Goal: Transaction & Acquisition: Purchase product/service

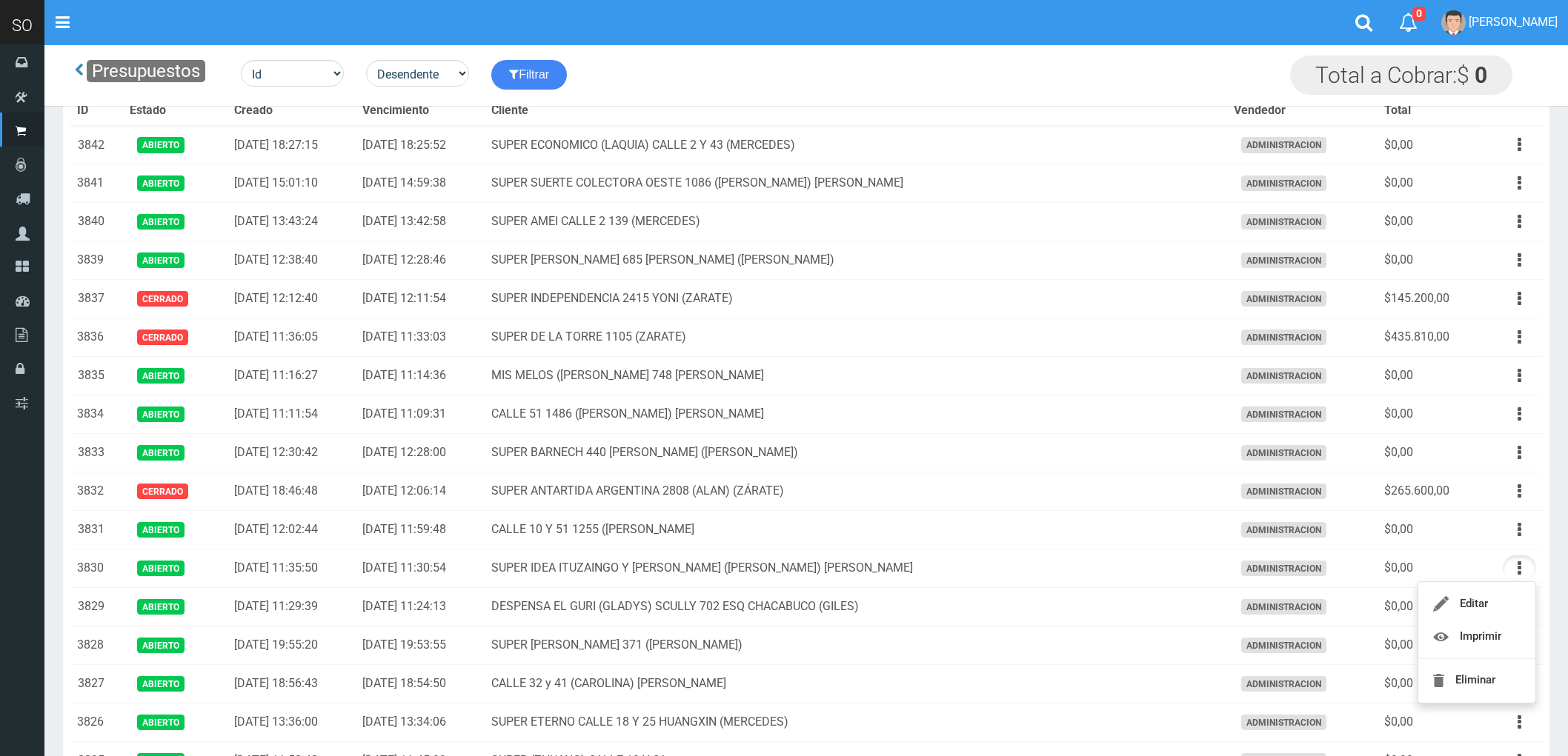
scroll to position [328, 0]
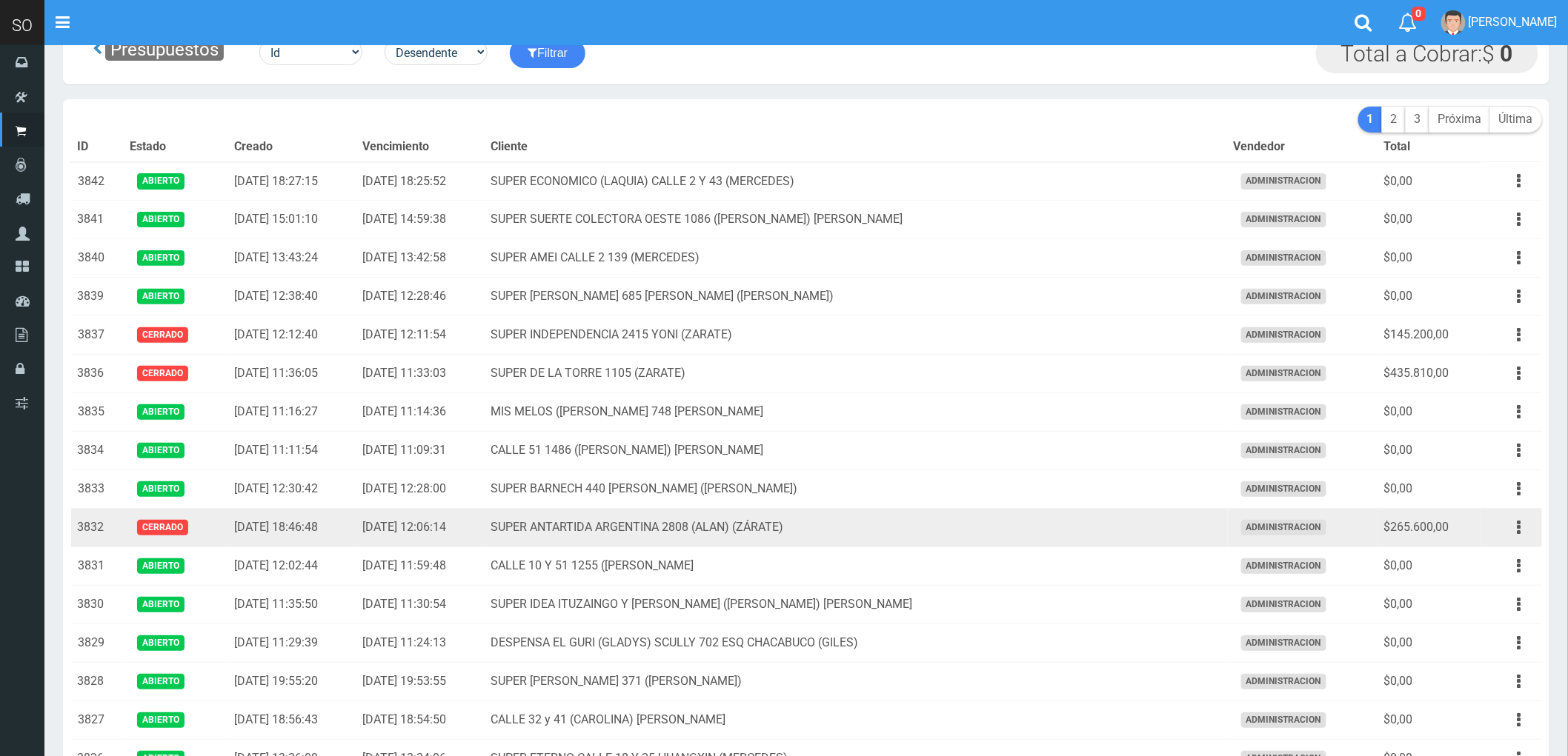
scroll to position [40, 0]
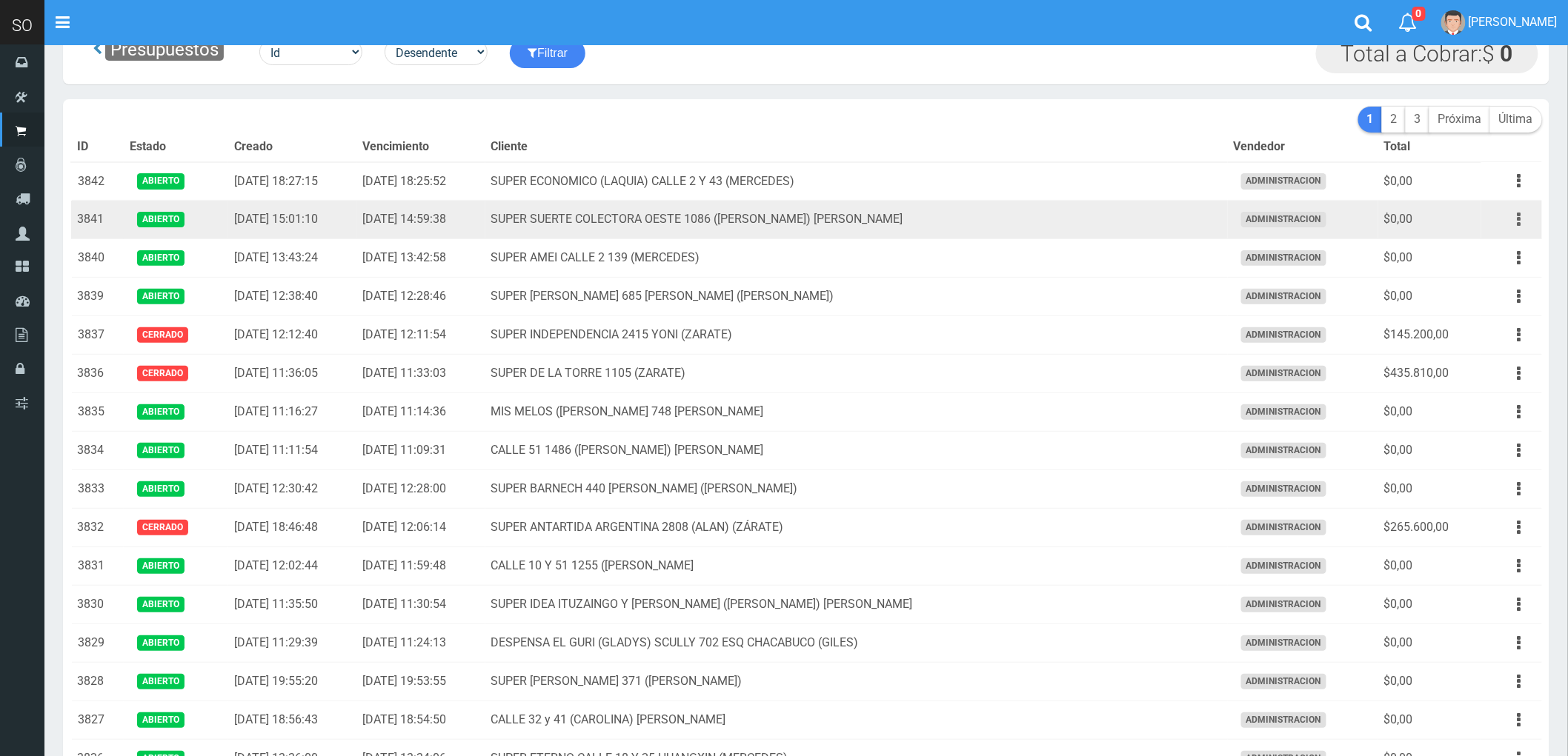
click at [1515, 217] on button "button" at bounding box center [1518, 219] width 33 height 26
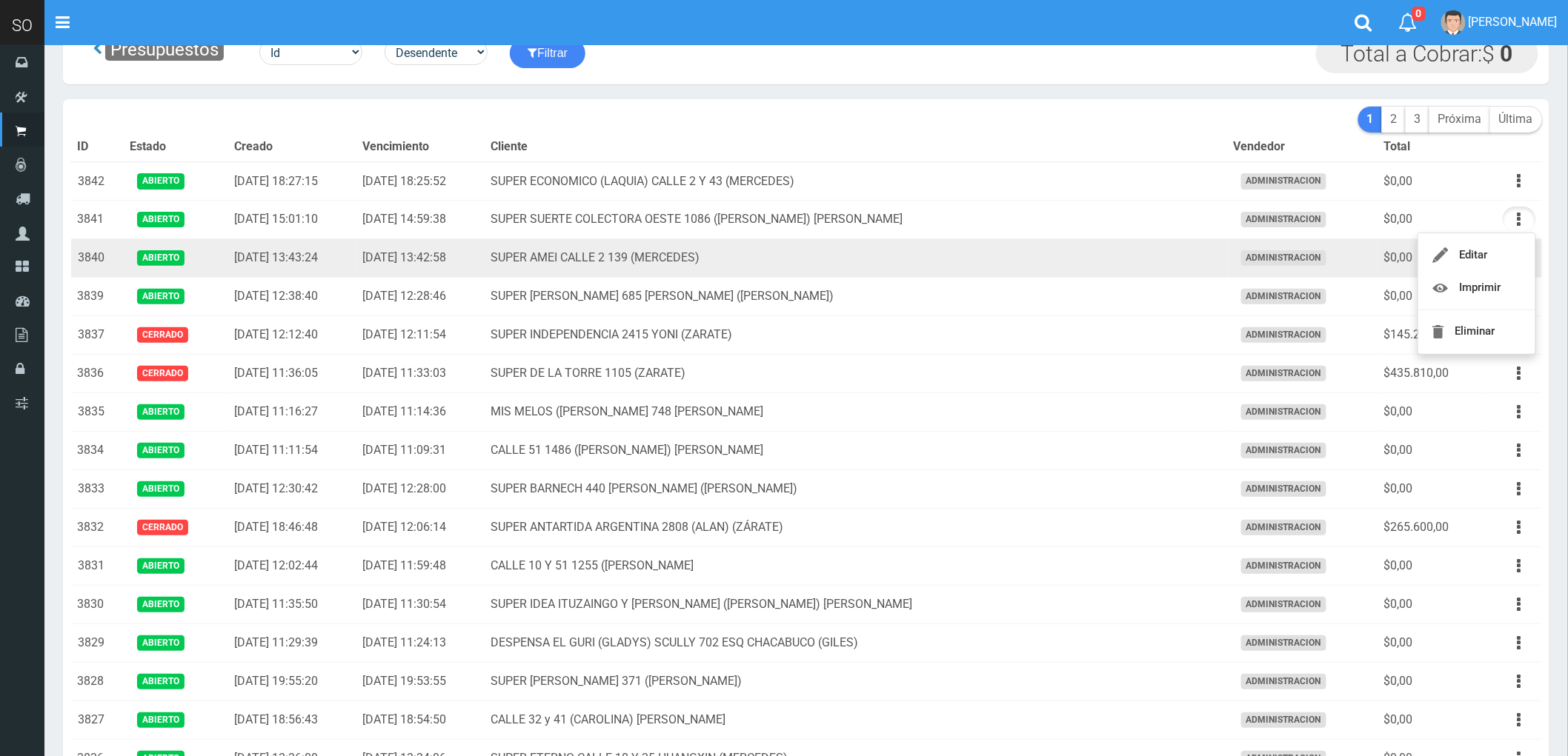
click at [1083, 264] on td "SUPER AMEI CALLE 2 139 (MERCEDES)" at bounding box center [856, 259] width 742 height 38
click at [1517, 260] on icon "button" at bounding box center [1519, 258] width 4 height 26
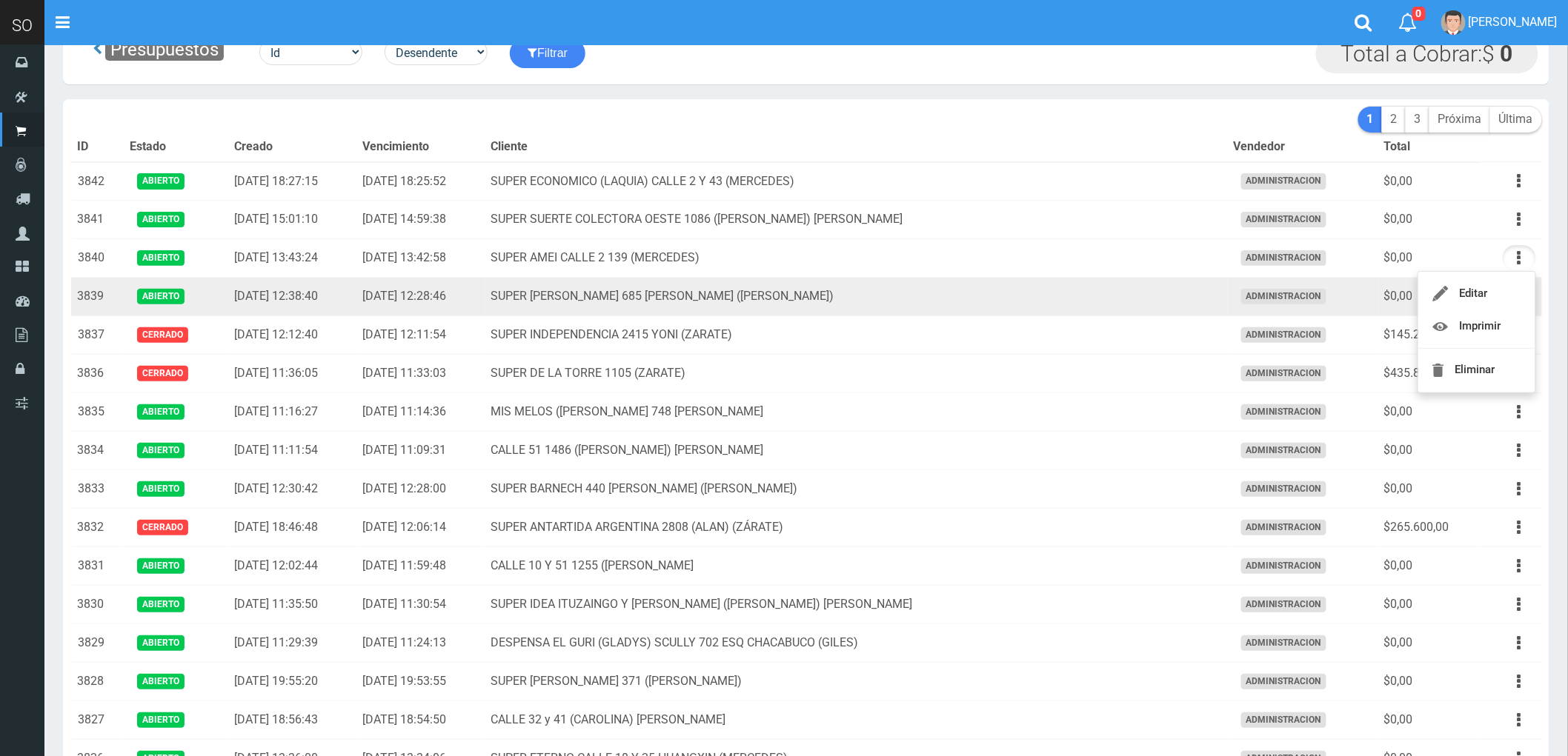
click at [1056, 306] on td "SUPER [PERSON_NAME] 685 [PERSON_NAME] ([PERSON_NAME])" at bounding box center [856, 297] width 742 height 38
click at [1515, 296] on button "button" at bounding box center [1518, 296] width 33 height 26
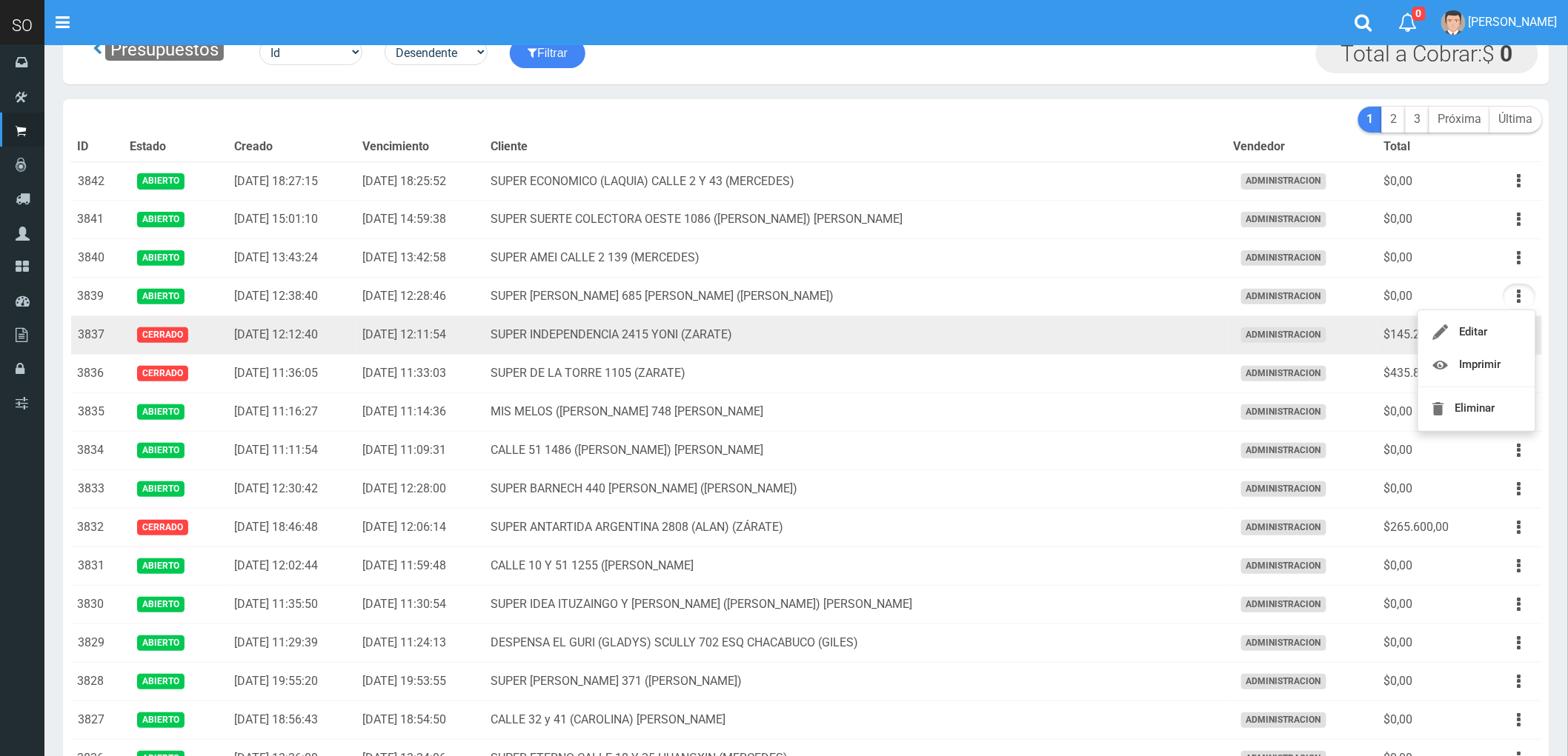
click at [1113, 339] on td "SUPER INDEPENDENCIA 2415 YONI (ZARATE)" at bounding box center [856, 335] width 742 height 38
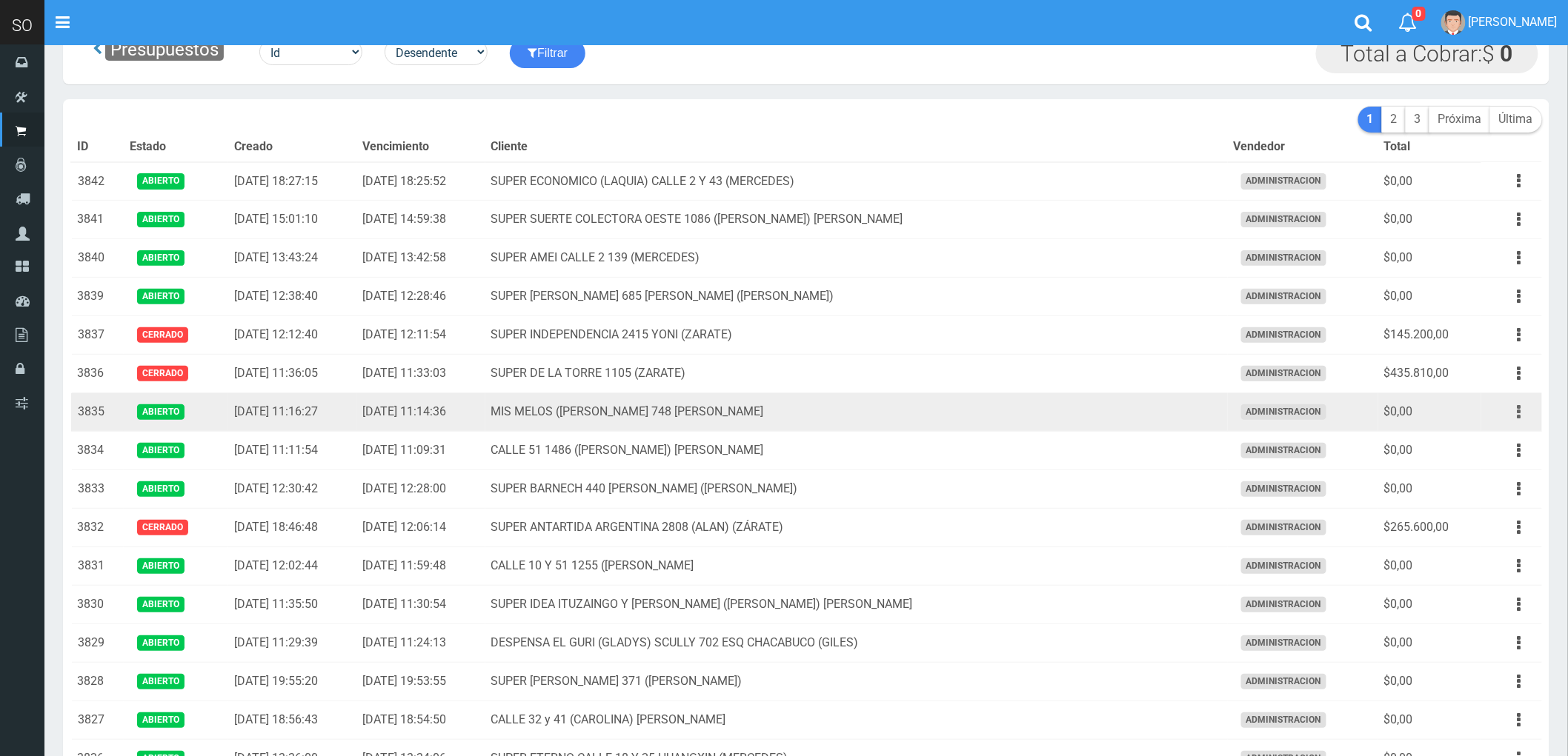
click at [1517, 409] on icon "button" at bounding box center [1519, 411] width 4 height 26
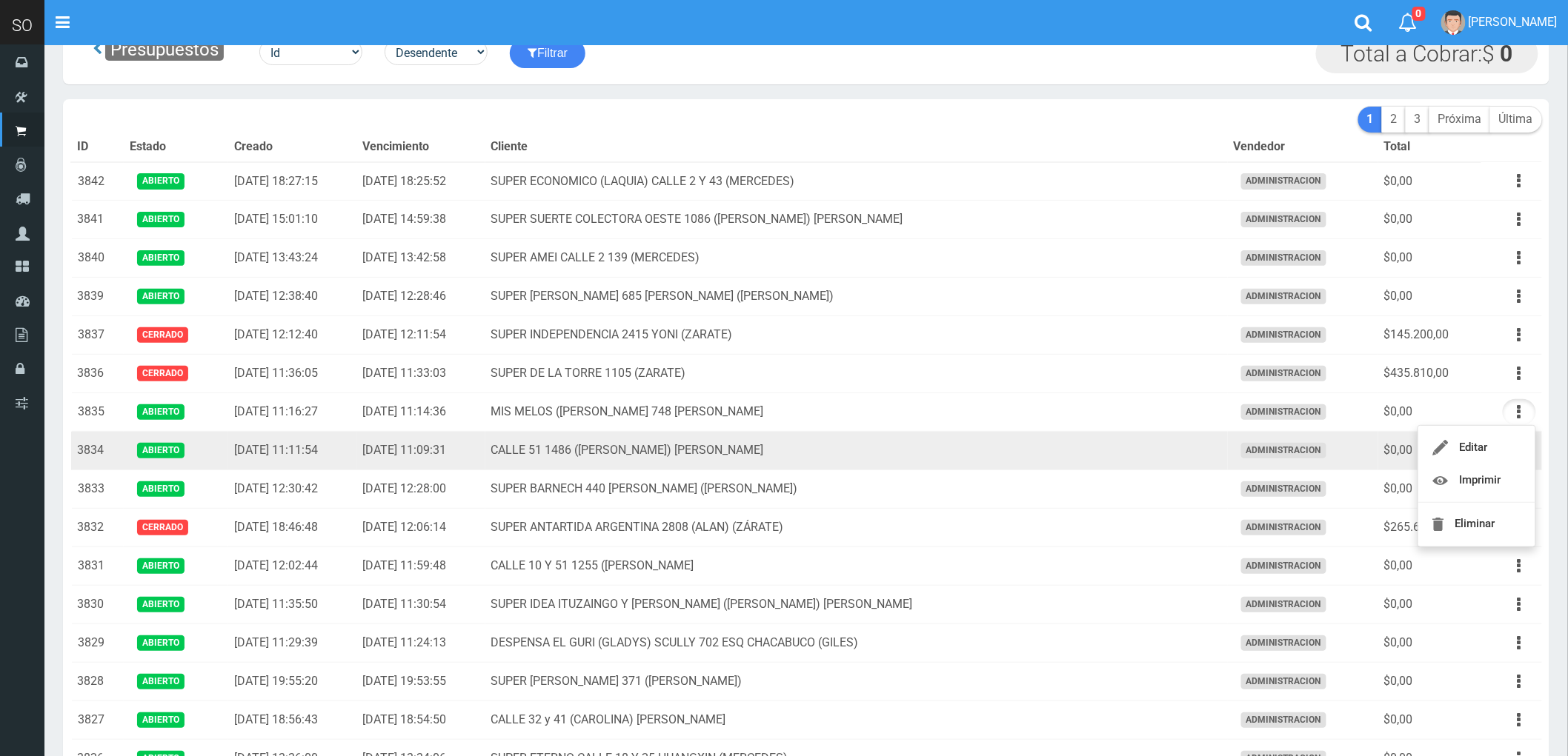
click at [1050, 454] on td "CALLE 51 1486 (GASTON) GILES" at bounding box center [856, 451] width 742 height 38
click at [1521, 454] on icon "button" at bounding box center [1519, 451] width 4 height 26
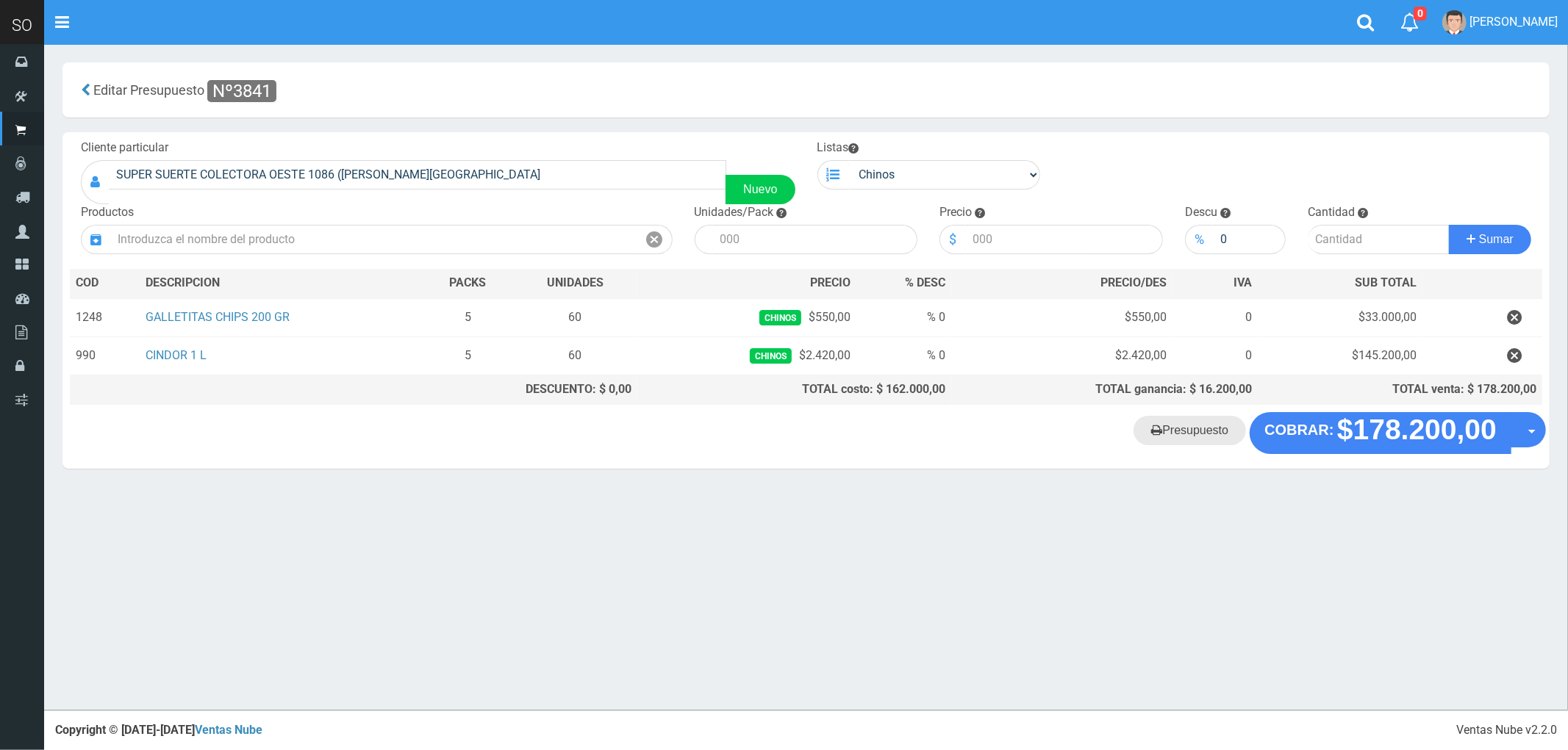
click at [1180, 435] on link "Presupuesto" at bounding box center [1189, 430] width 113 height 29
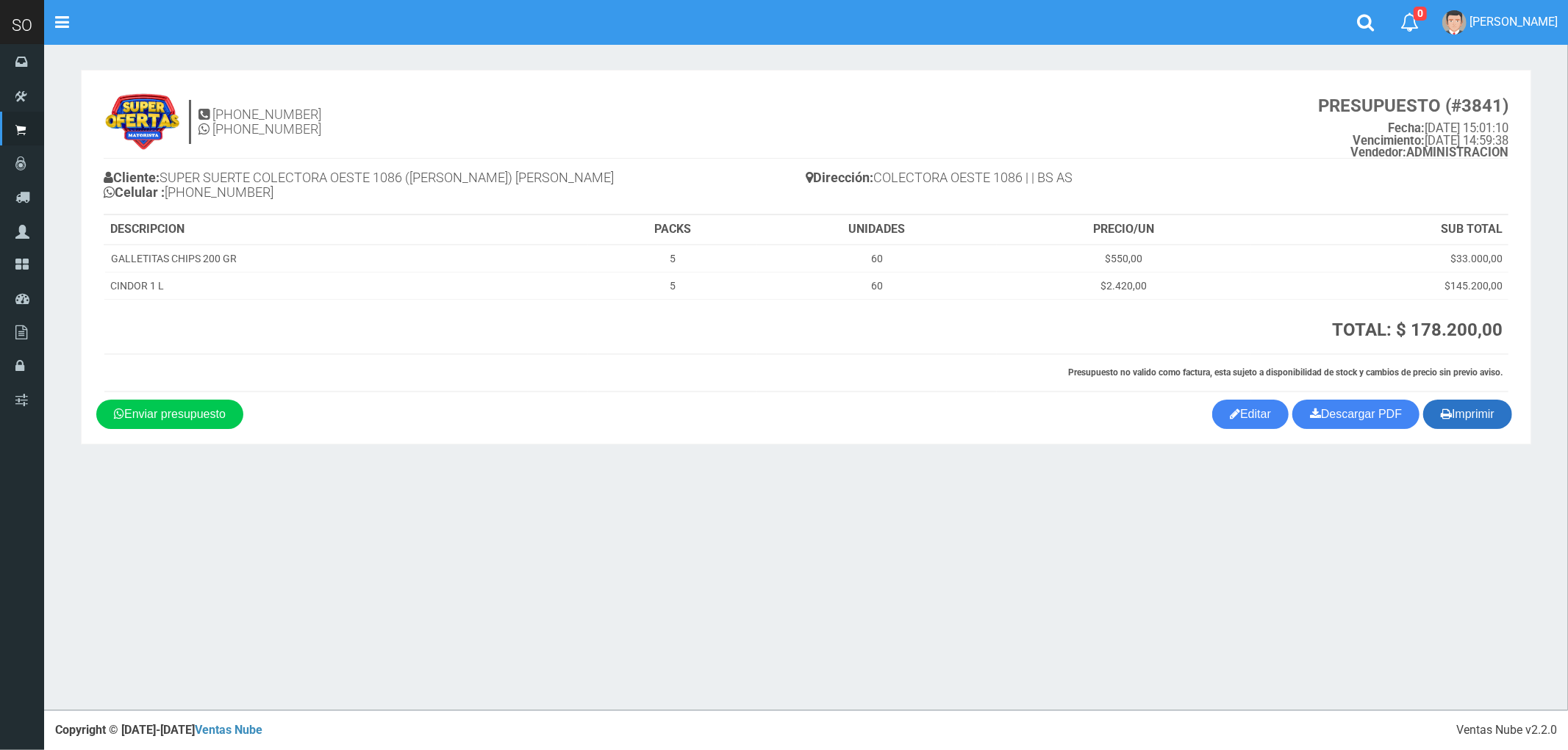
click at [1465, 420] on button "Imprimir" at bounding box center [1468, 414] width 89 height 29
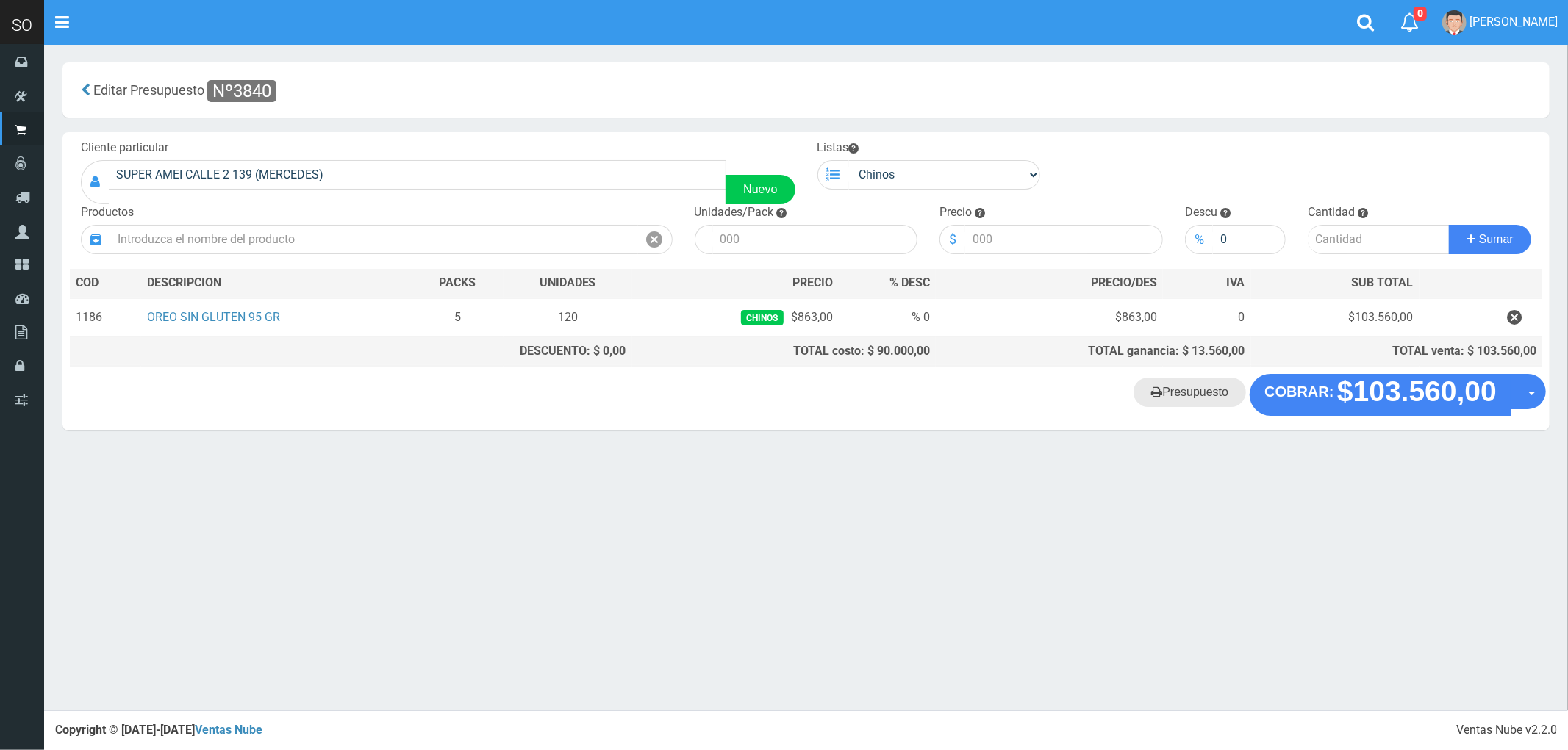
click at [1202, 399] on link "Presupuesto" at bounding box center [1189, 392] width 113 height 29
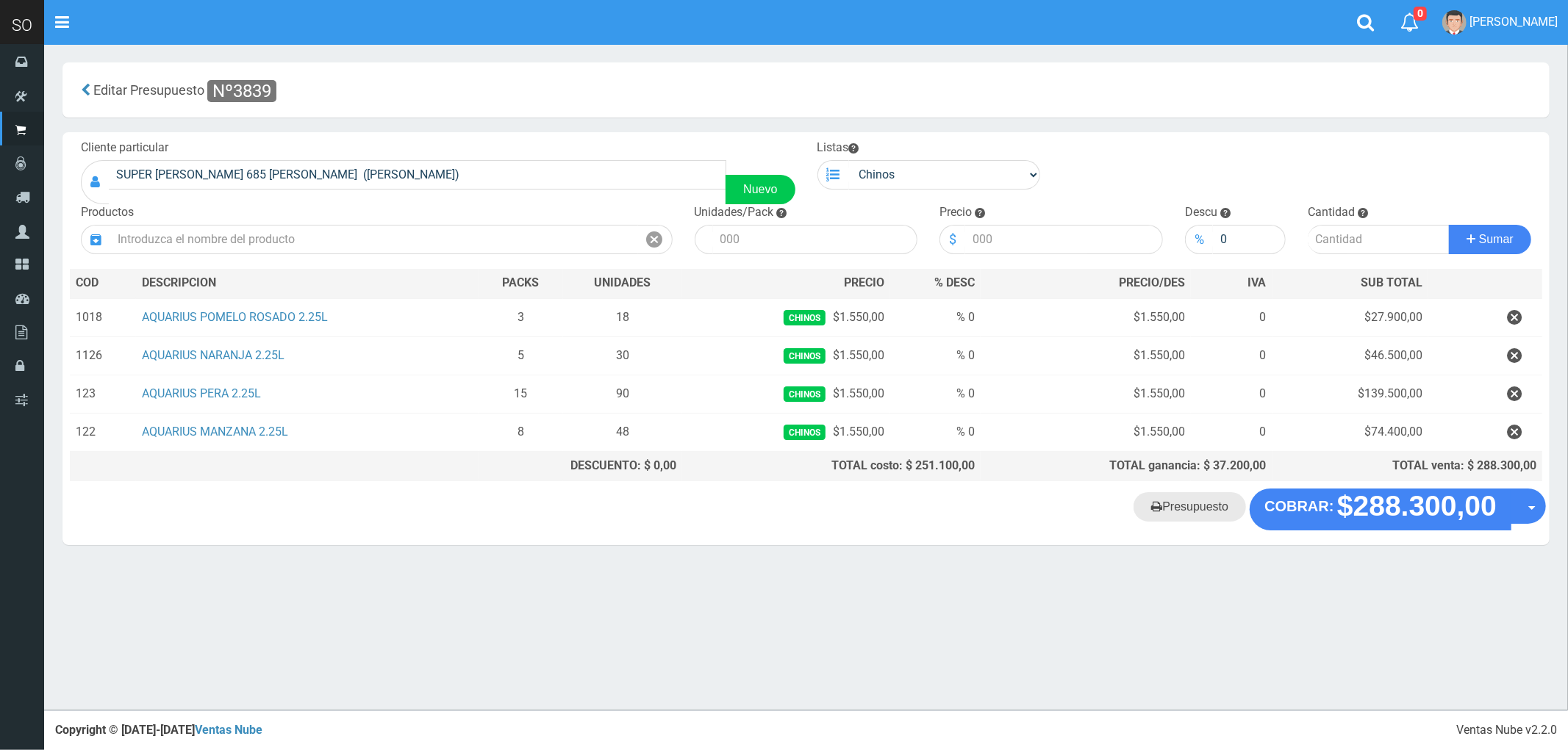
click at [1182, 511] on link "Presupuesto" at bounding box center [1189, 507] width 113 height 29
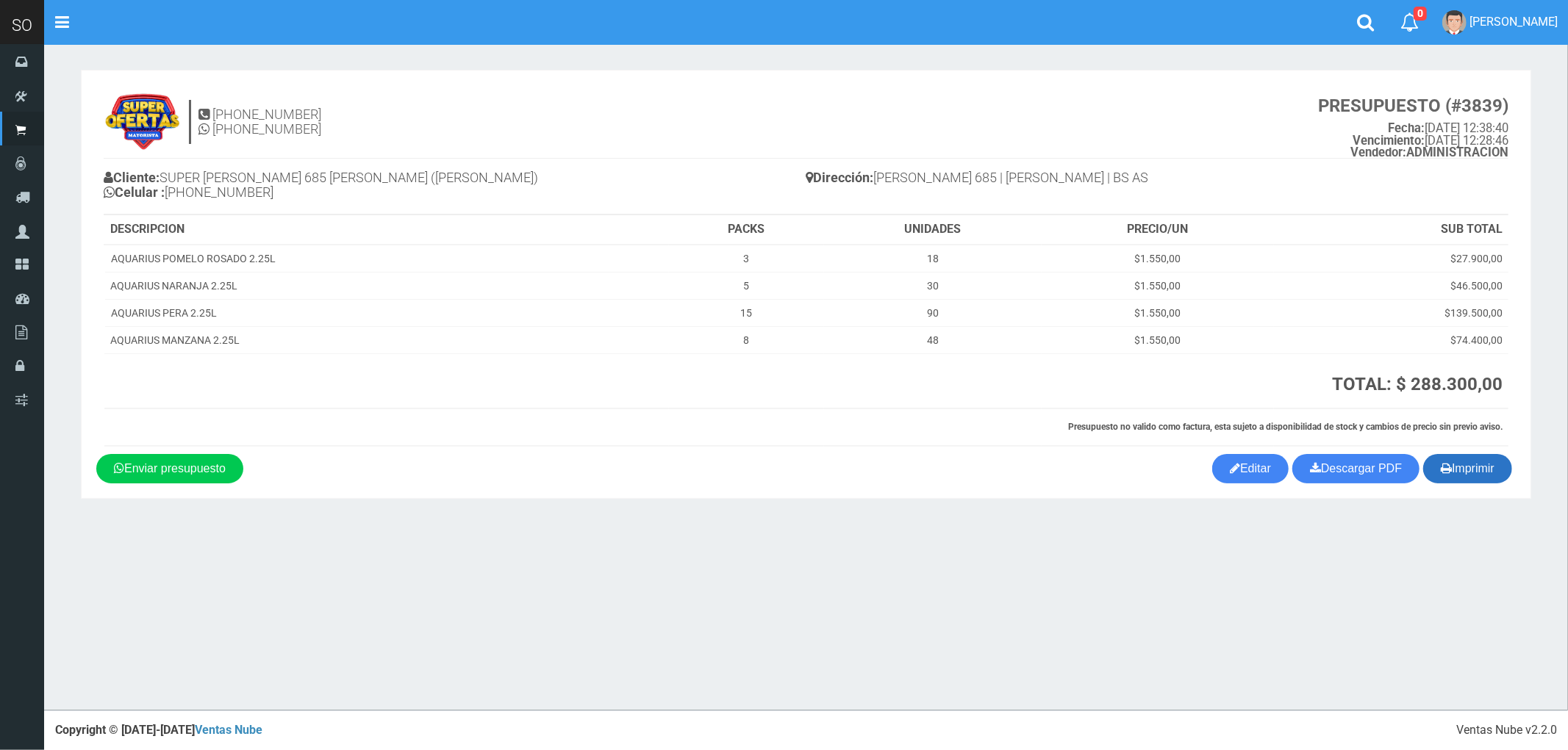
click at [1468, 473] on button "Imprimir" at bounding box center [1468, 468] width 89 height 29
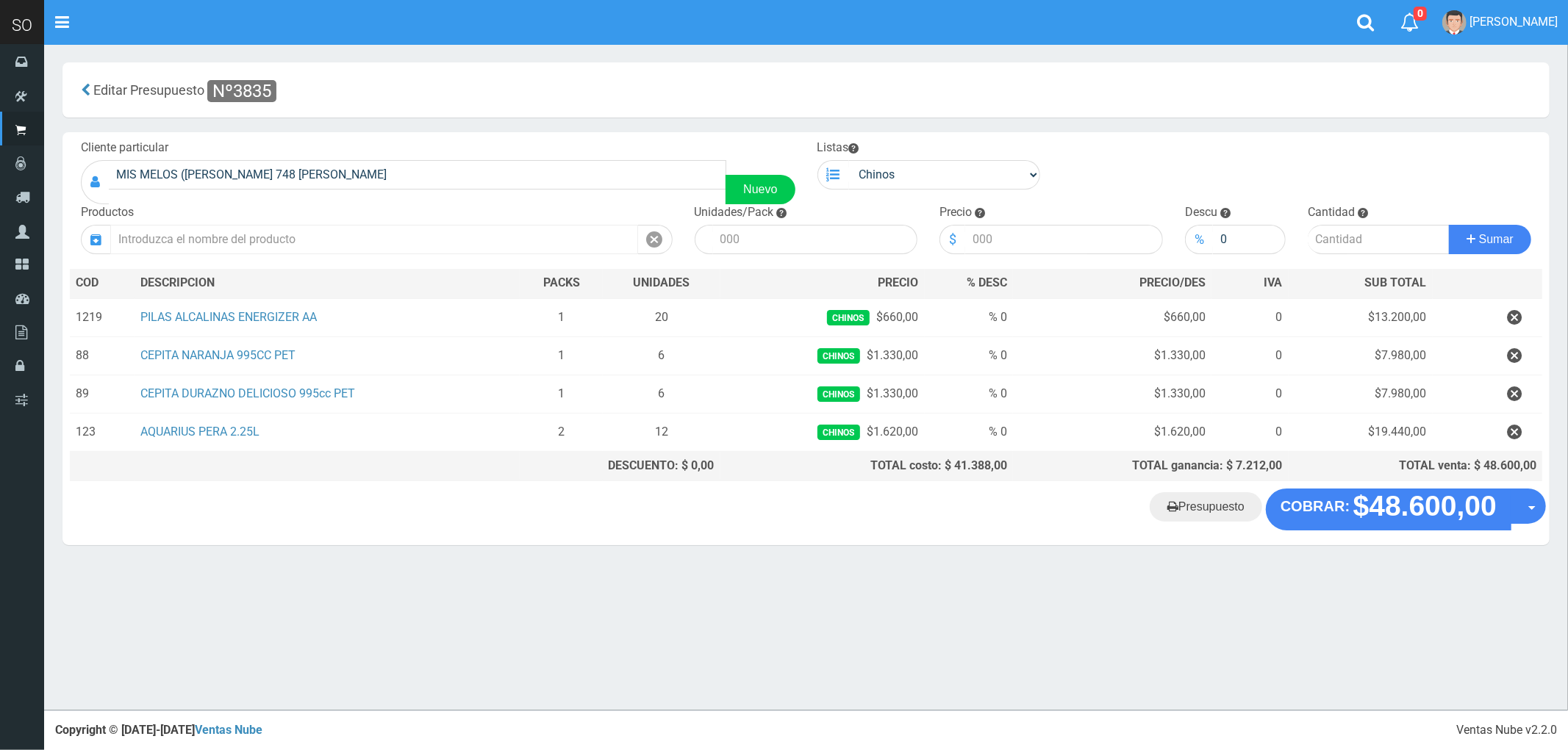
click at [310, 233] on input "text" at bounding box center [373, 239] width 528 height 29
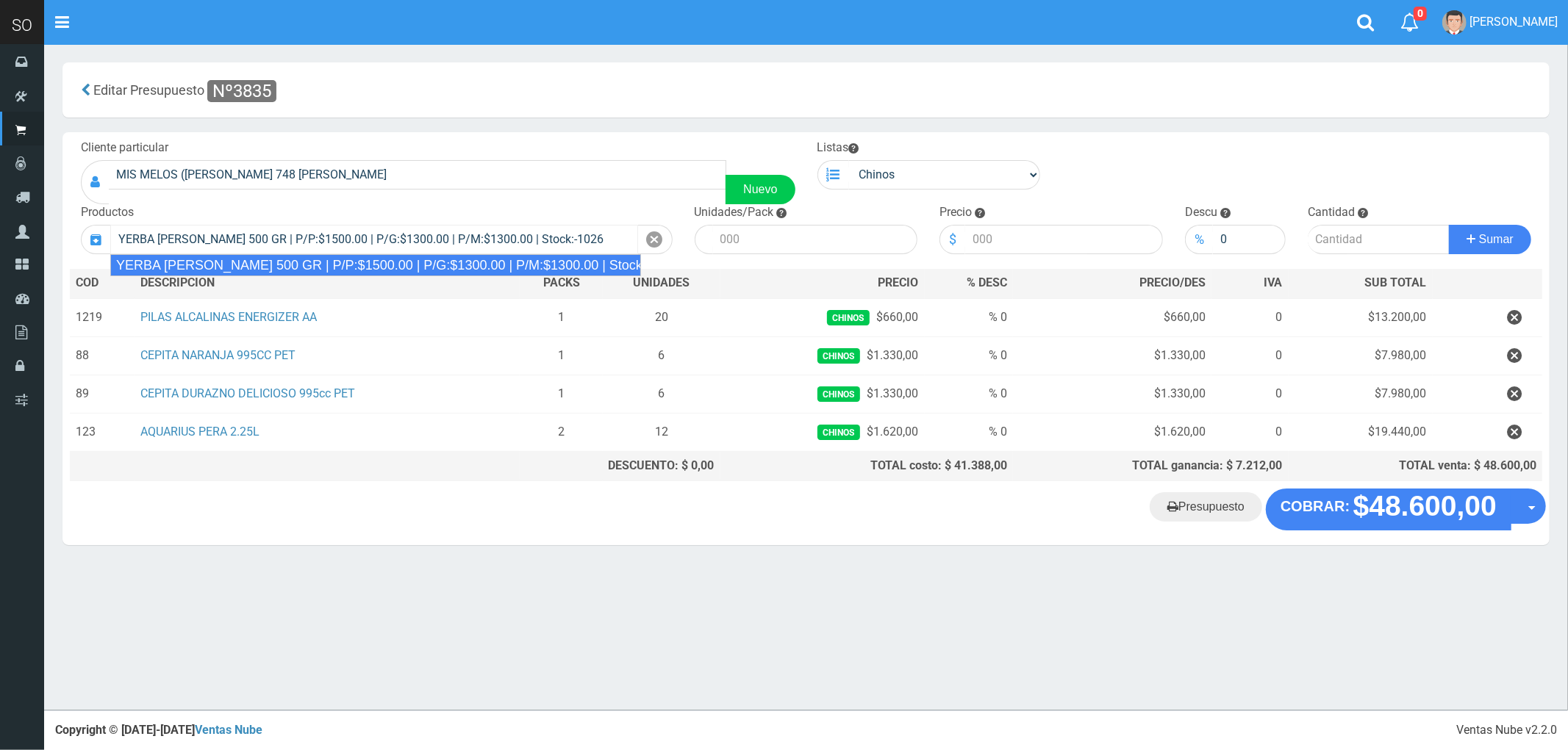
type input "YERBA AMANDA 500 GR | P/P:$1500.00 | P/G:$1300.00 | P/M:$1300.00 | Stock:-1026"
type input "10"
type input "1500.00"
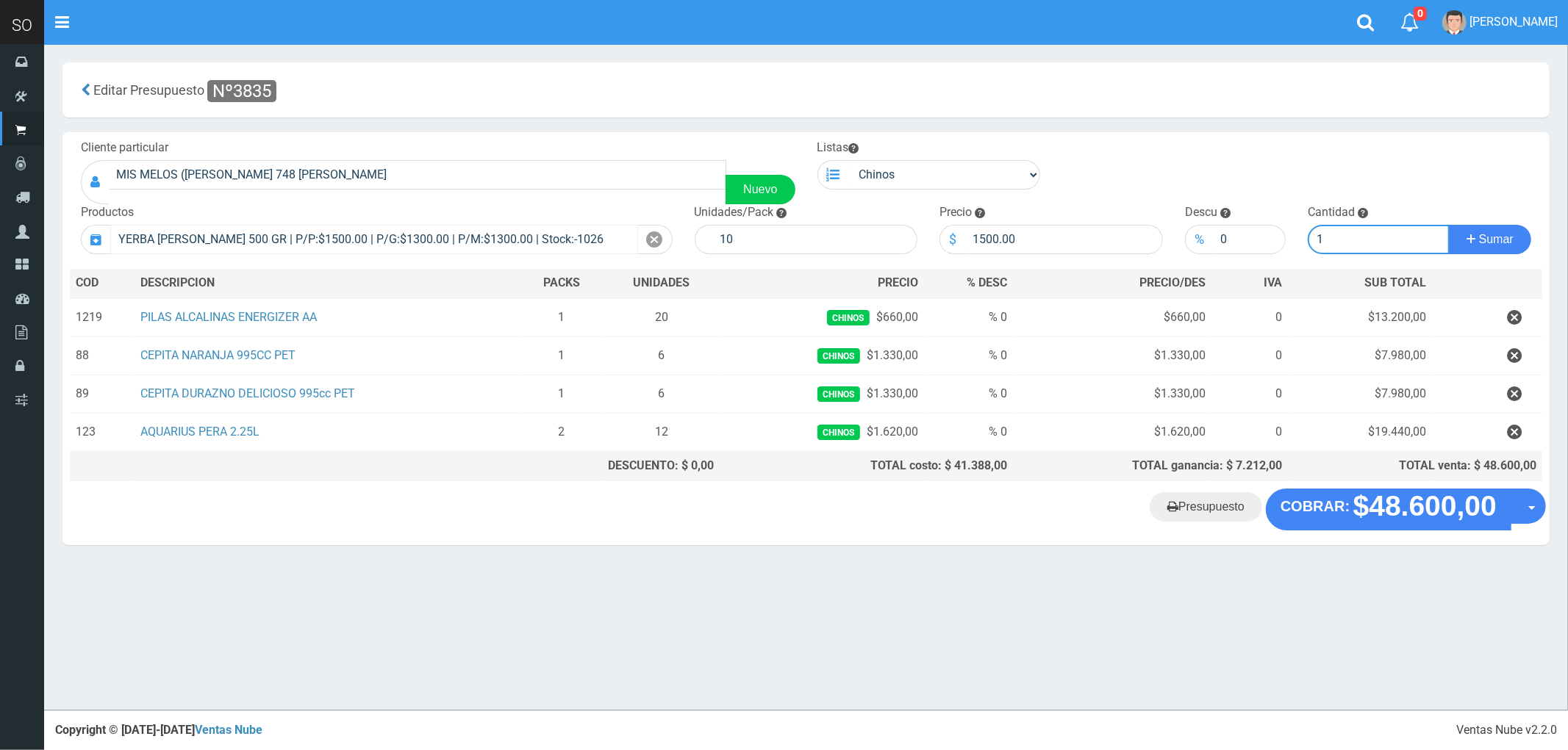
type input "1"
click at [1449, 224] on button "Sumar" at bounding box center [1489, 239] width 82 height 29
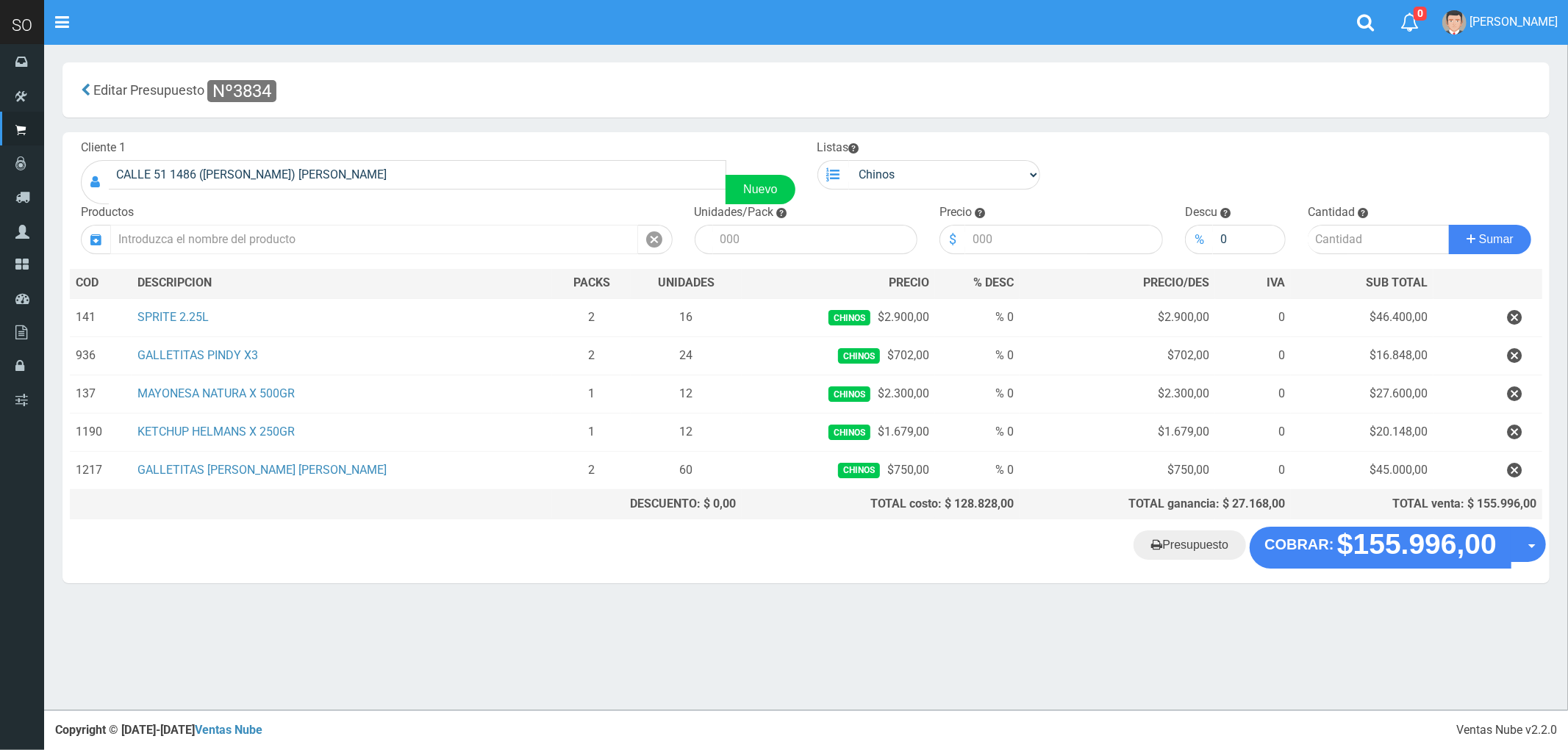
click at [284, 232] on input "text" at bounding box center [373, 239] width 528 height 29
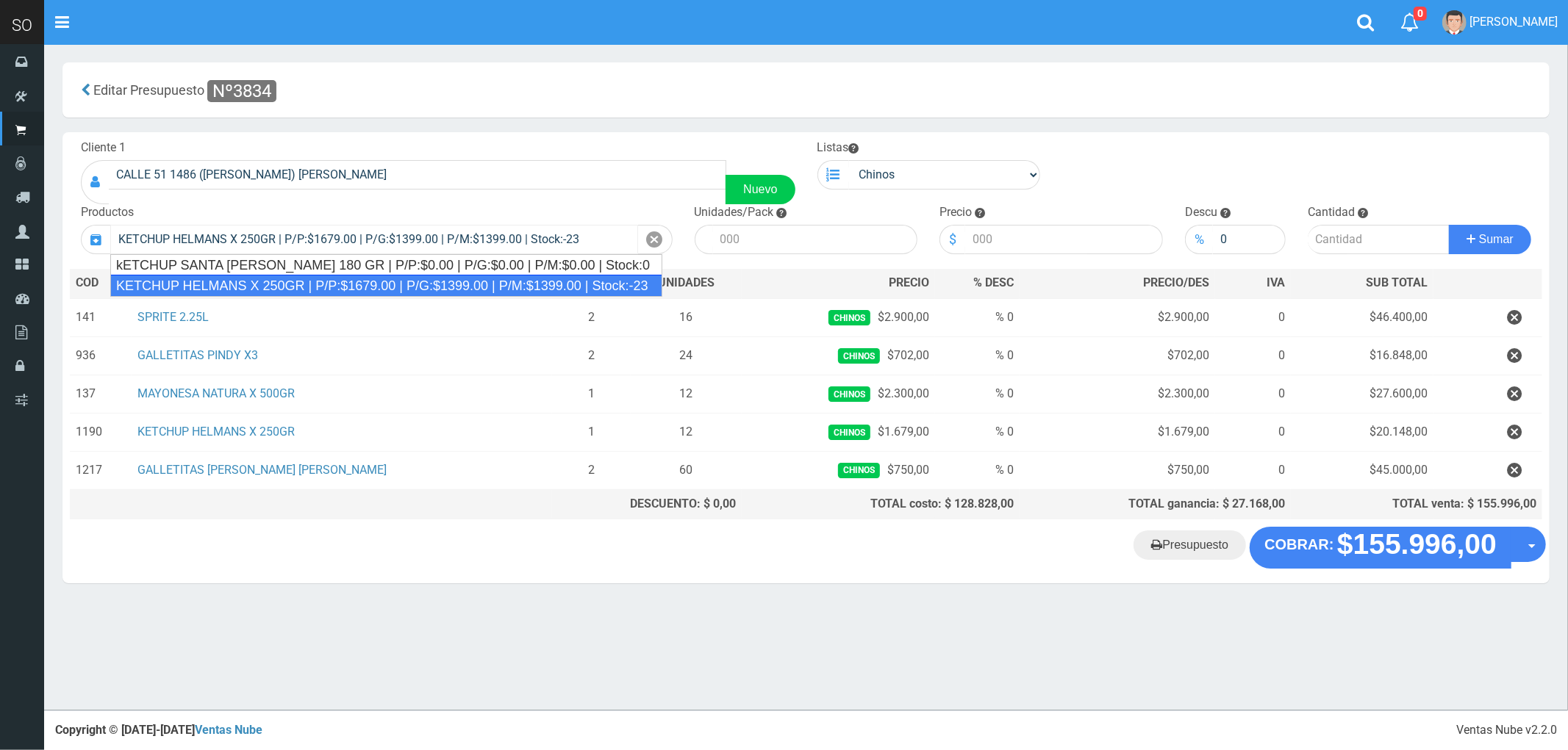
type input "KETCHUP HELMANS X 250GR | P/P:$1679.00 | P/G:$1399.00 | P/M:$1399.00 | Stock:-23"
type input "12"
type input "1679.00"
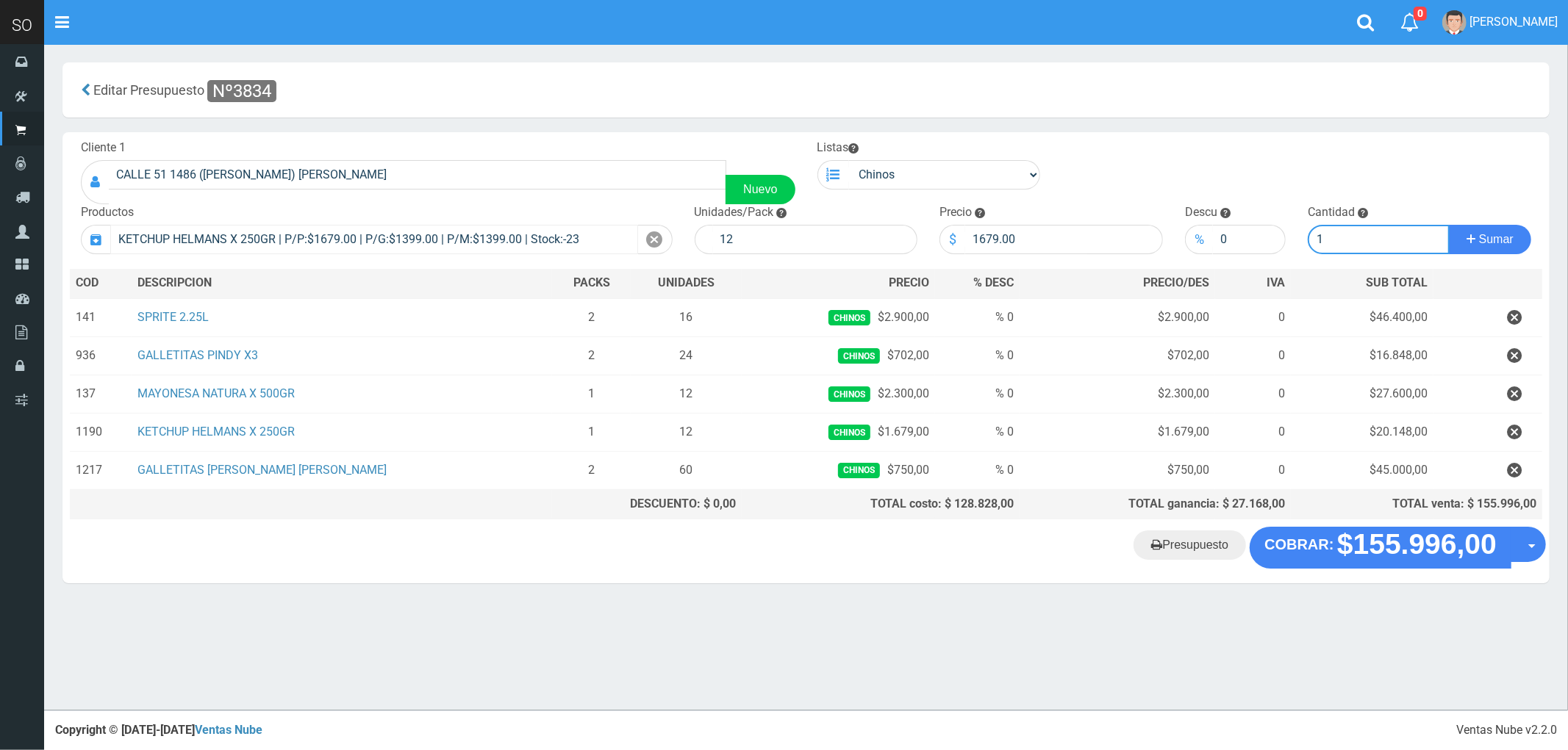
type input "1"
click at [1449, 224] on button "Sumar" at bounding box center [1489, 239] width 82 height 29
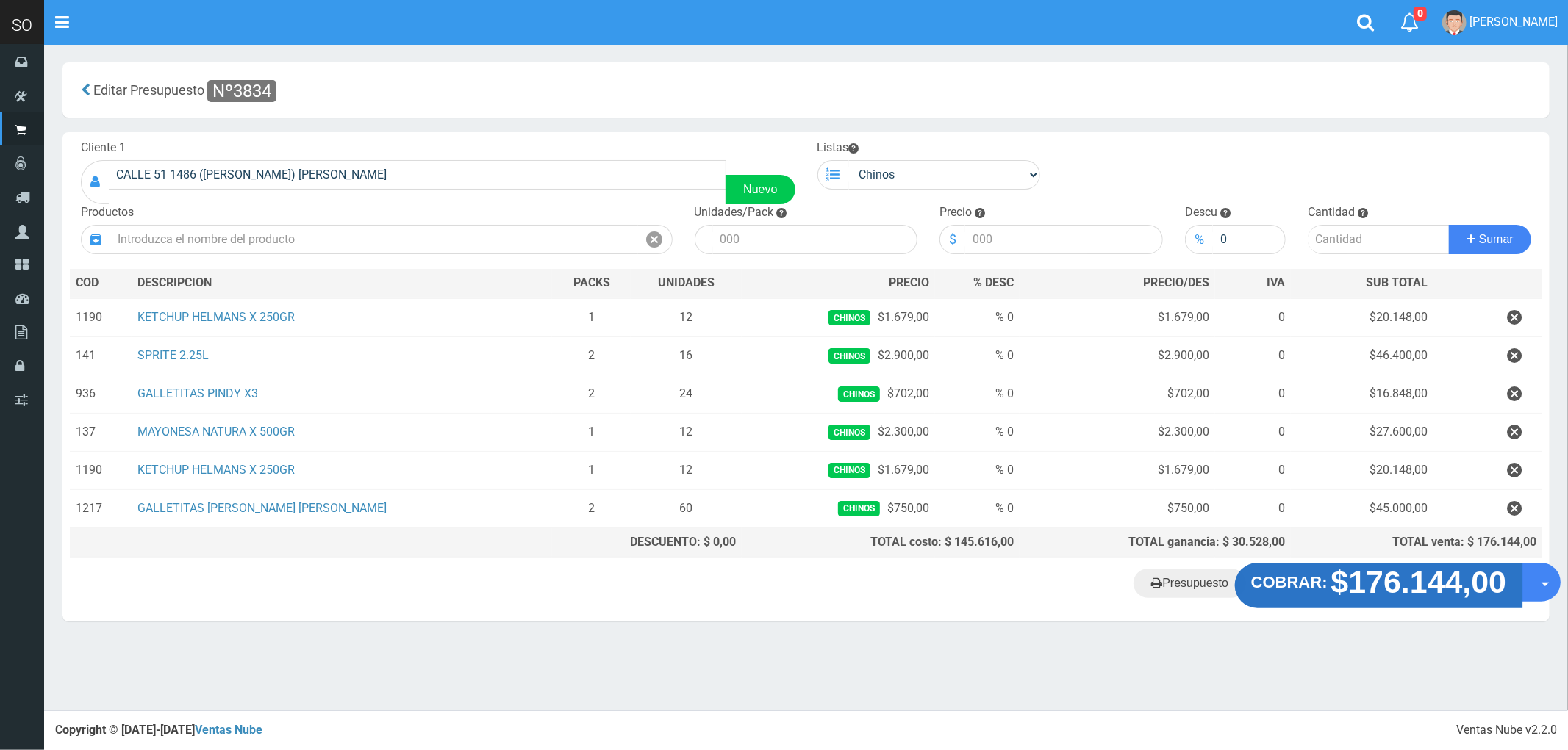
click at [1390, 585] on strong "$176.144,00" at bounding box center [1418, 582] width 175 height 34
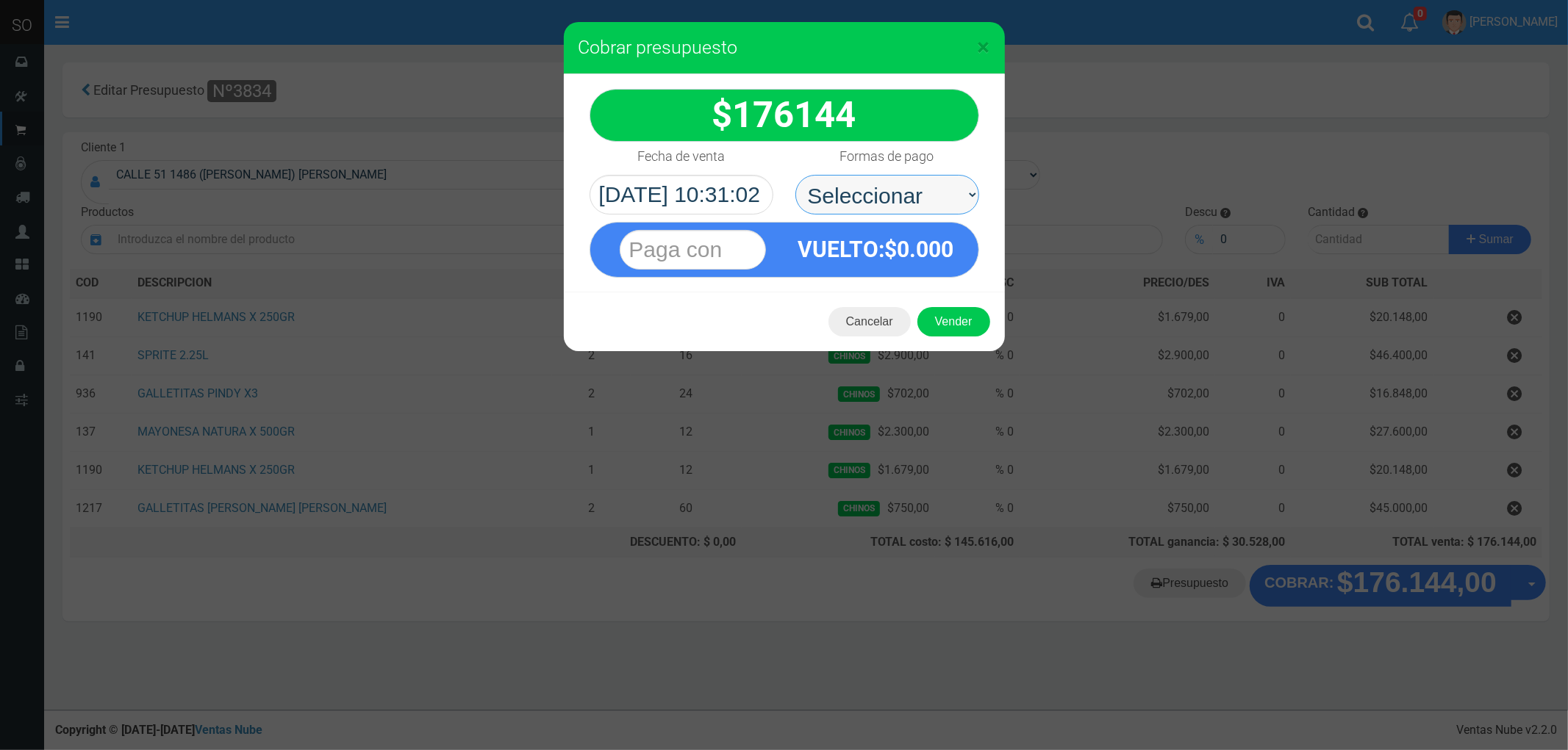
click at [847, 182] on select "Seleccionar Efectivo Tarjeta de Crédito Depósito Débito" at bounding box center [887, 195] width 184 height 40
select select "Efectivo"
click at [795, 175] on select "Seleccionar Efectivo Tarjeta de Crédito Depósito Débito" at bounding box center [887, 195] width 184 height 40
click at [946, 326] on button "Vender" at bounding box center [953, 321] width 73 height 29
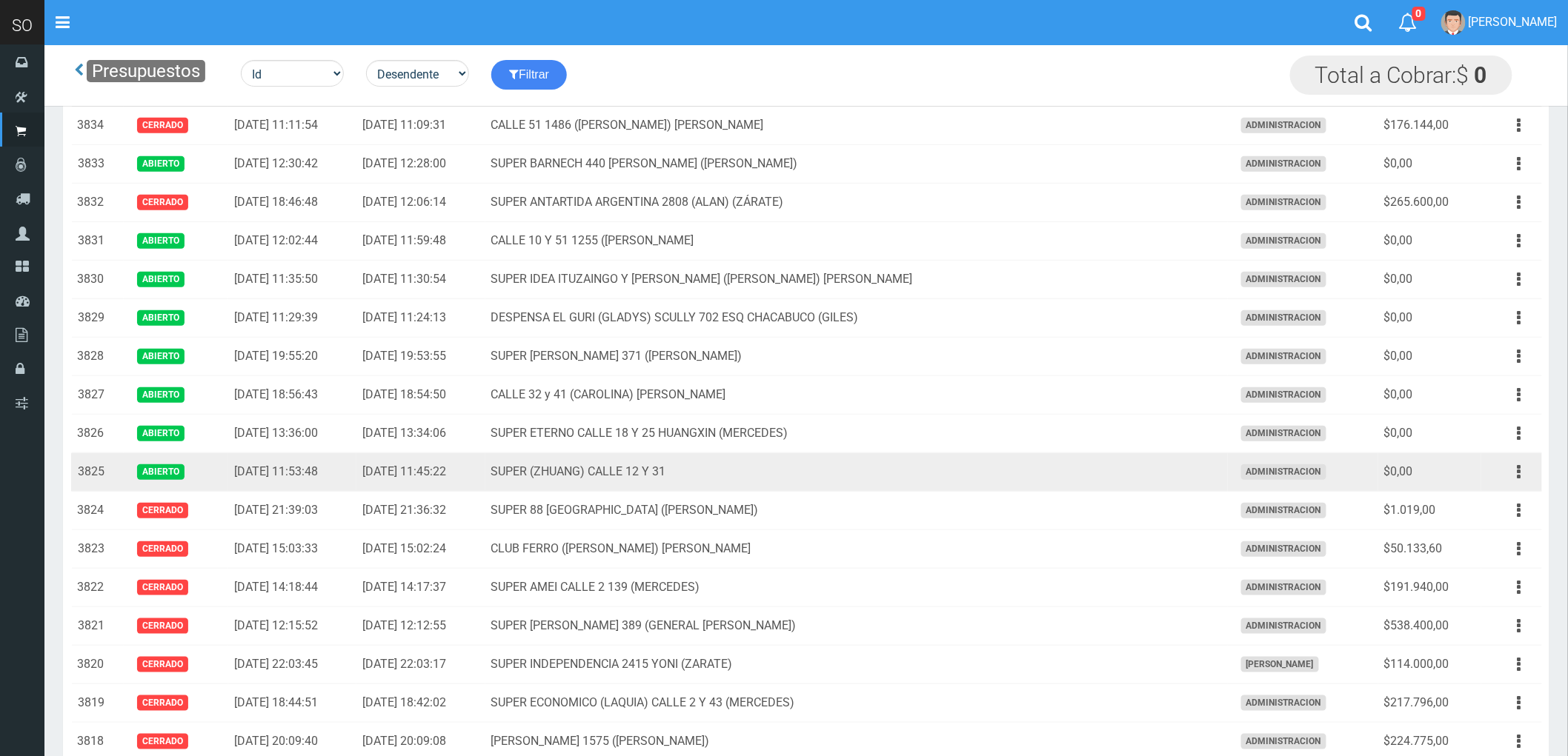
scroll to position [368, 0]
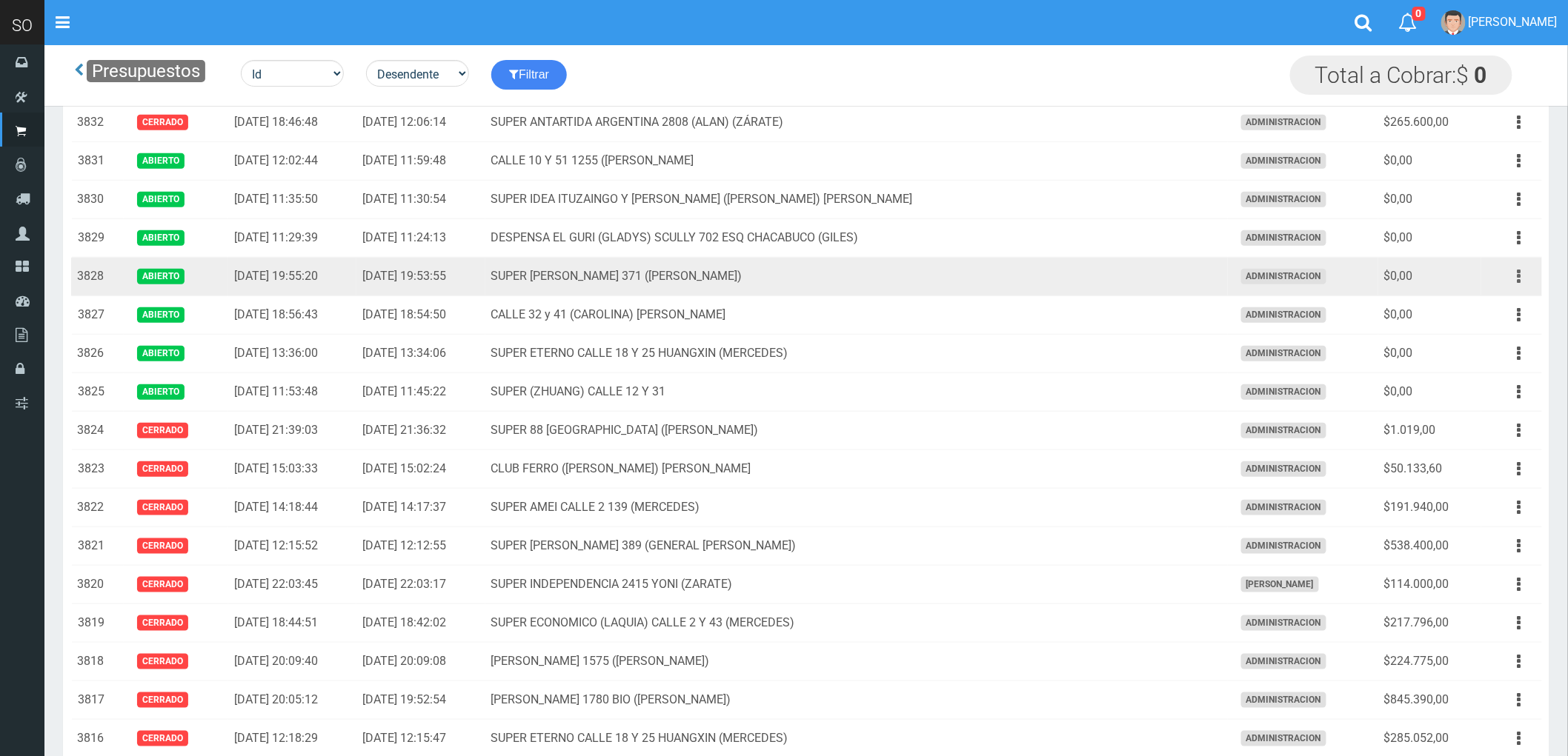
click at [1519, 279] on icon "button" at bounding box center [1519, 276] width 4 height 26
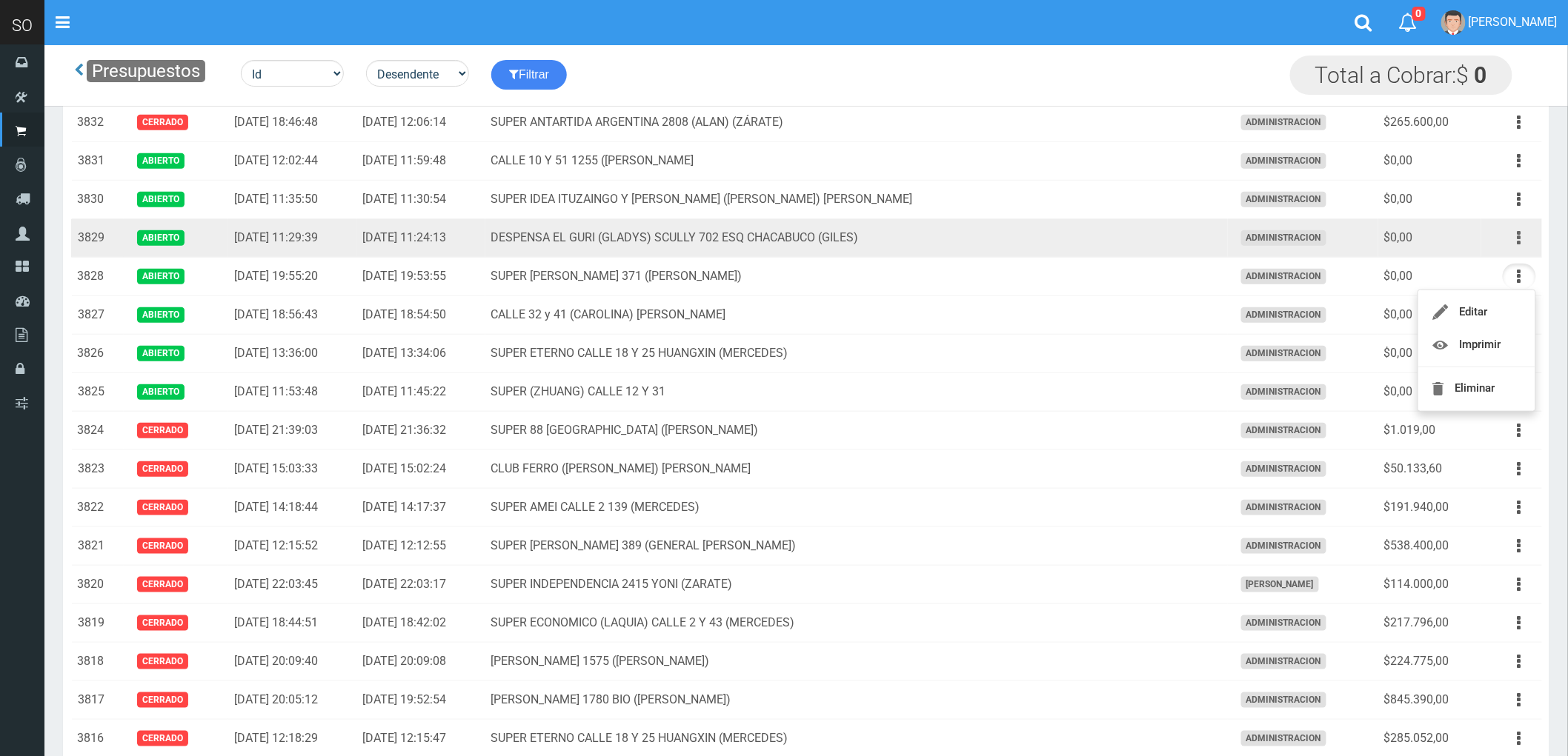
click at [1517, 235] on icon "button" at bounding box center [1519, 238] width 4 height 26
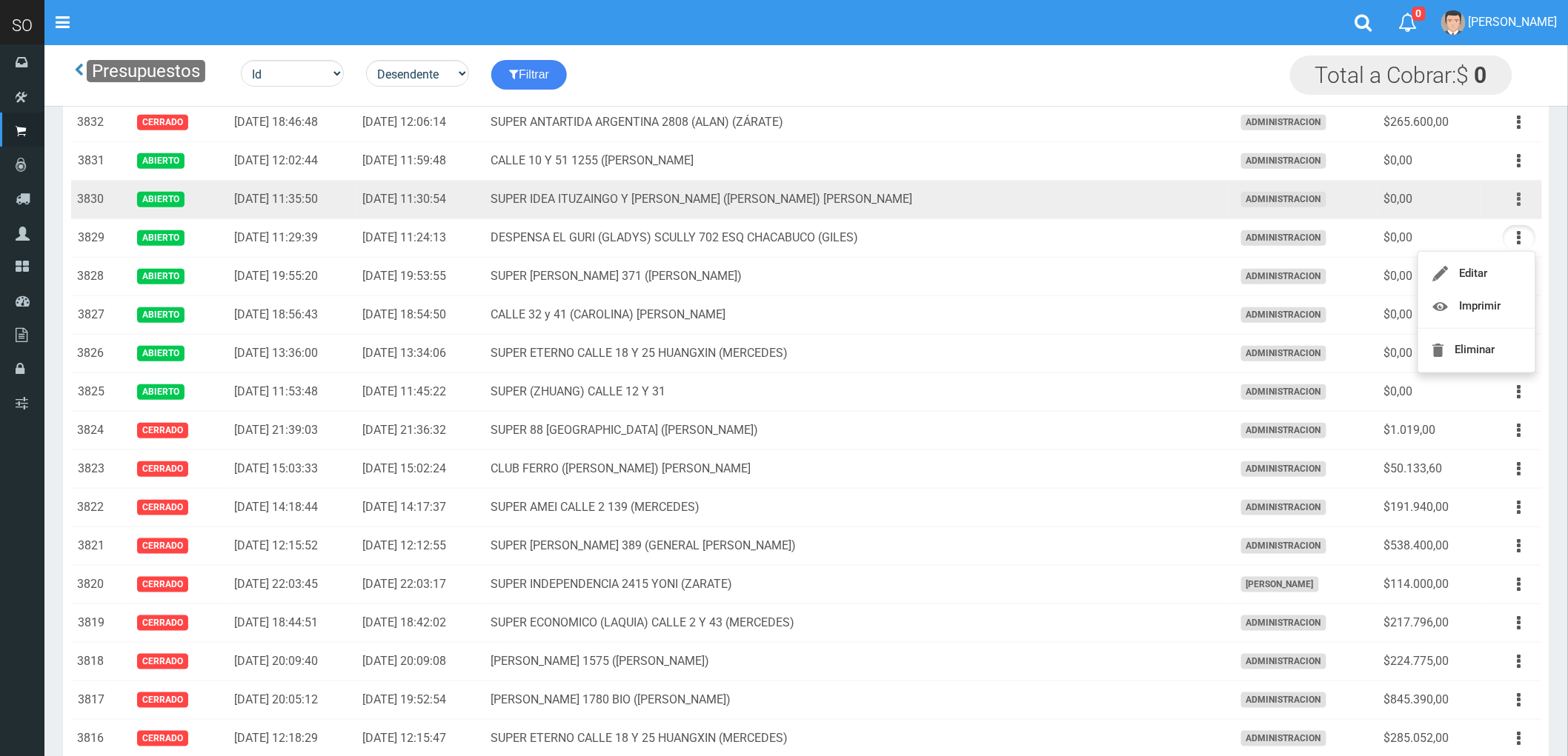
click at [1519, 198] on icon "button" at bounding box center [1519, 200] width 4 height 26
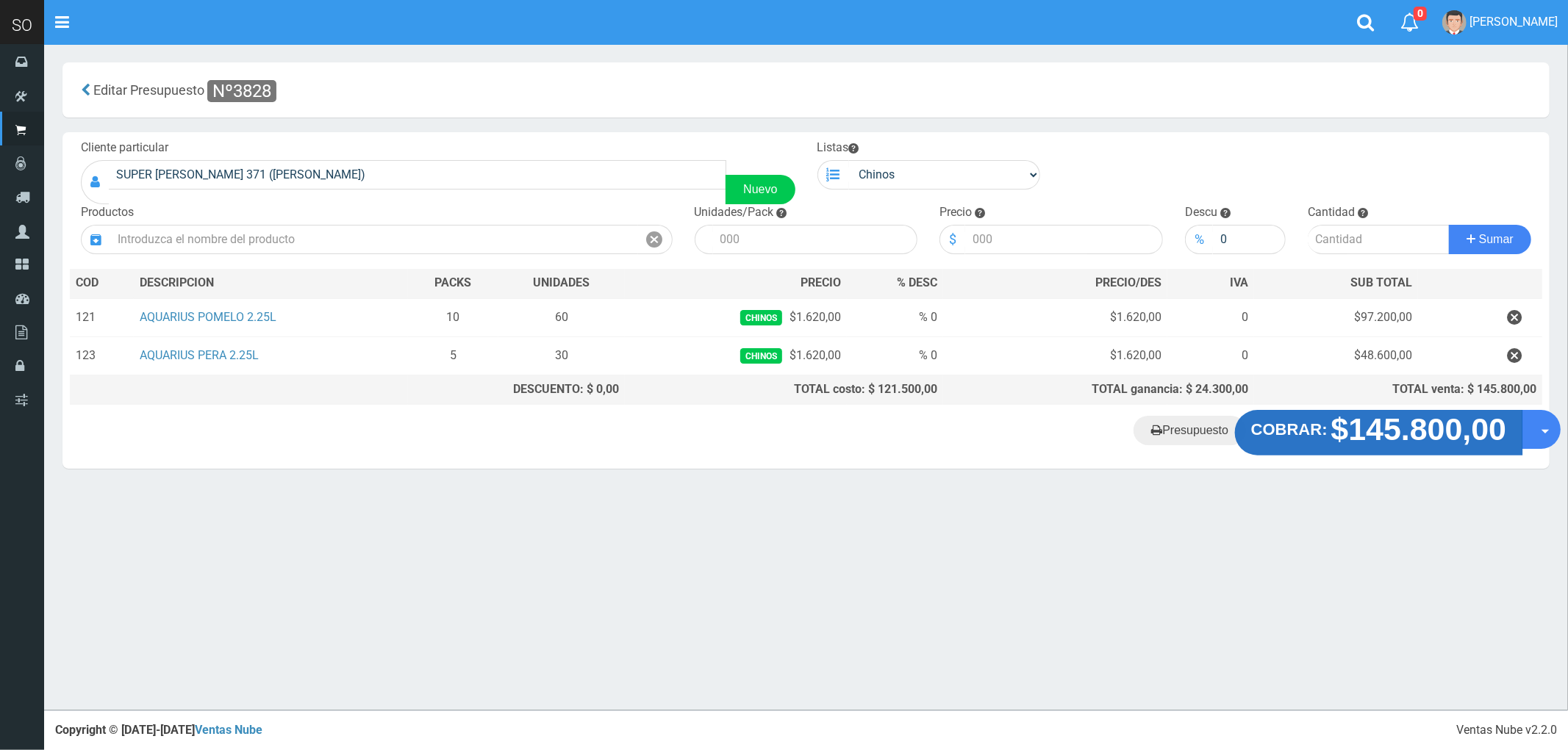
click at [1376, 445] on strong "$145.800,00" at bounding box center [1418, 429] width 175 height 34
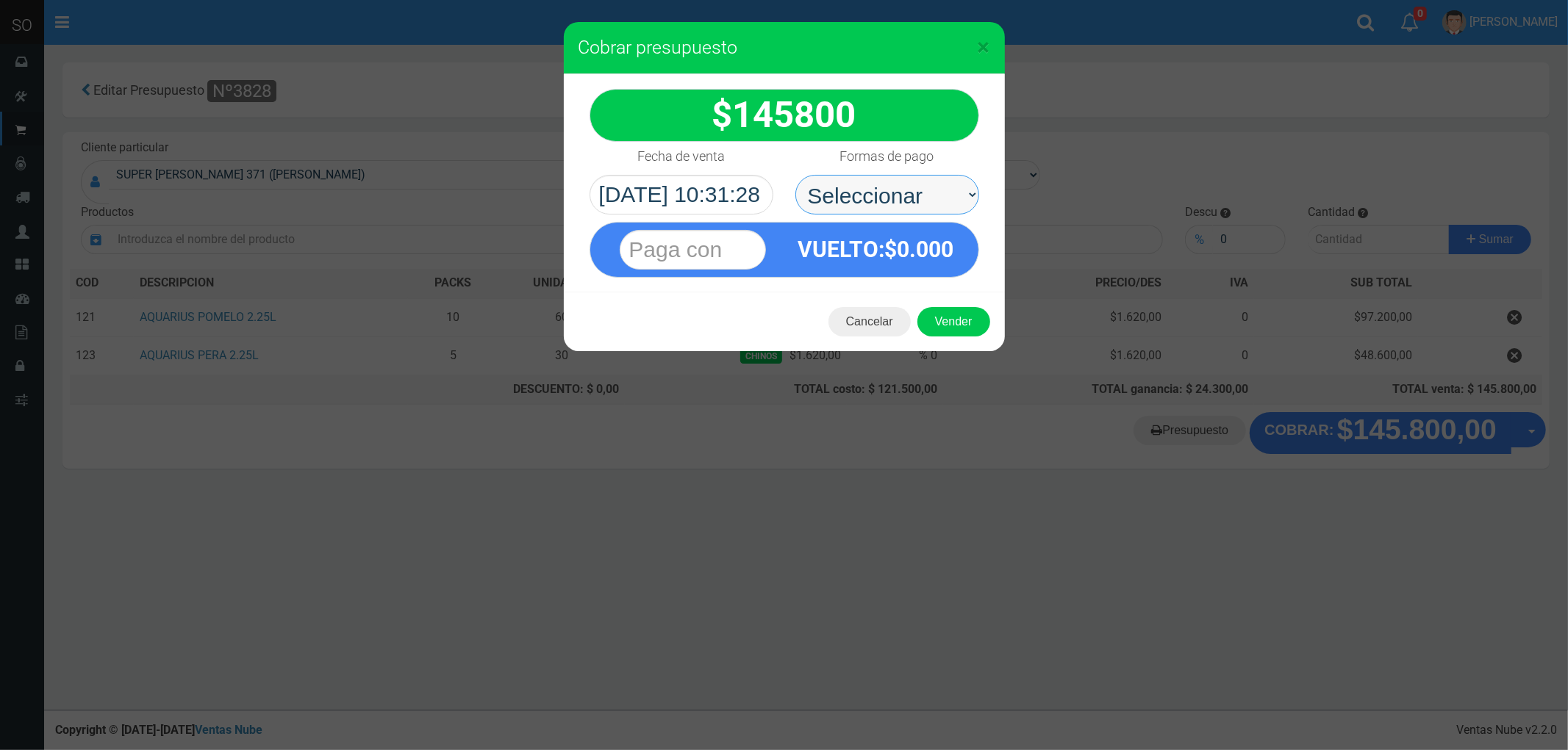
click at [864, 191] on select "Seleccionar Efectivo Tarjeta de Crédito Depósito Débito" at bounding box center [887, 195] width 184 height 40
select select "Efectivo"
click at [795, 175] on select "Seleccionar Efectivo Tarjeta de Crédito Depósito Débito" at bounding box center [887, 195] width 184 height 40
click at [951, 324] on button "Vender" at bounding box center [953, 321] width 73 height 29
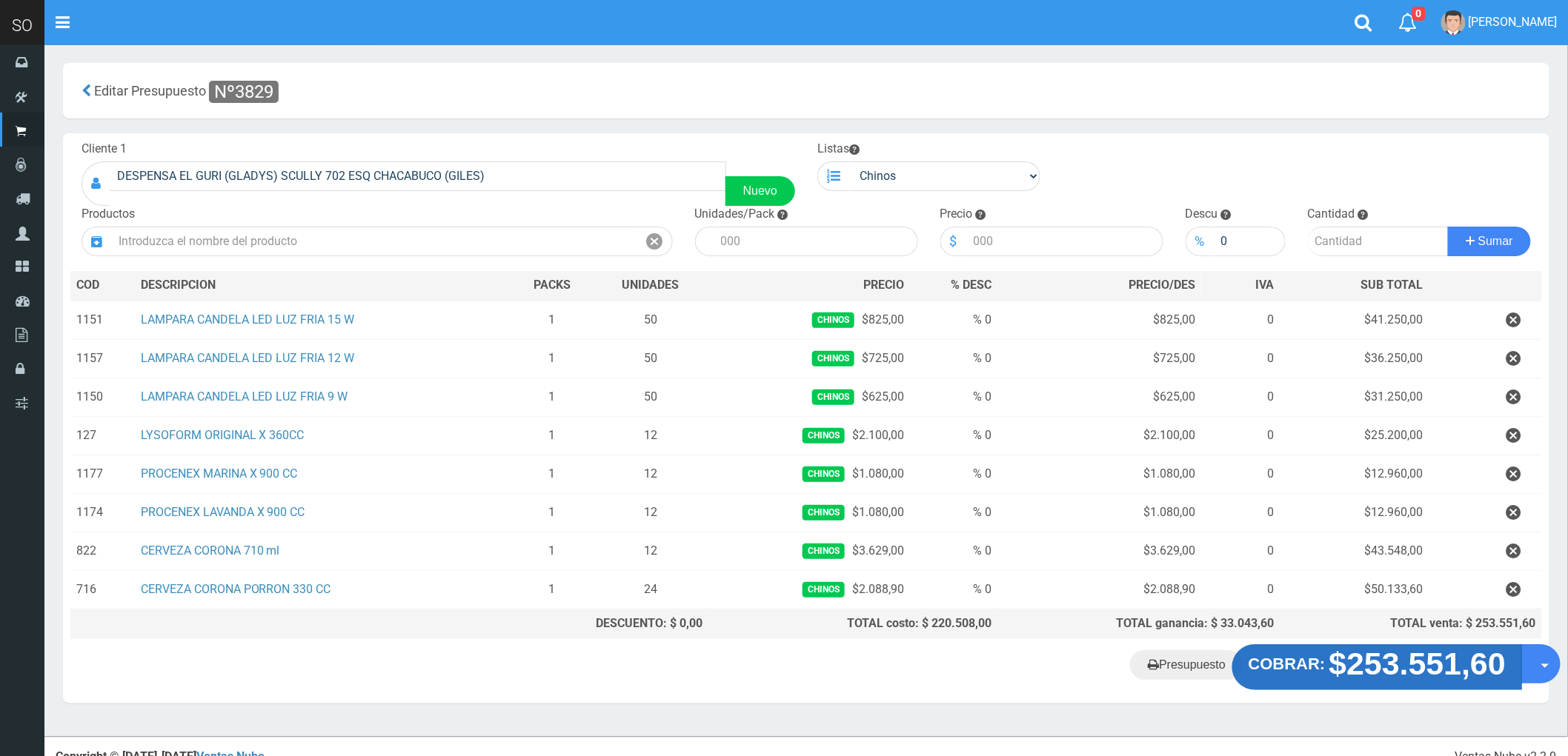
click at [1416, 662] on strong "$253.551,60" at bounding box center [1417, 663] width 177 height 34
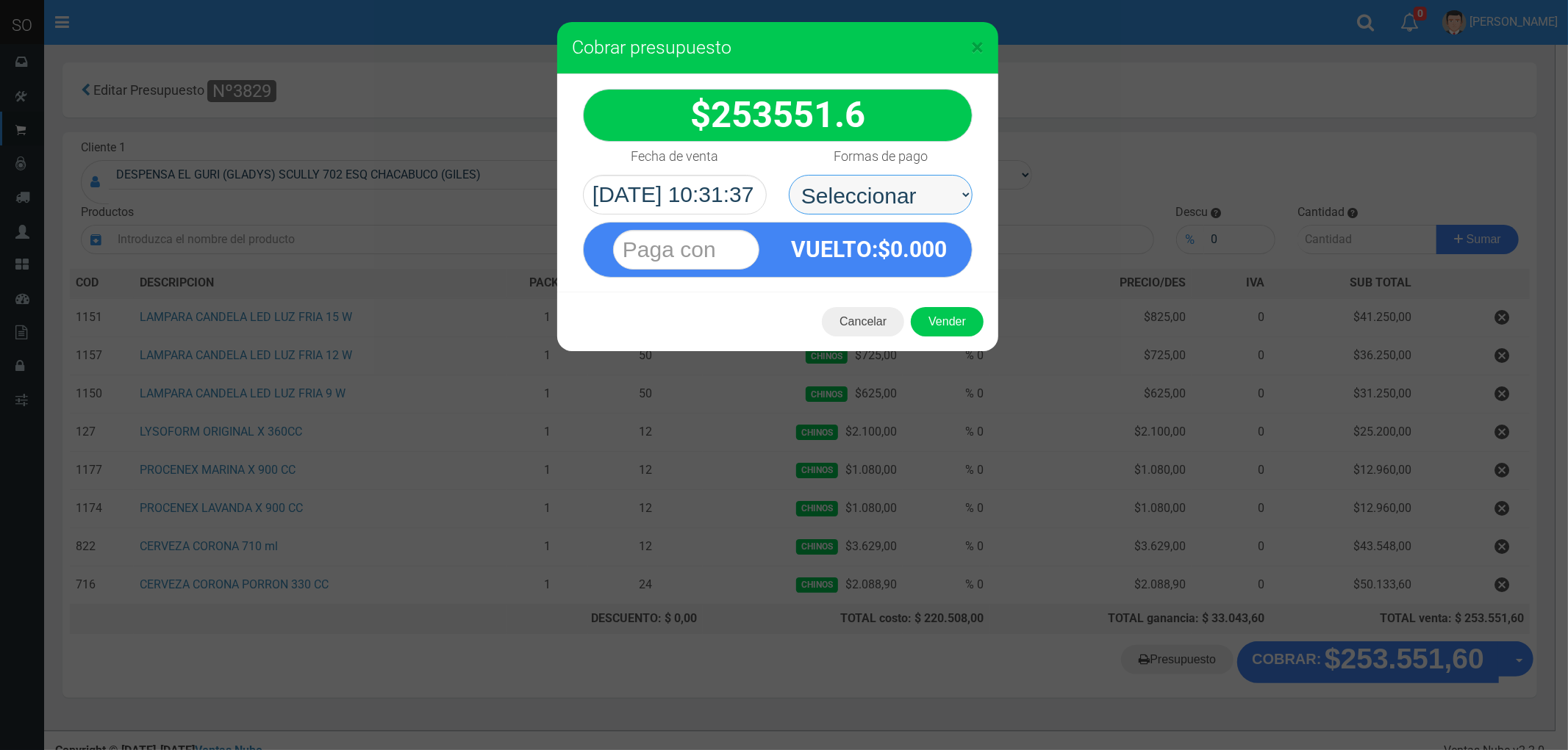
drag, startPoint x: 829, startPoint y: 191, endPoint x: 843, endPoint y: 208, distance: 22.0
click at [829, 191] on select "Seleccionar Efectivo Tarjeta de Crédito Depósito Débito" at bounding box center [880, 195] width 184 height 40
select select "Efectivo"
click at [788, 175] on select "Seleccionar Efectivo Tarjeta de Crédito Depósito Débito" at bounding box center [880, 195] width 184 height 40
click at [949, 327] on button "Vender" at bounding box center [946, 321] width 73 height 29
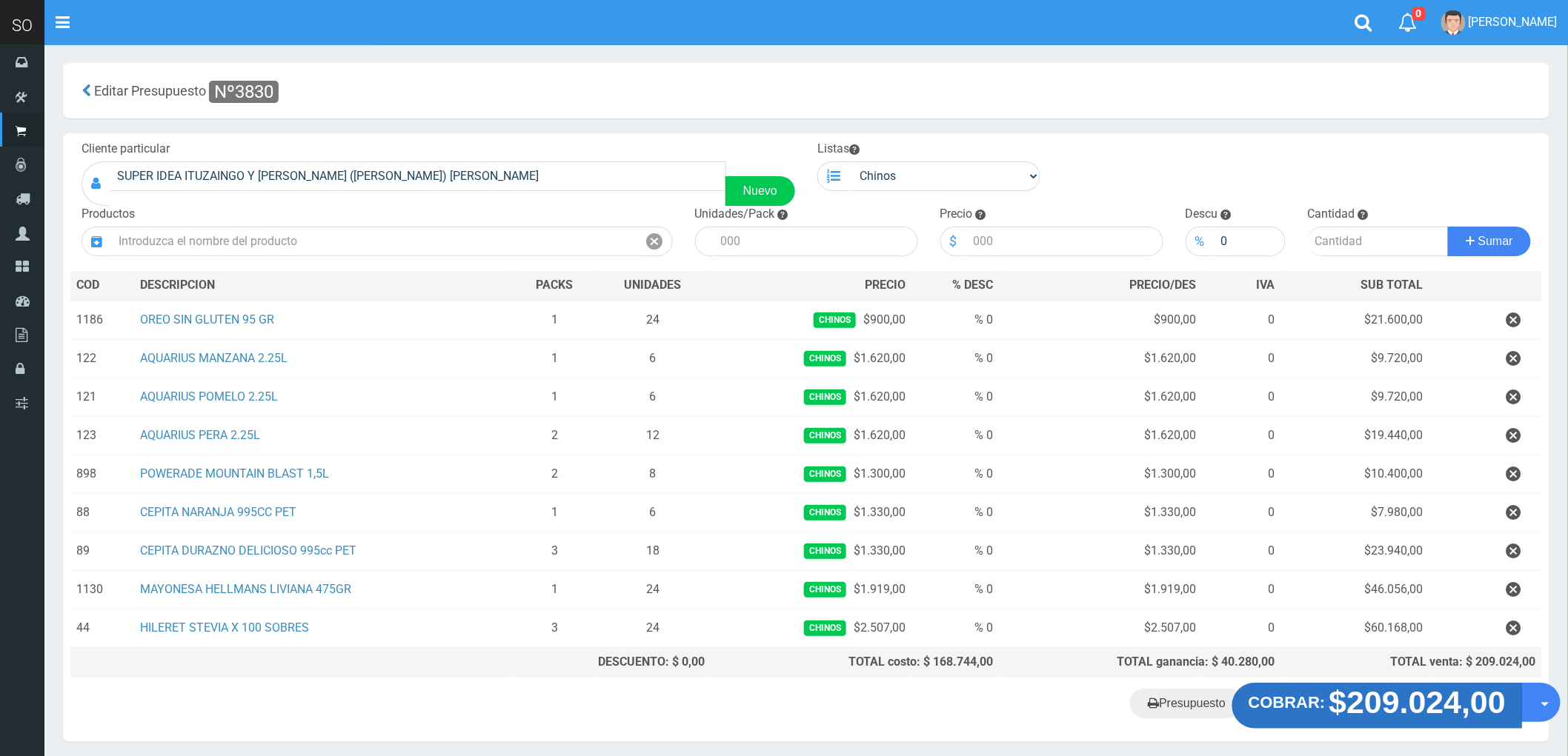
click at [1429, 708] on strong "$209.024,00" at bounding box center [1417, 703] width 177 height 34
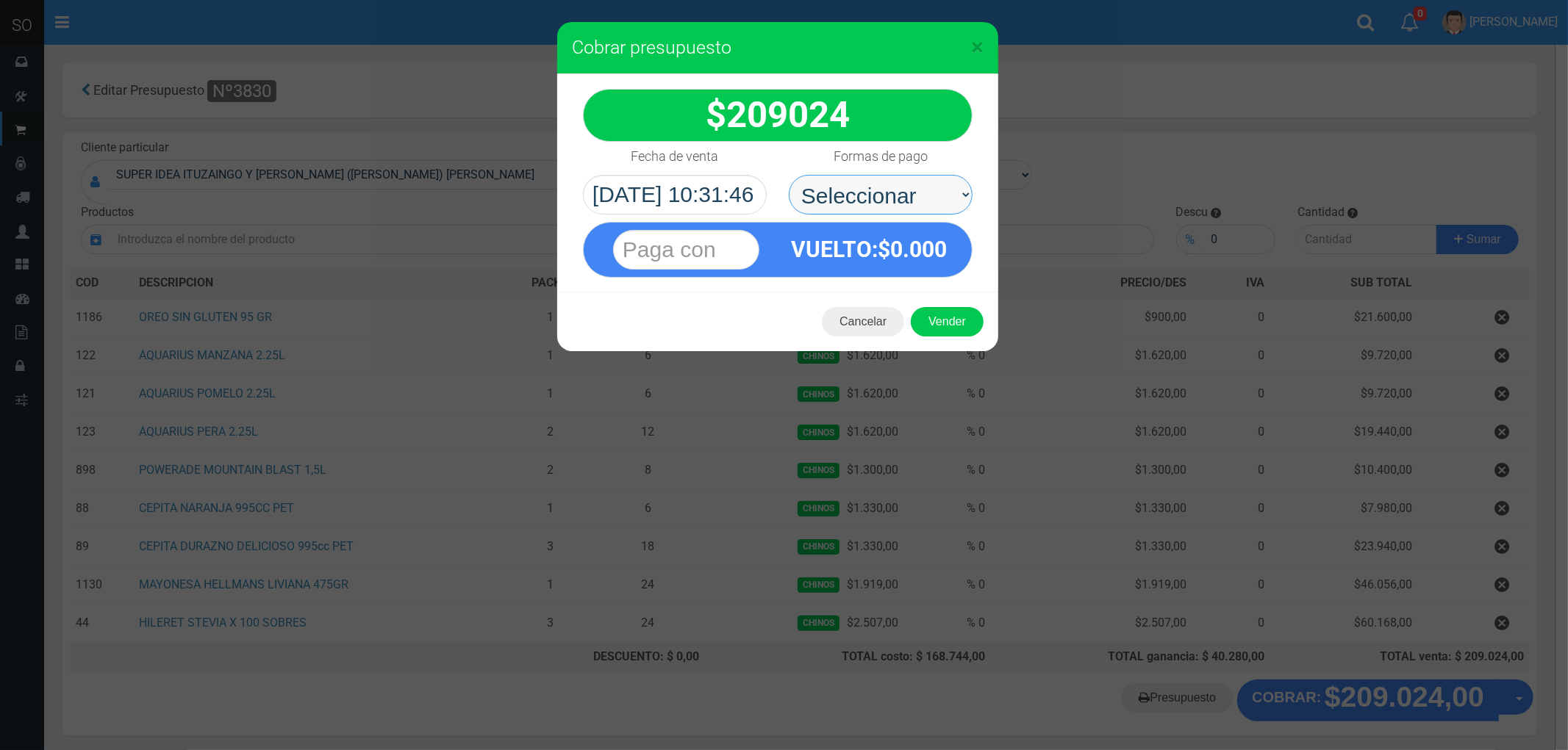
click at [860, 193] on select "Seleccionar Efectivo Tarjeta de Crédito Depósito Débito" at bounding box center [880, 195] width 184 height 40
select select "Efectivo"
click at [788, 175] on select "Seleccionar Efectivo Tarjeta de Crédito Depósito Débito" at bounding box center [880, 195] width 184 height 40
click at [939, 324] on button "Vender" at bounding box center [946, 321] width 73 height 29
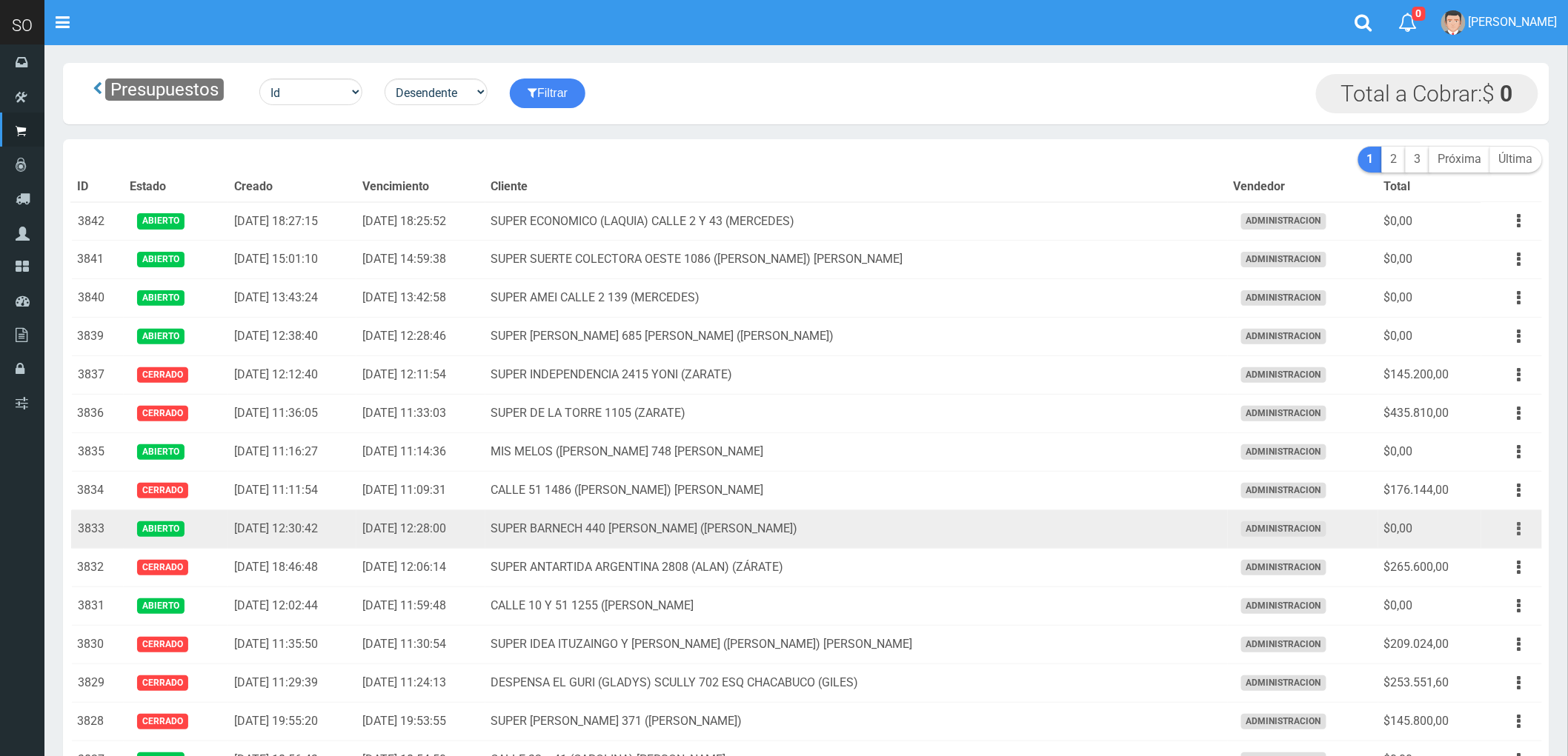
click at [1515, 530] on button "button" at bounding box center [1518, 529] width 33 height 26
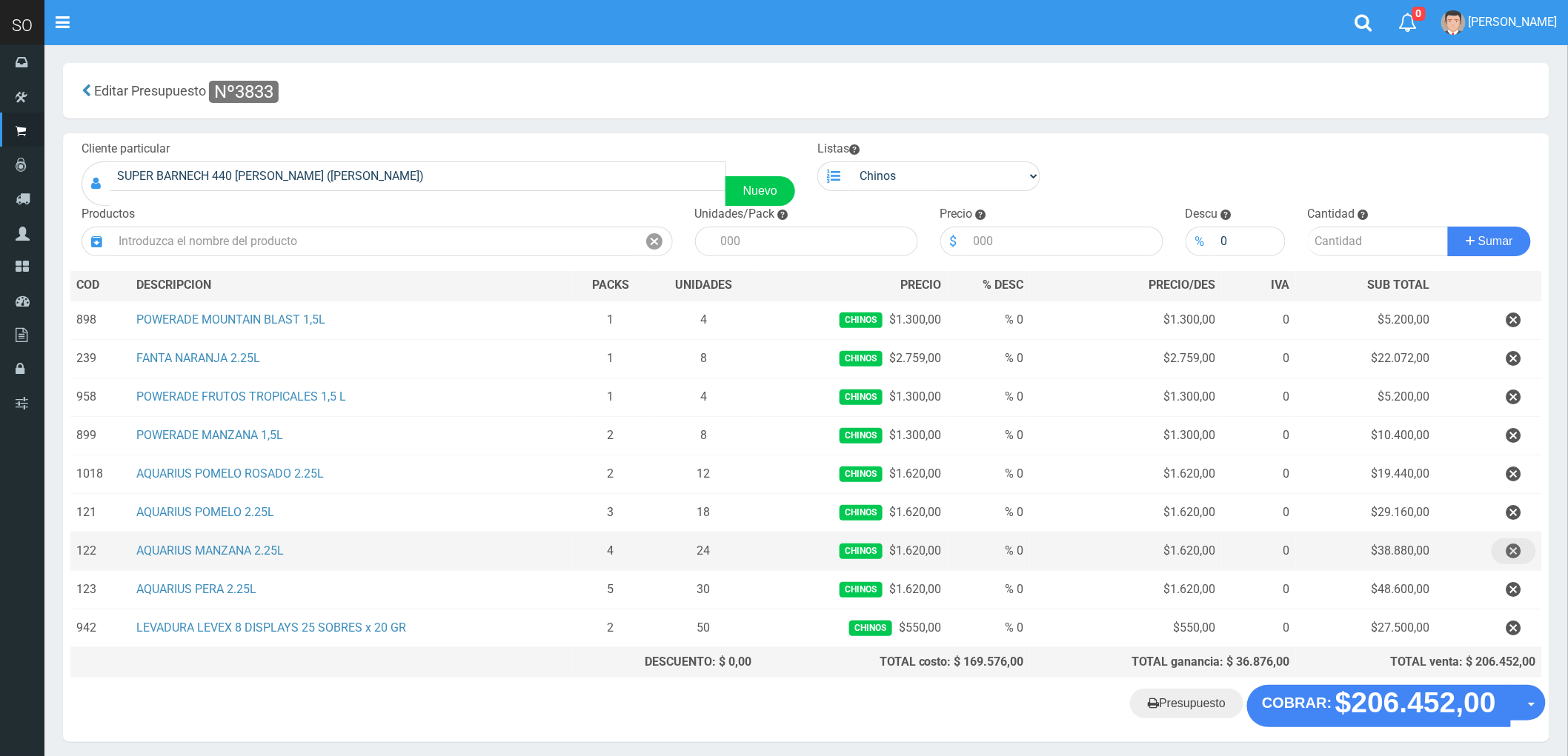
click at [1521, 554] on icon "button" at bounding box center [1514, 551] width 15 height 26
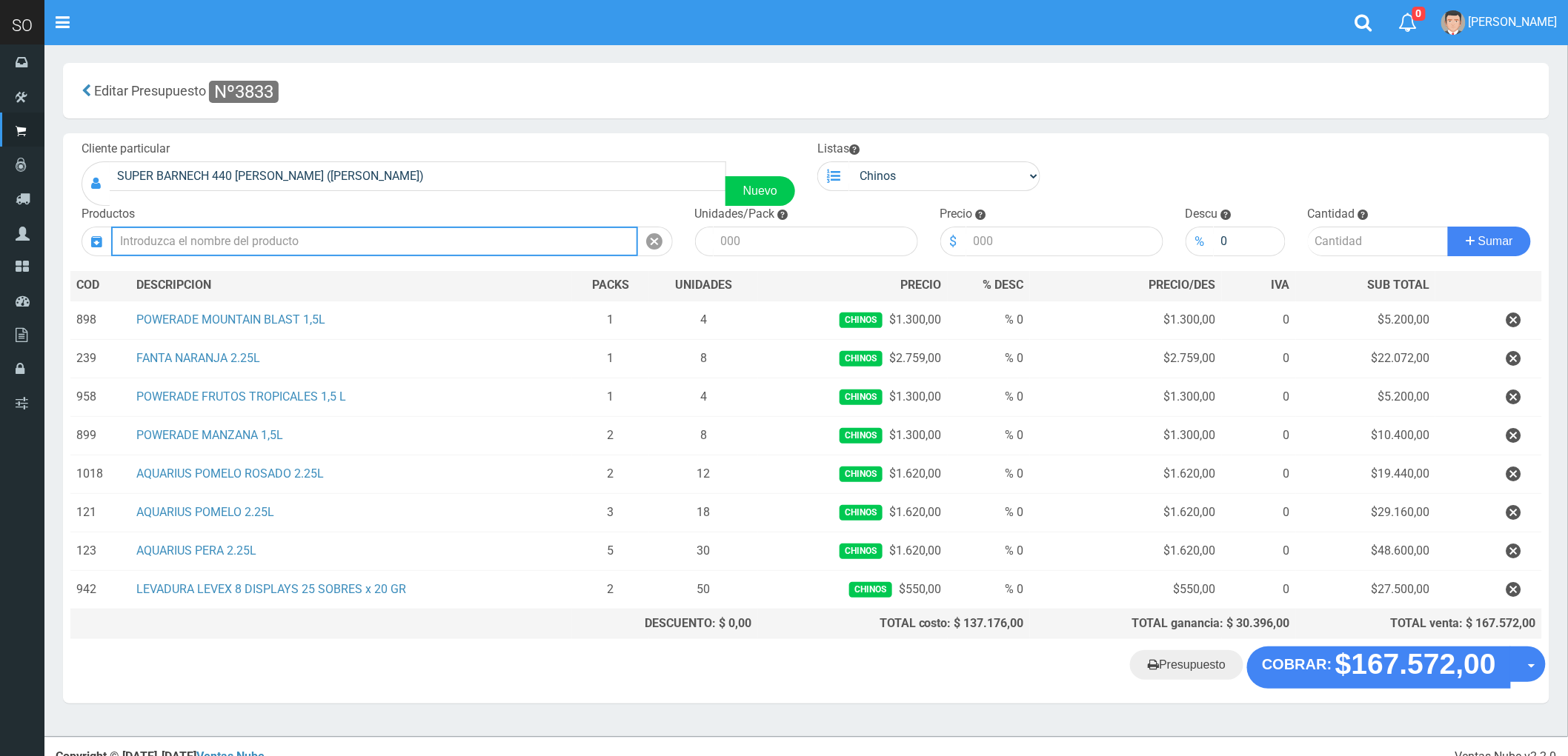
click at [205, 241] on input "text" at bounding box center [374, 241] width 527 height 30
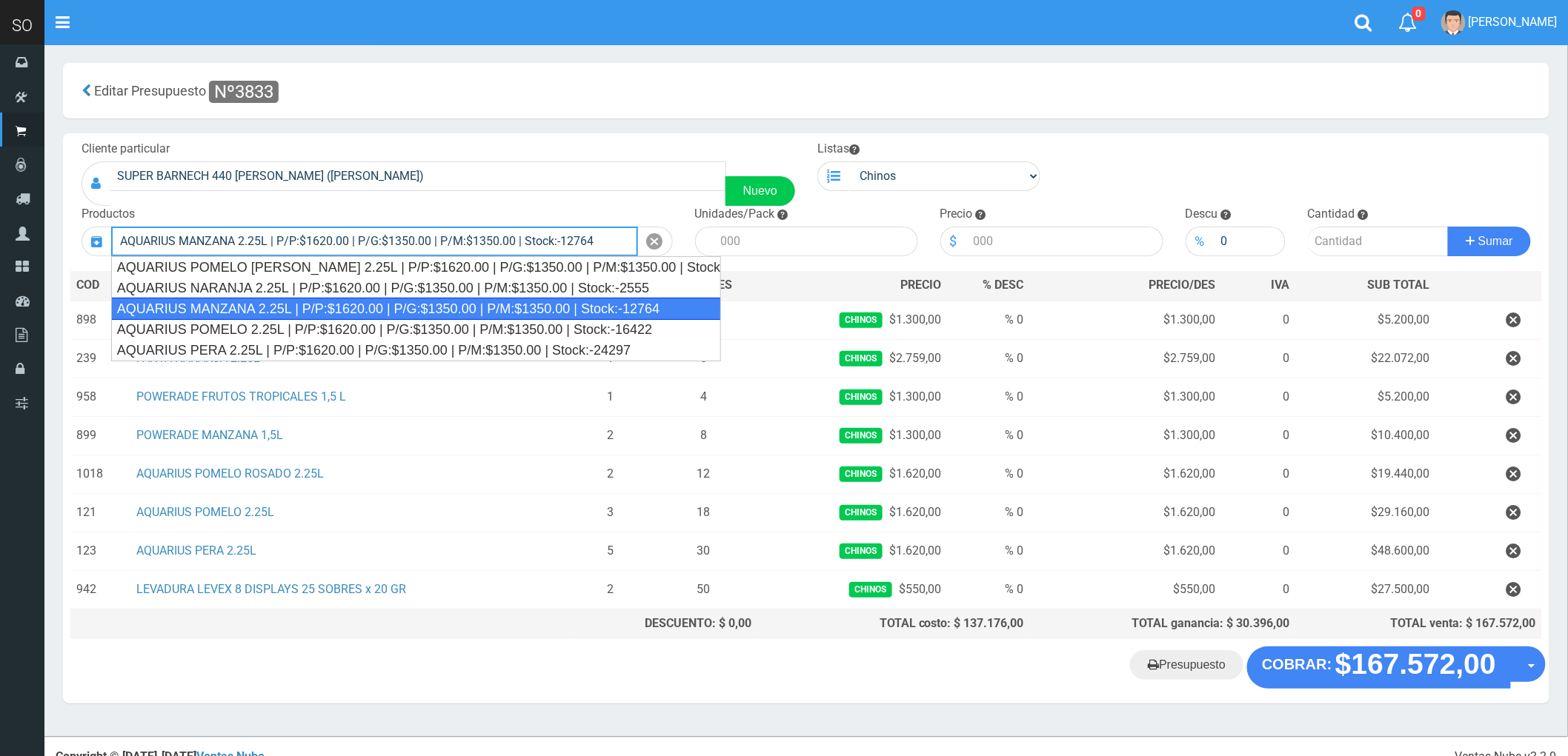
type input "AQUARIUS MANZANA 2.25L | P/P:$1620.00 | P/G:$1350.00 | P/M:$1350.00 | Stock:-12…"
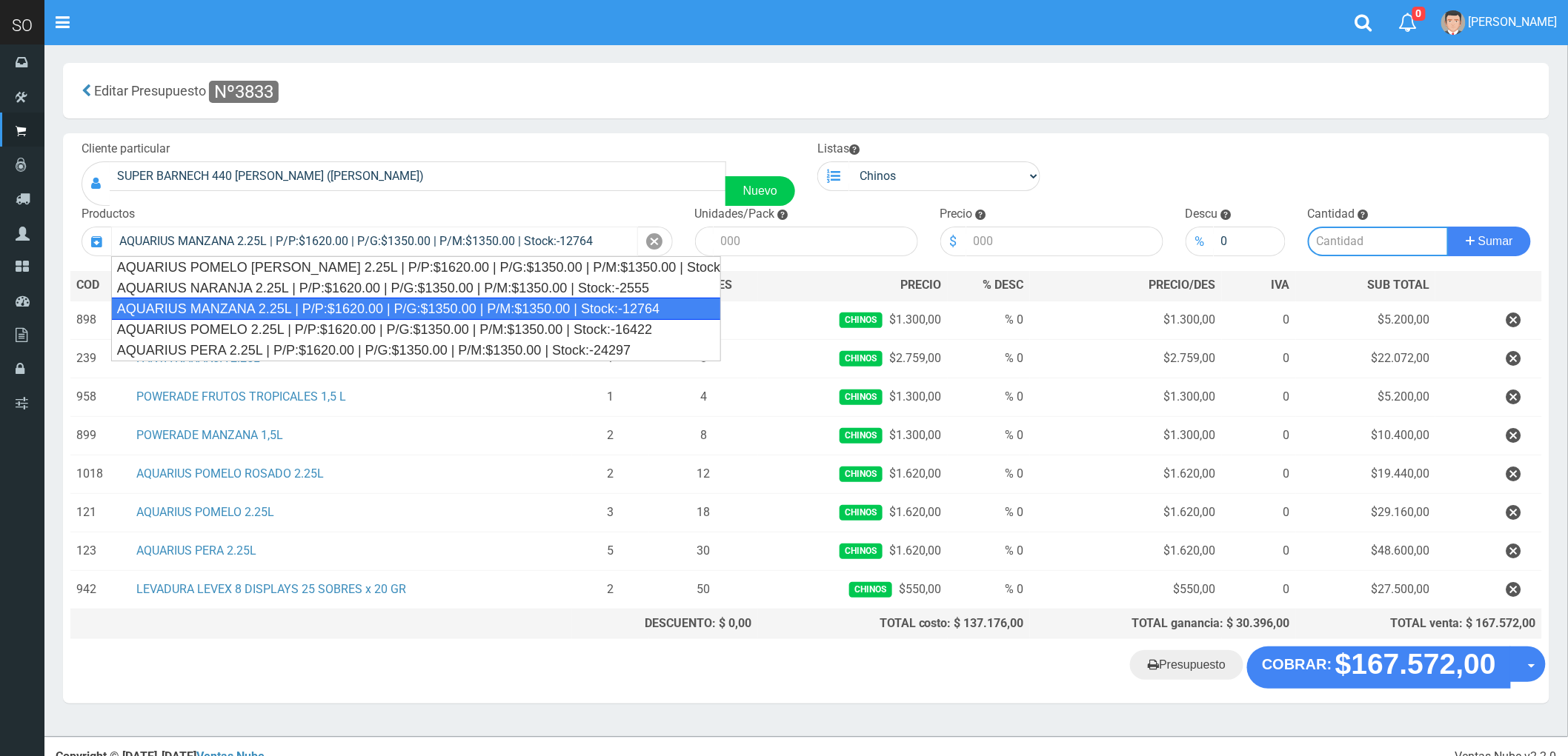
type input "6"
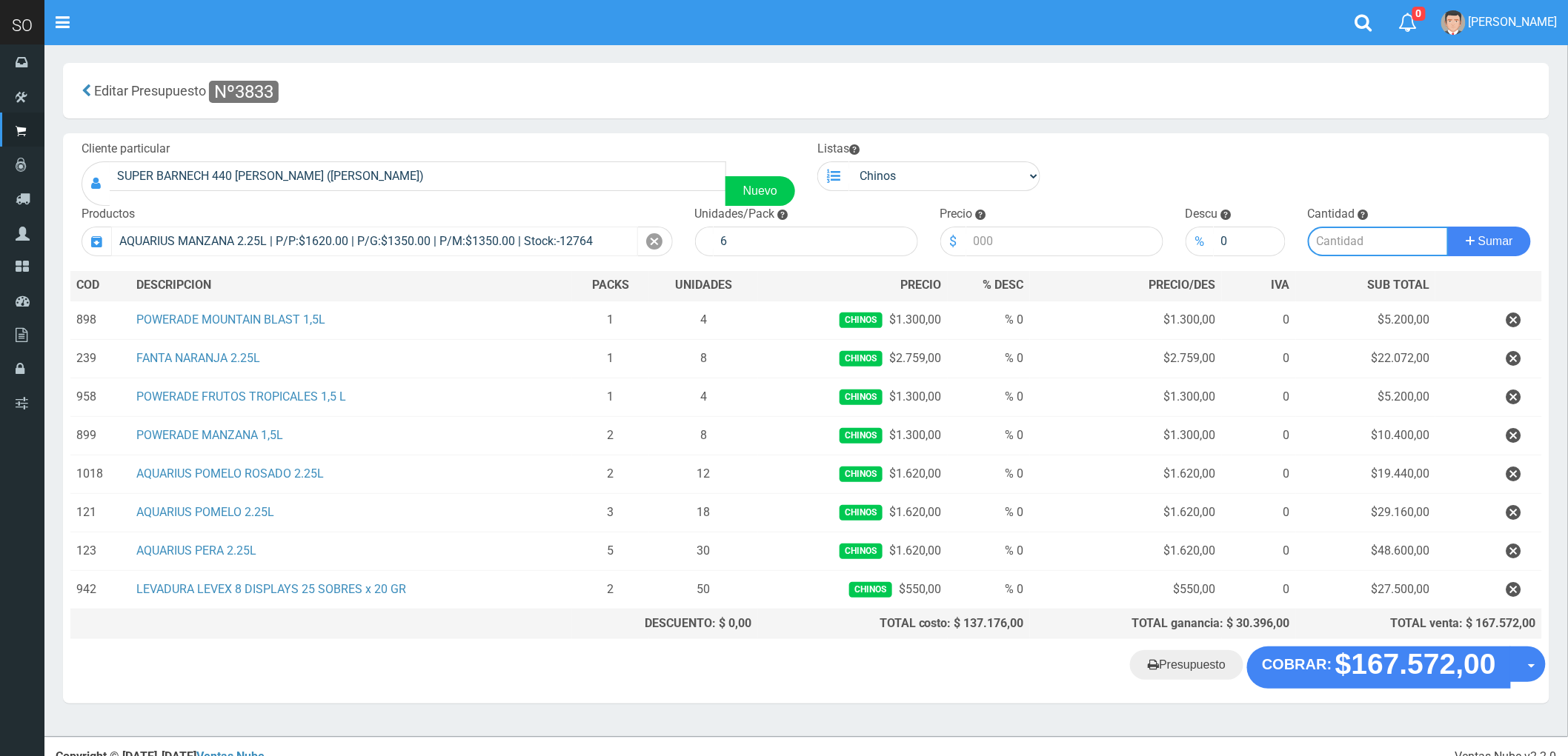
type input "1620.00"
type input "3"
click at [1448, 226] on button "Sumar" at bounding box center [1489, 241] width 83 height 30
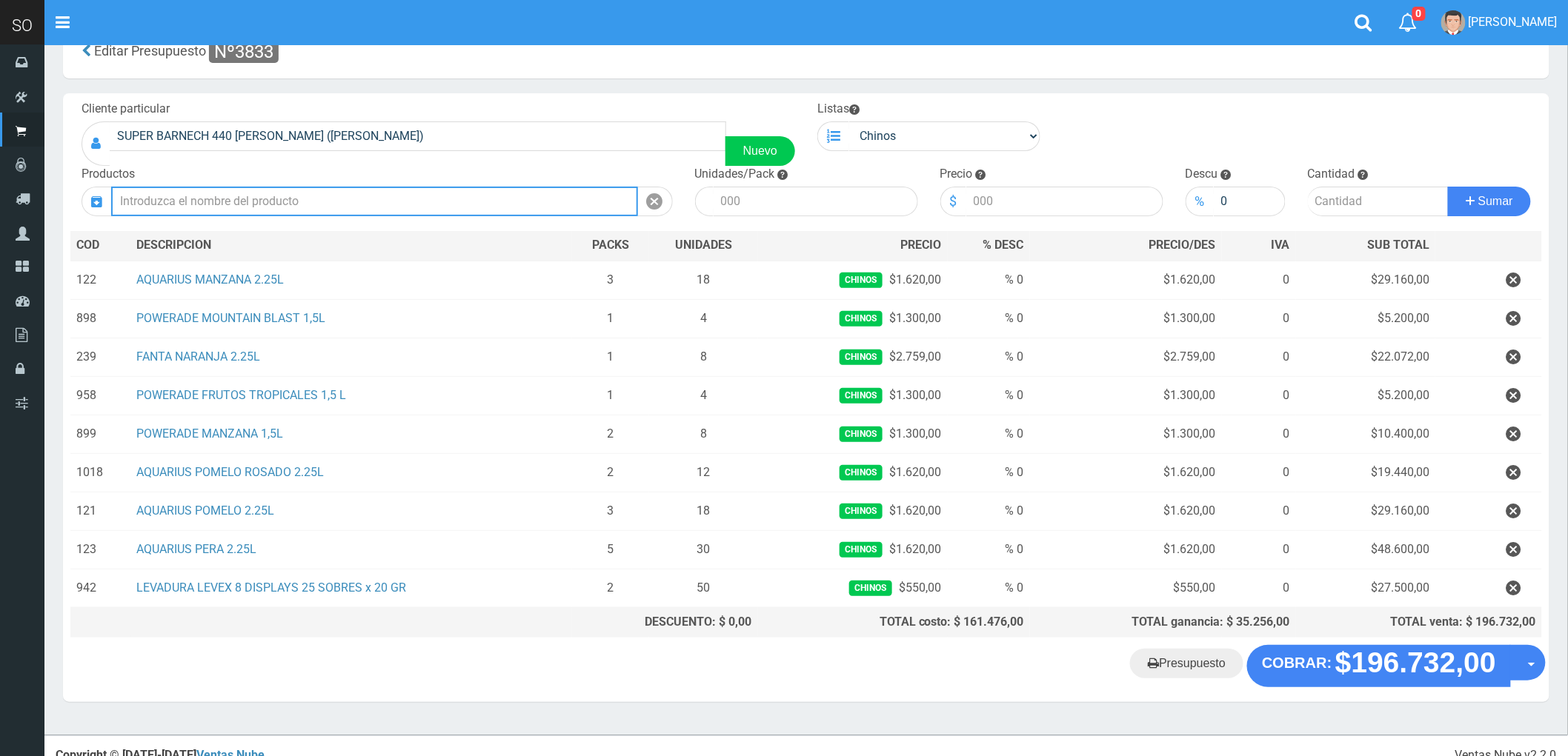
scroll to position [61, 0]
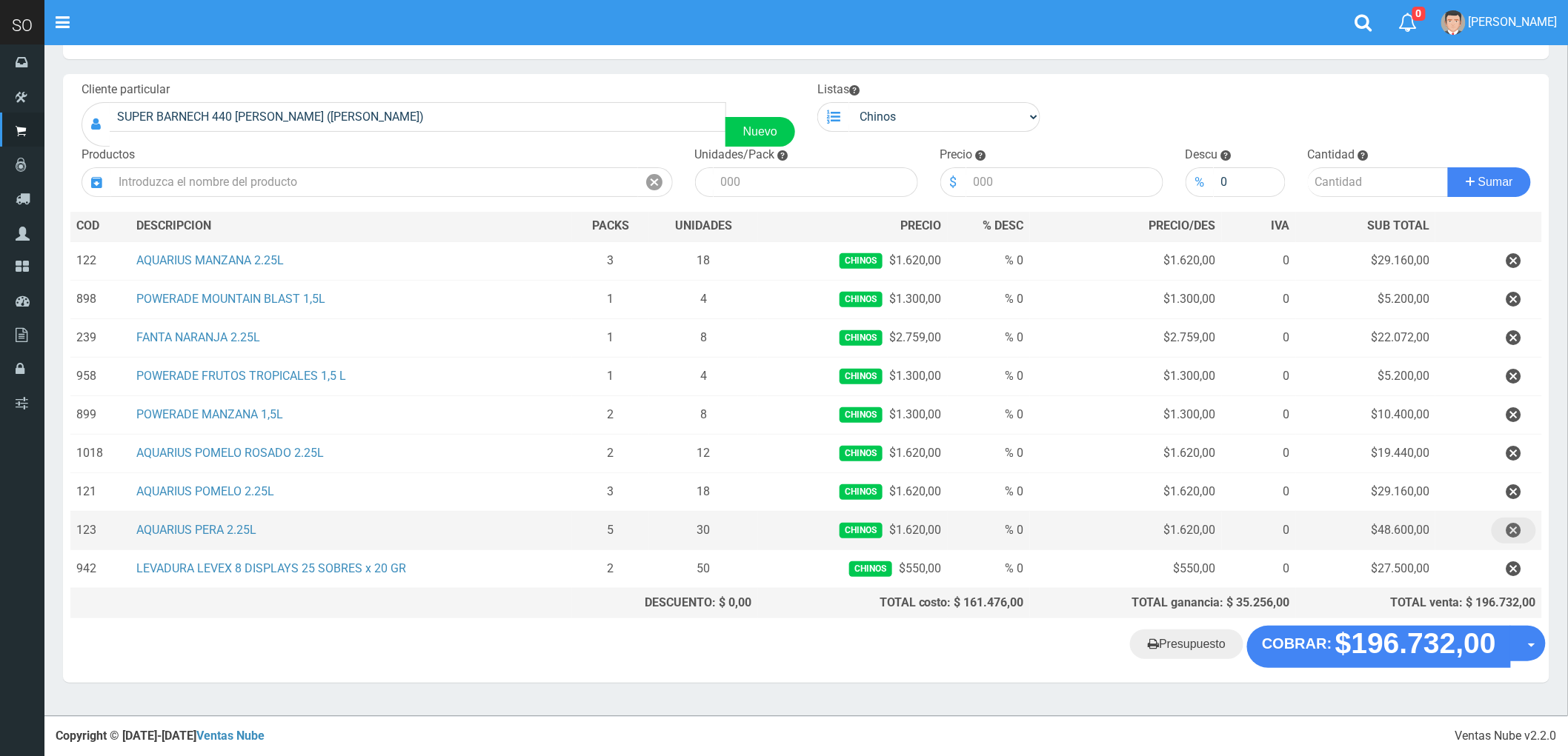
click at [1516, 527] on icon "button" at bounding box center [1514, 530] width 15 height 26
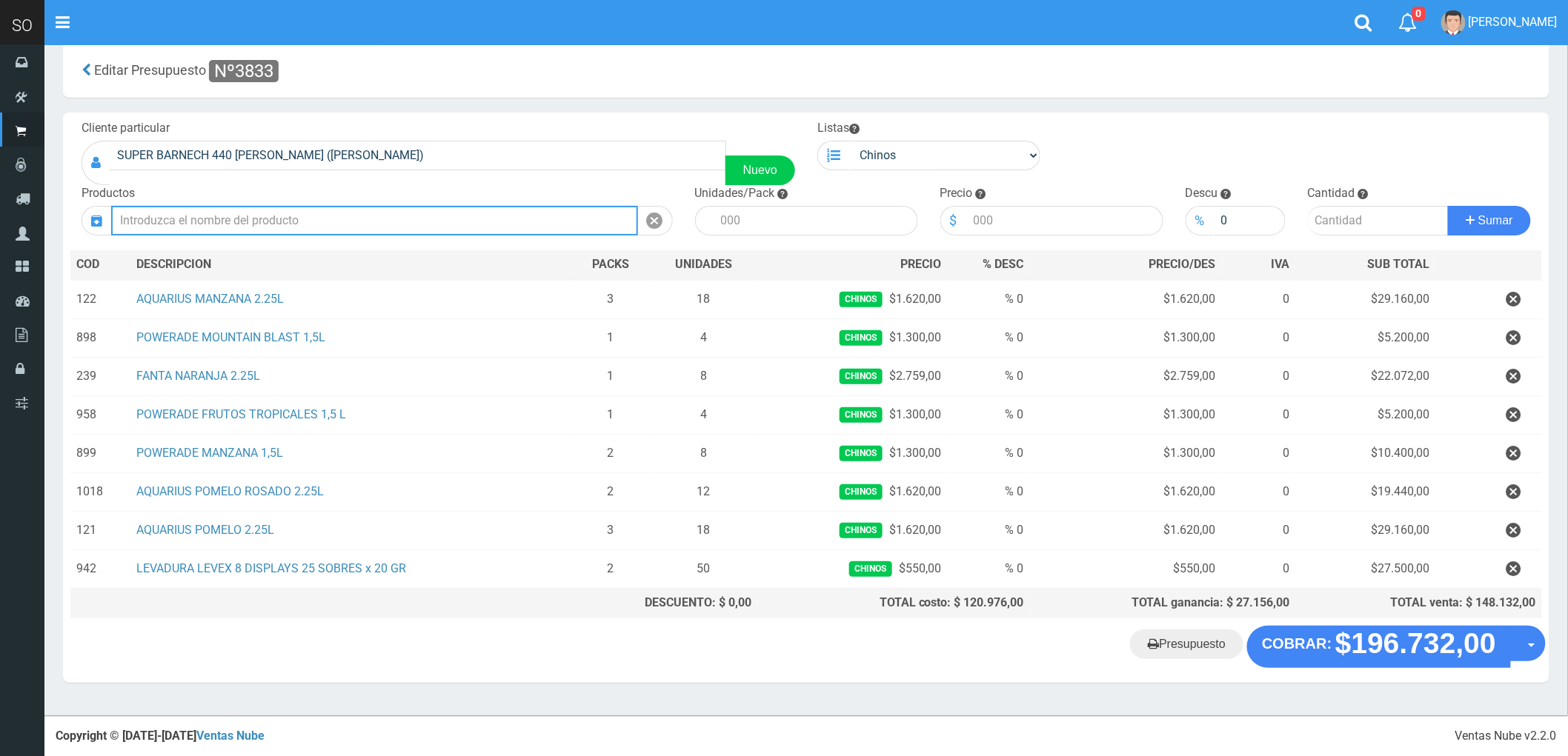
scroll to position [23, 0]
click at [167, 223] on input "text" at bounding box center [374, 220] width 527 height 30
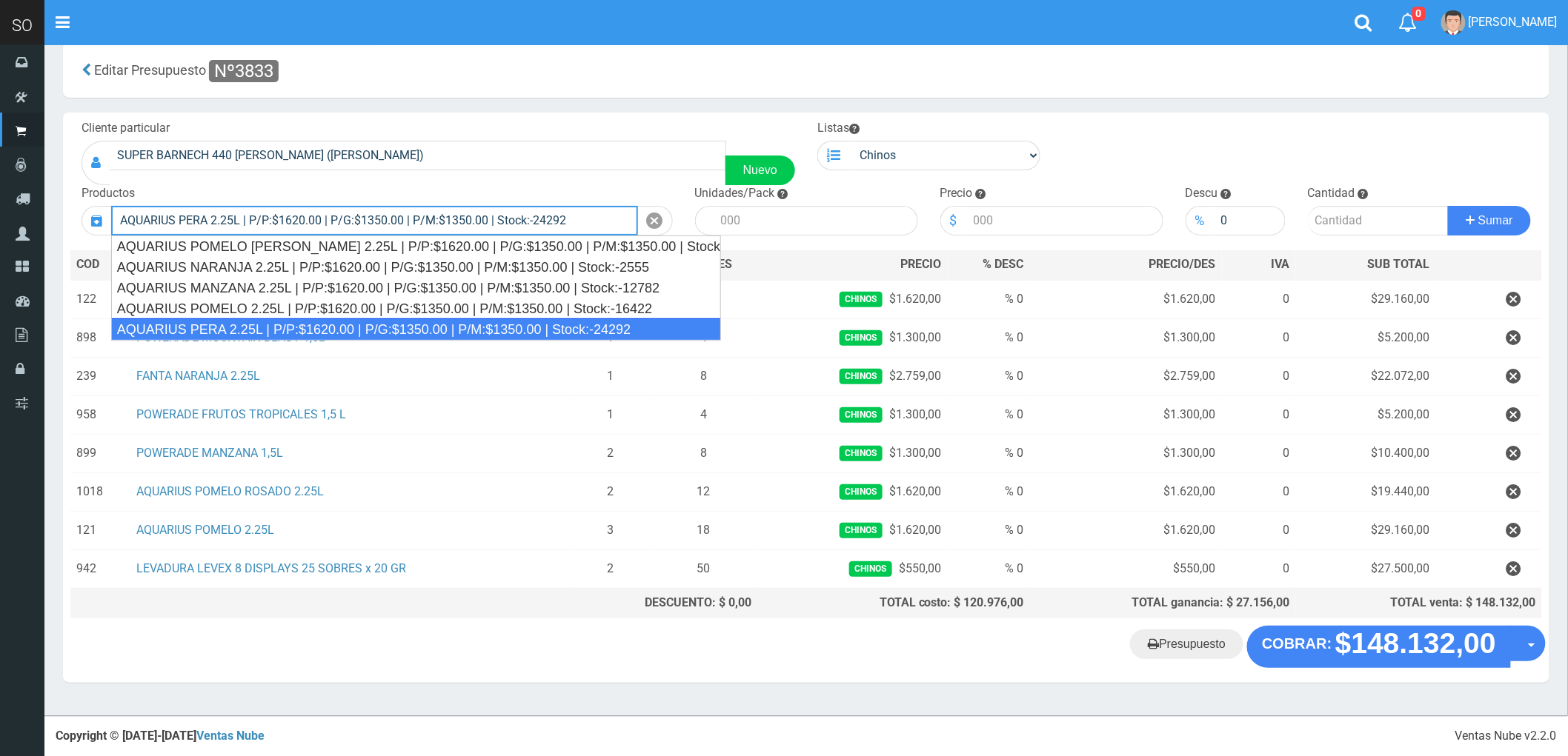
type input "AQUARIUS PERA 2.25L | P/P:$1620.00 | P/G:$1350.00 | P/M:$1350.00 | Stock:-24292"
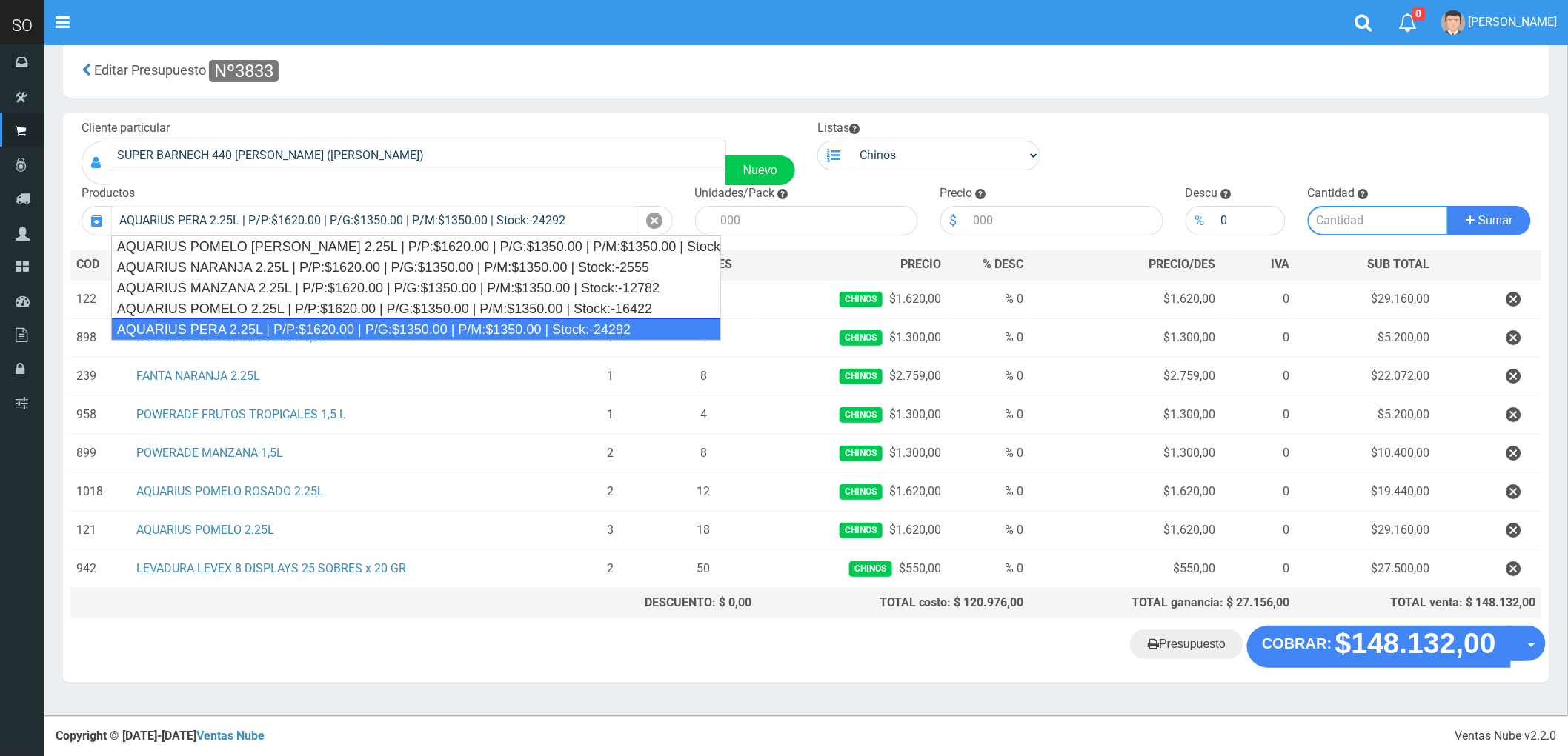
type input "6"
type input "1620.00"
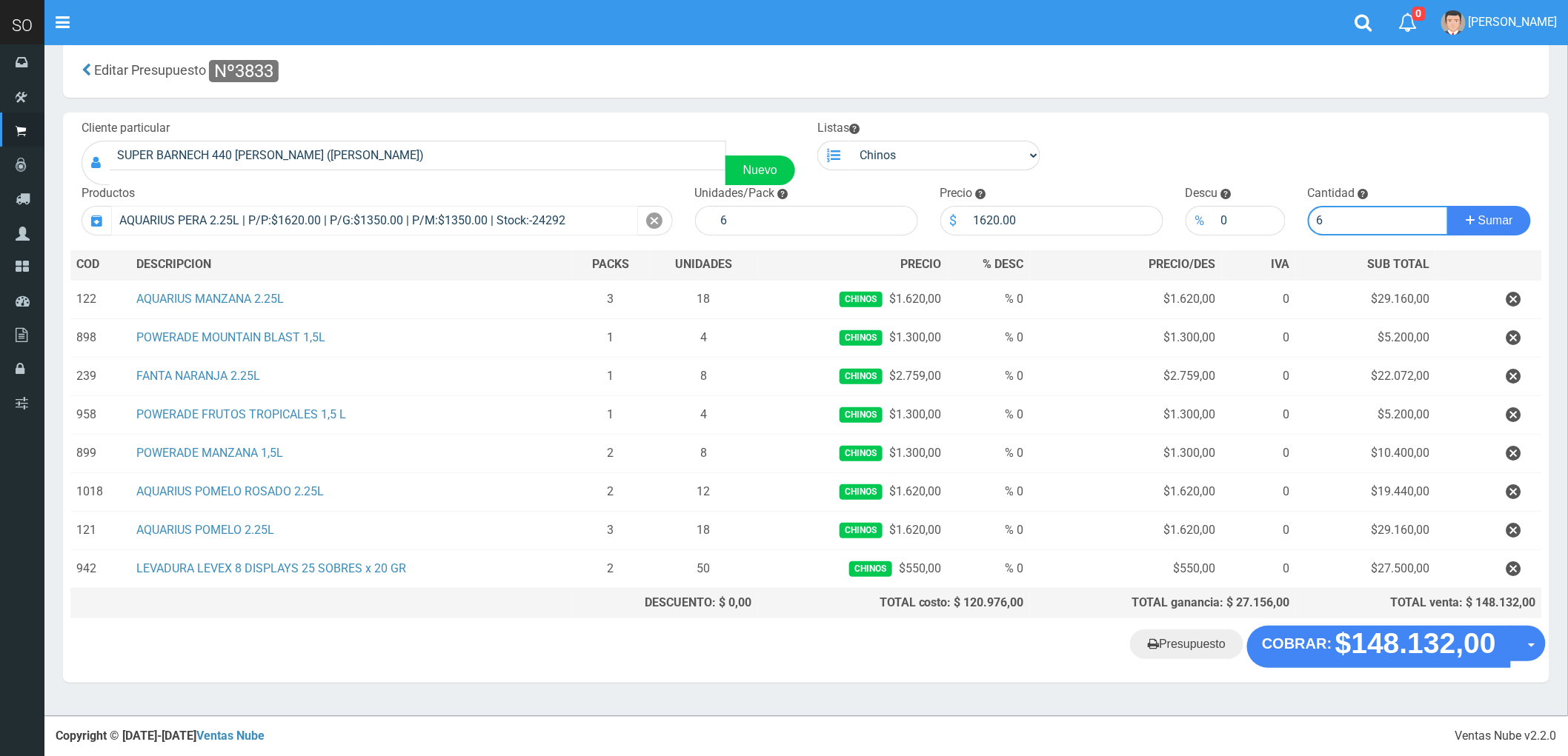
type input "6"
click at [1448, 206] on button "Sumar" at bounding box center [1489, 220] width 83 height 30
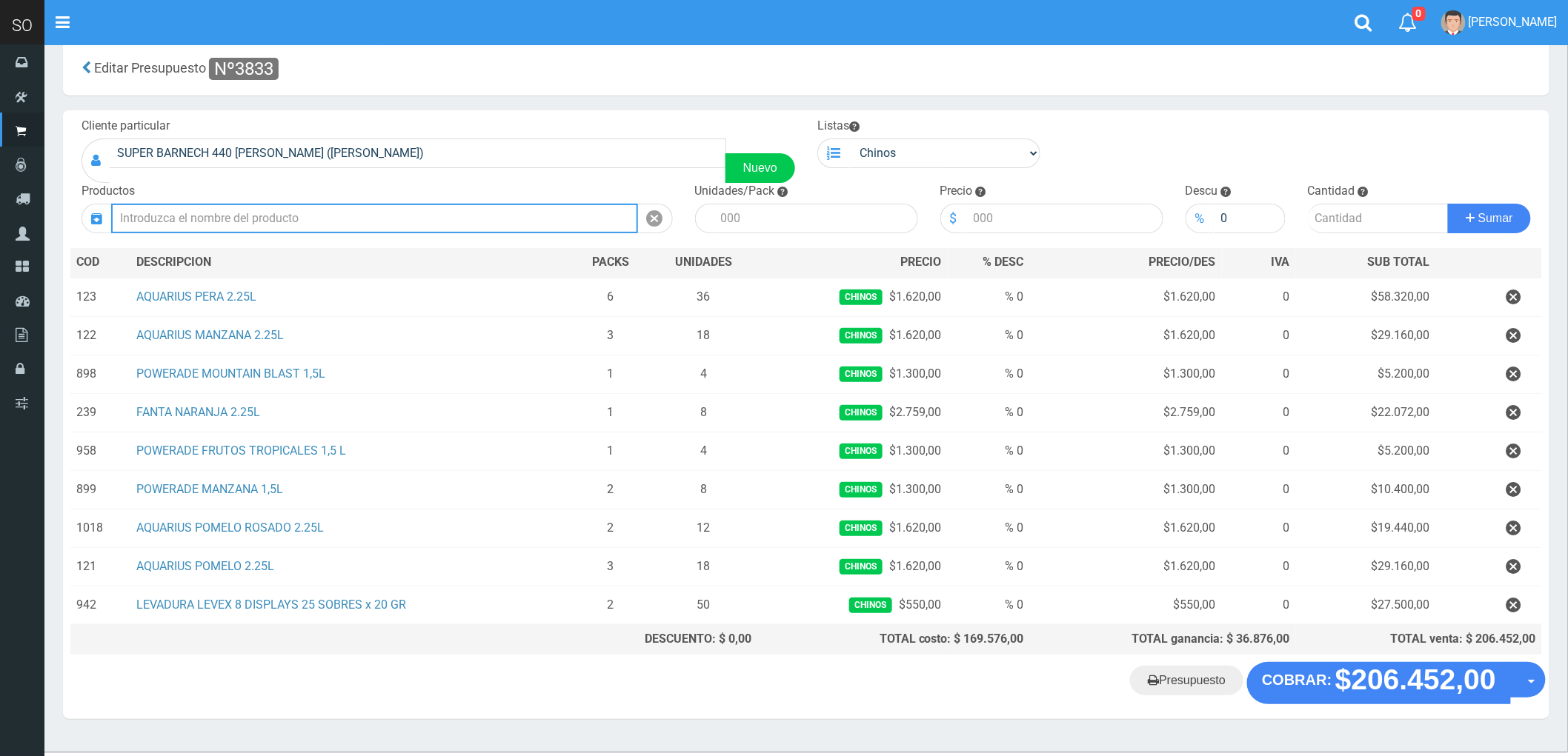
click at [165, 220] on input "text" at bounding box center [374, 218] width 527 height 30
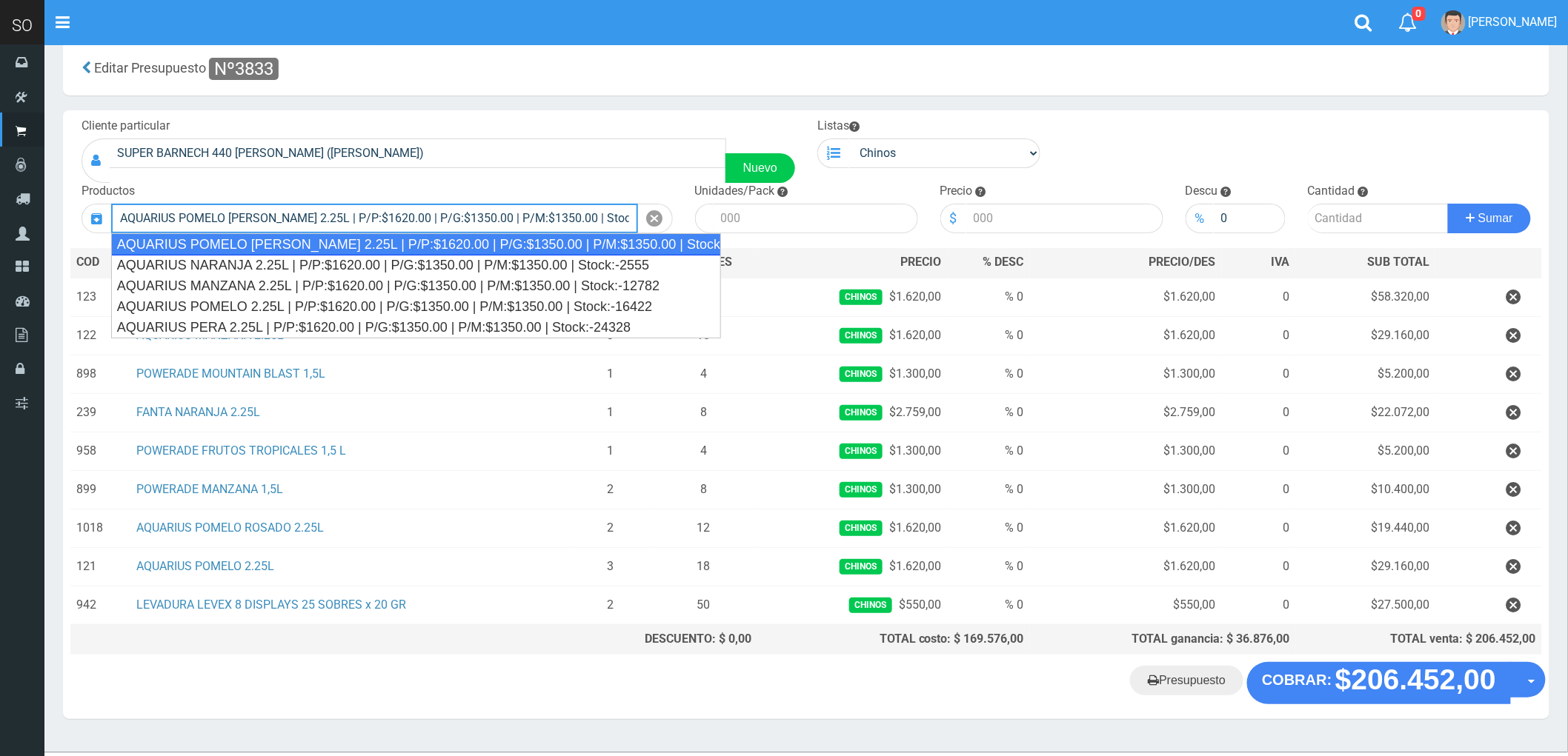
type input "AQUARIUS POMELO ROSADO 2.25L | P/P:$1620.00 | P/G:$1350.00 | P/M:$1350.00 | Sto…"
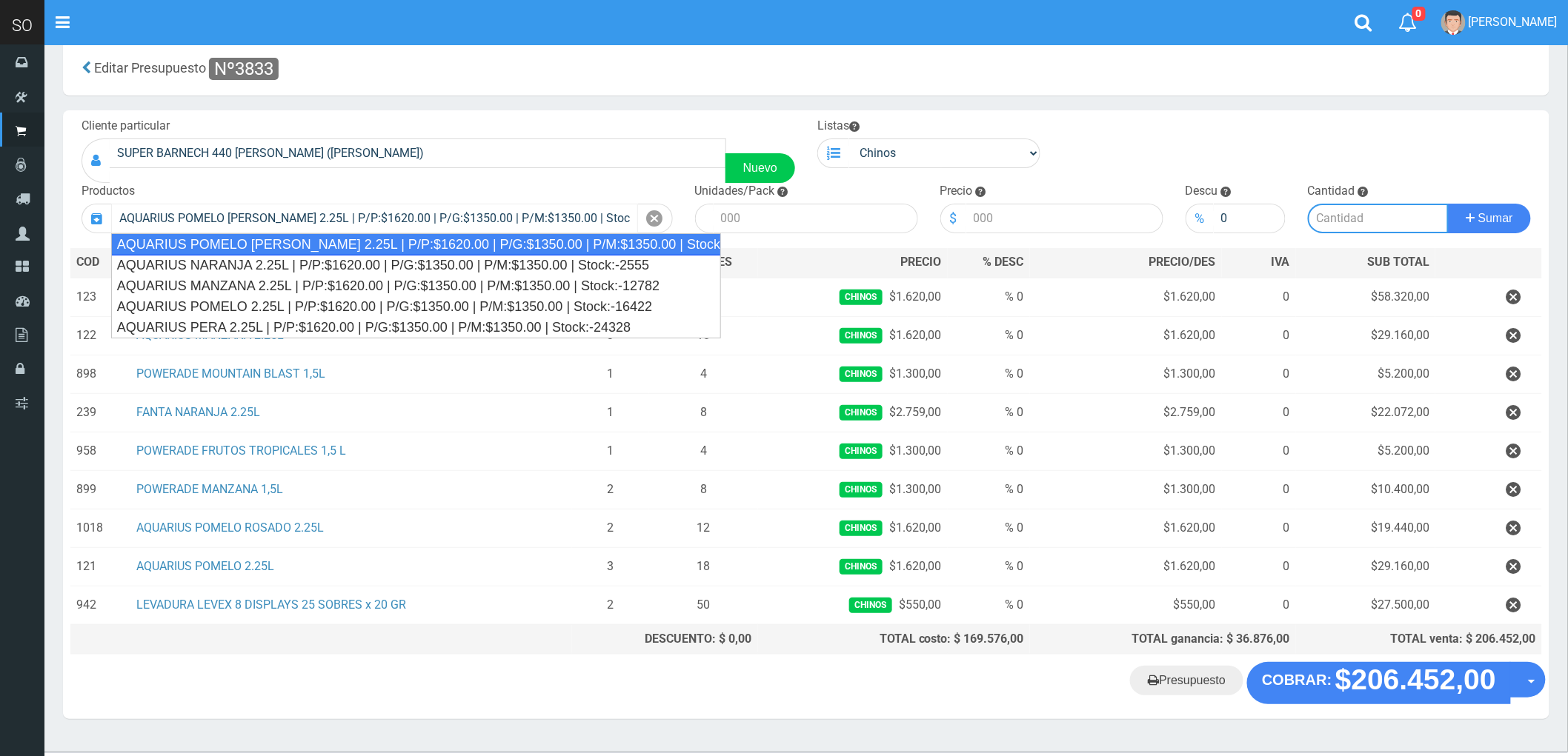
type input "6"
type input "1620.00"
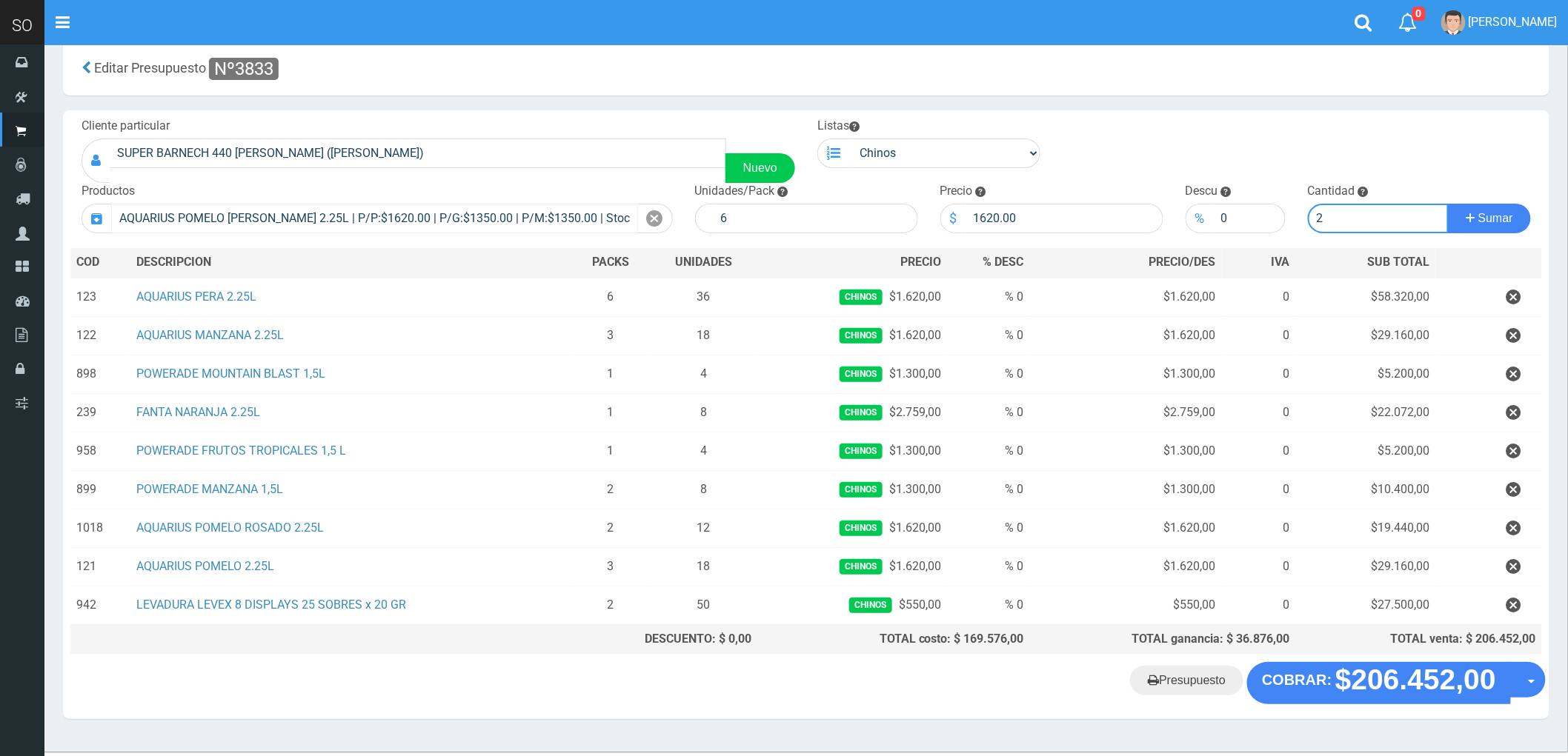
type input "2"
click at [1448, 203] on button "Sumar" at bounding box center [1489, 218] width 83 height 30
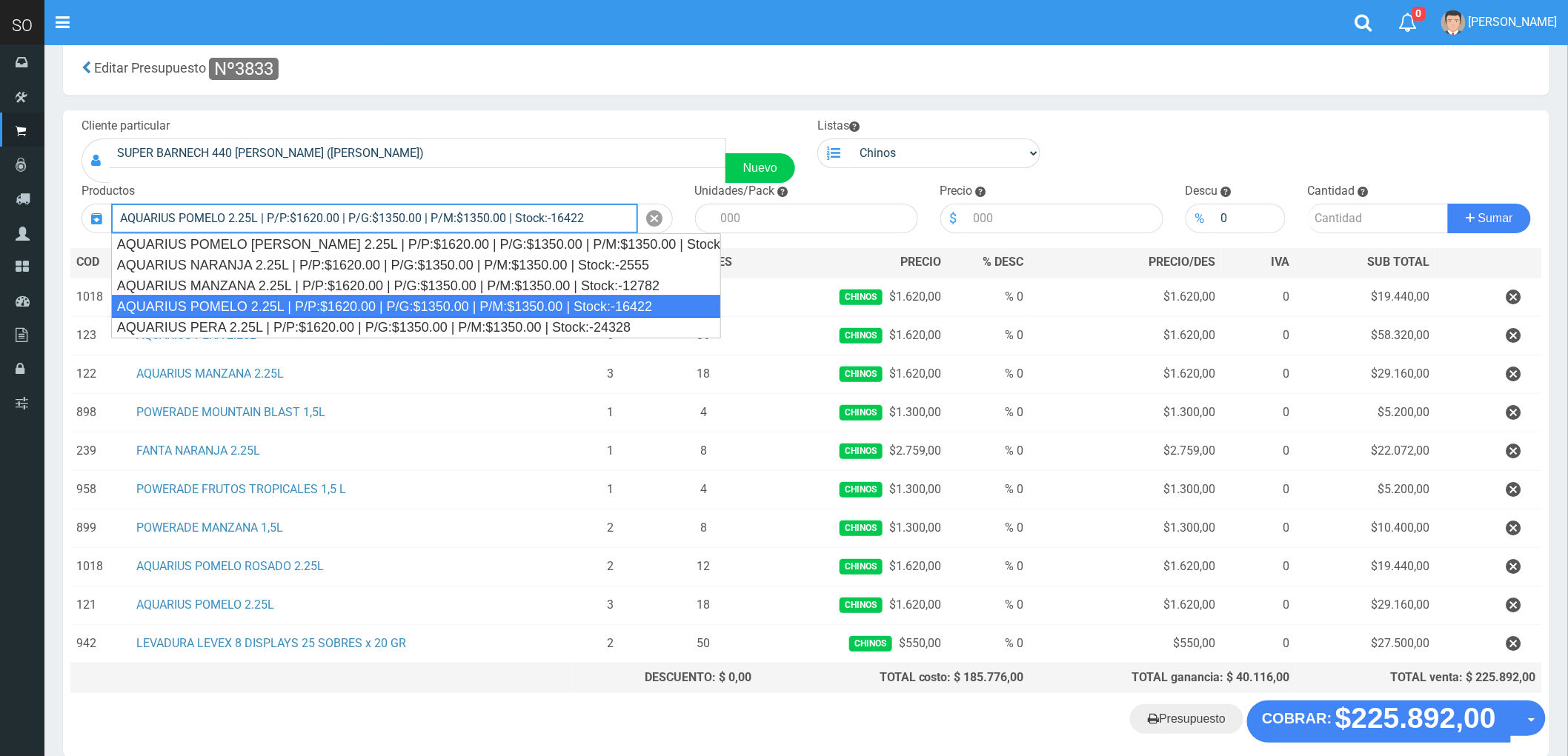
type input "AQUARIUS POMELO 2.25L | P/P:$1620.00 | P/G:$1350.00 | P/M:$1350.00 | Stock:-164…"
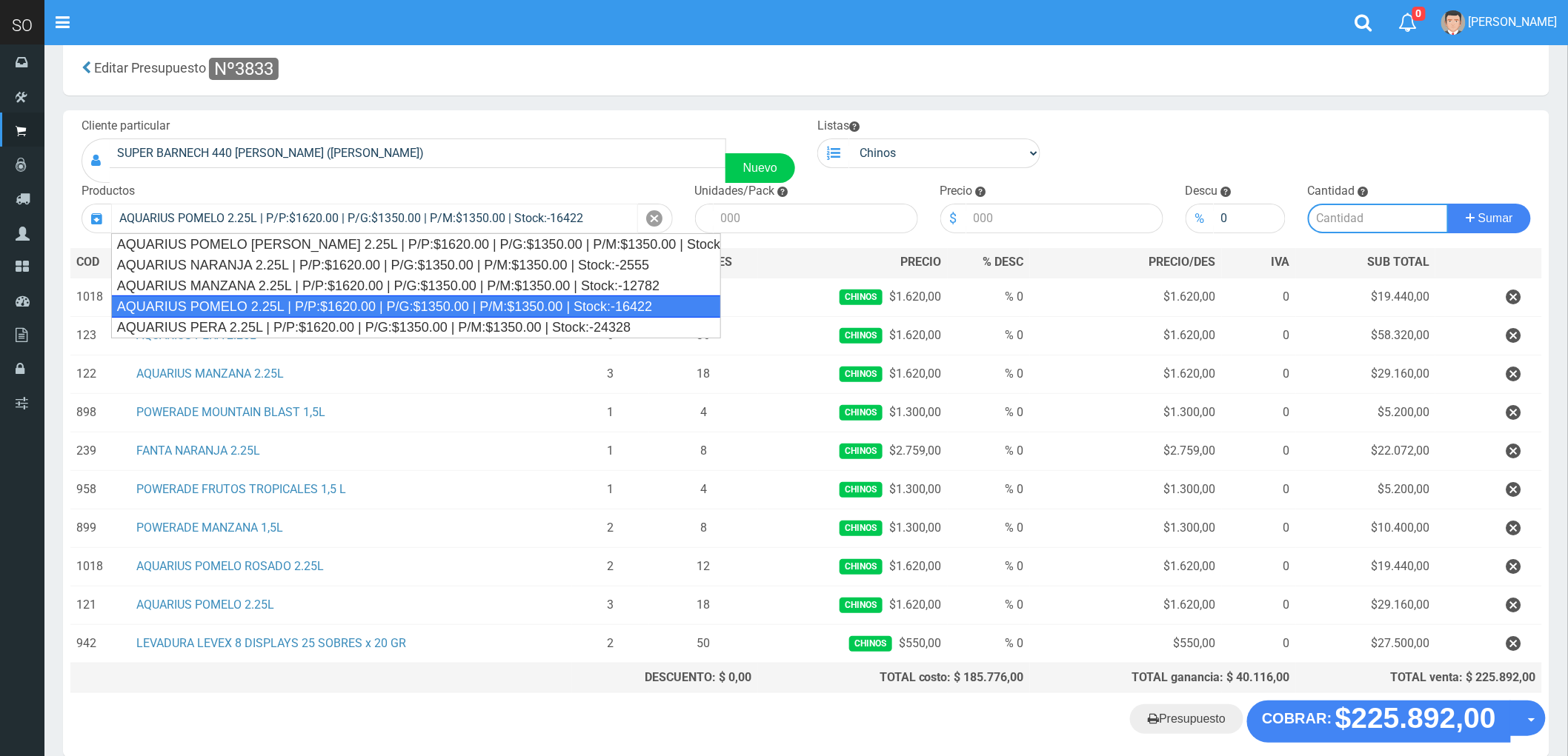
type input "6"
type input "1620.00"
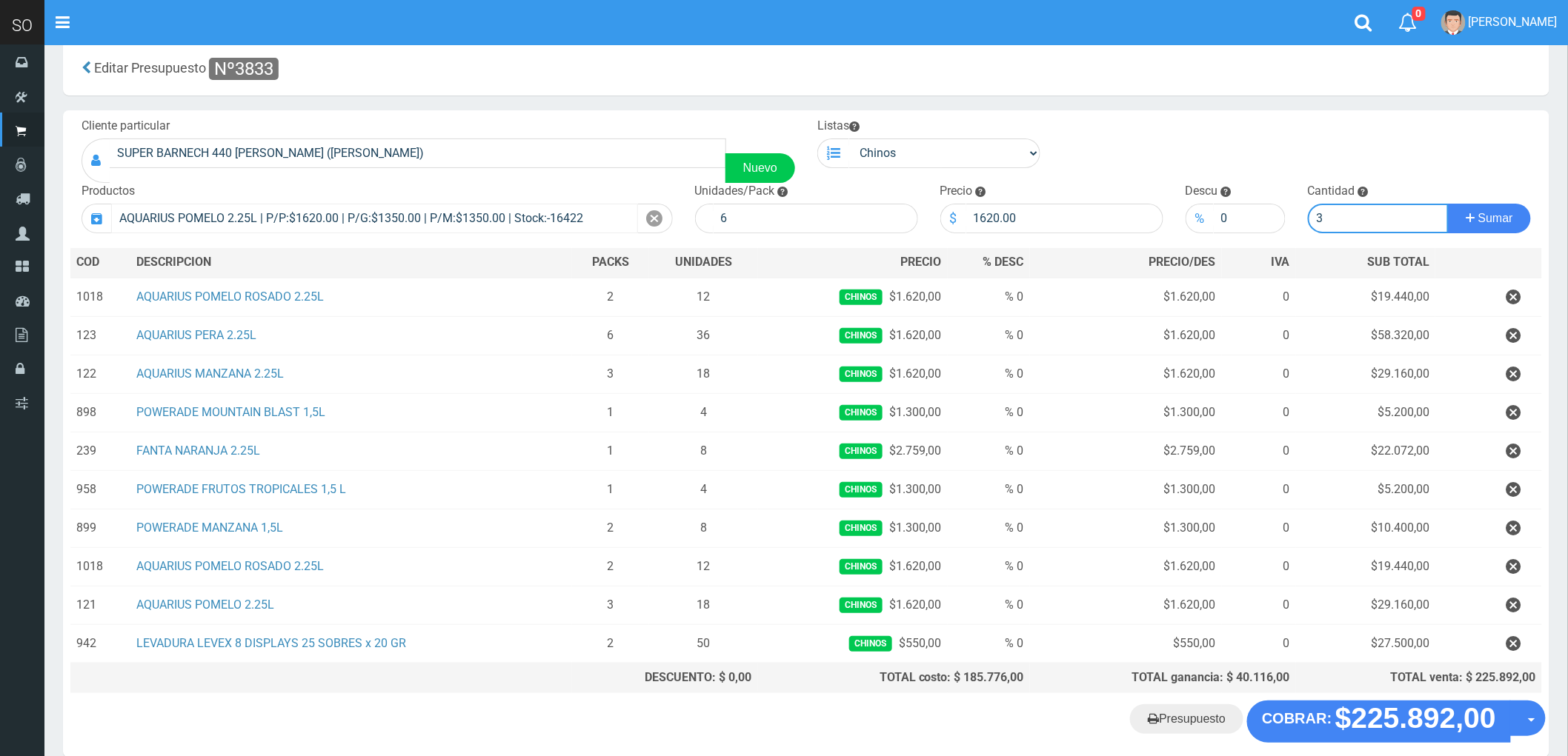
type input "3"
click at [1448, 203] on button "Sumar" at bounding box center [1489, 218] width 83 height 30
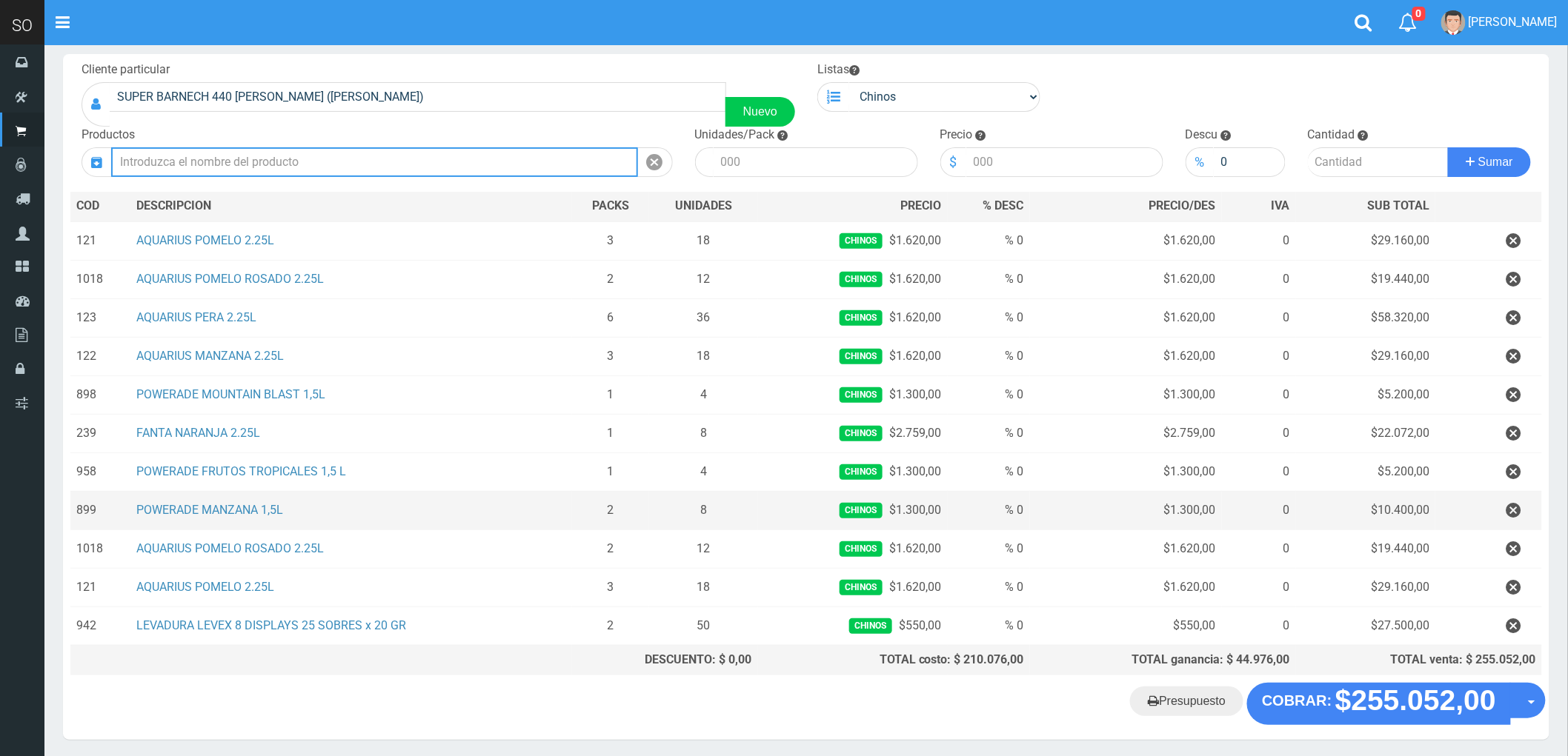
scroll to position [138, 0]
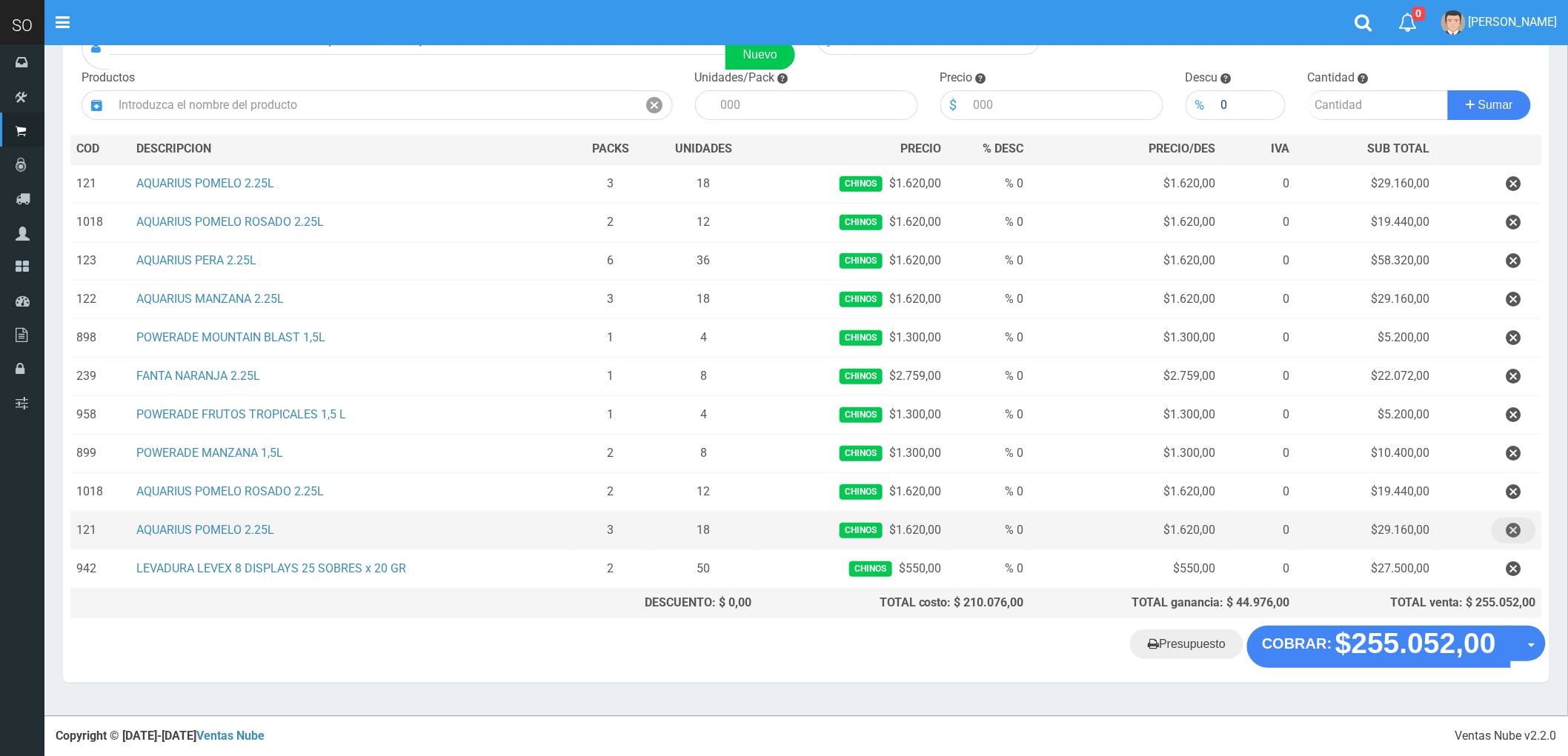
click at [1520, 529] on icon "button" at bounding box center [1514, 530] width 15 height 26
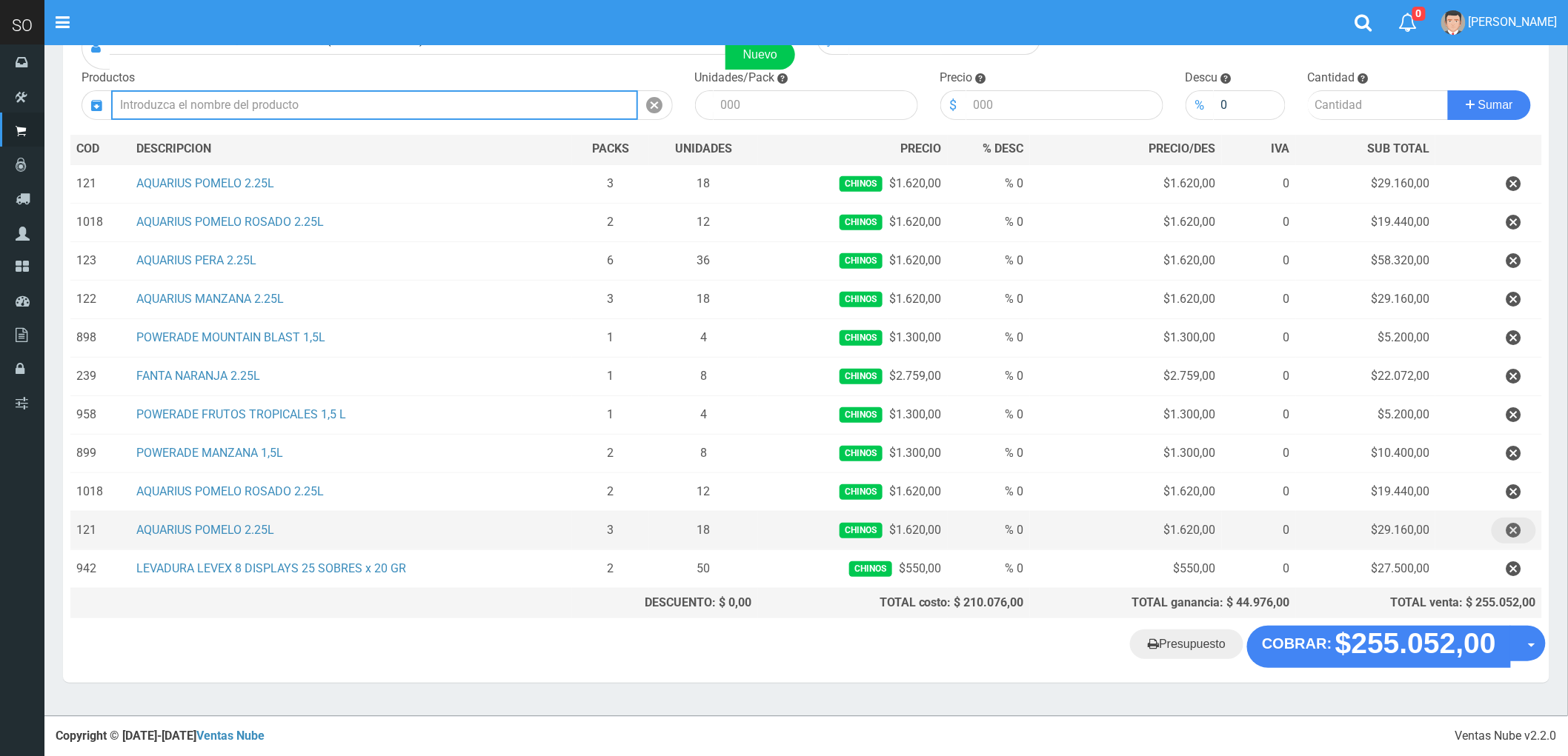
scroll to position [100, 0]
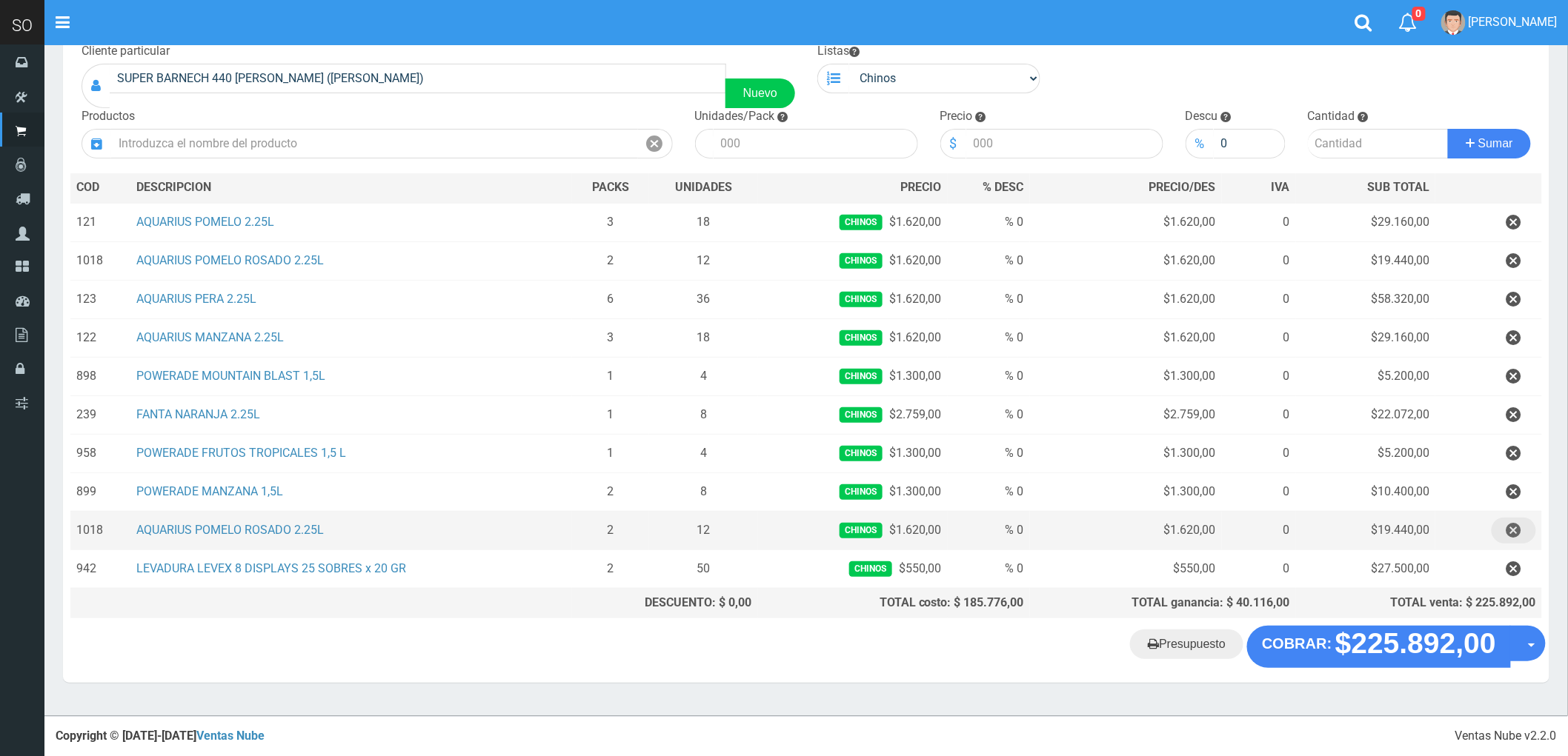
click at [1520, 529] on icon "button" at bounding box center [1514, 530] width 15 height 26
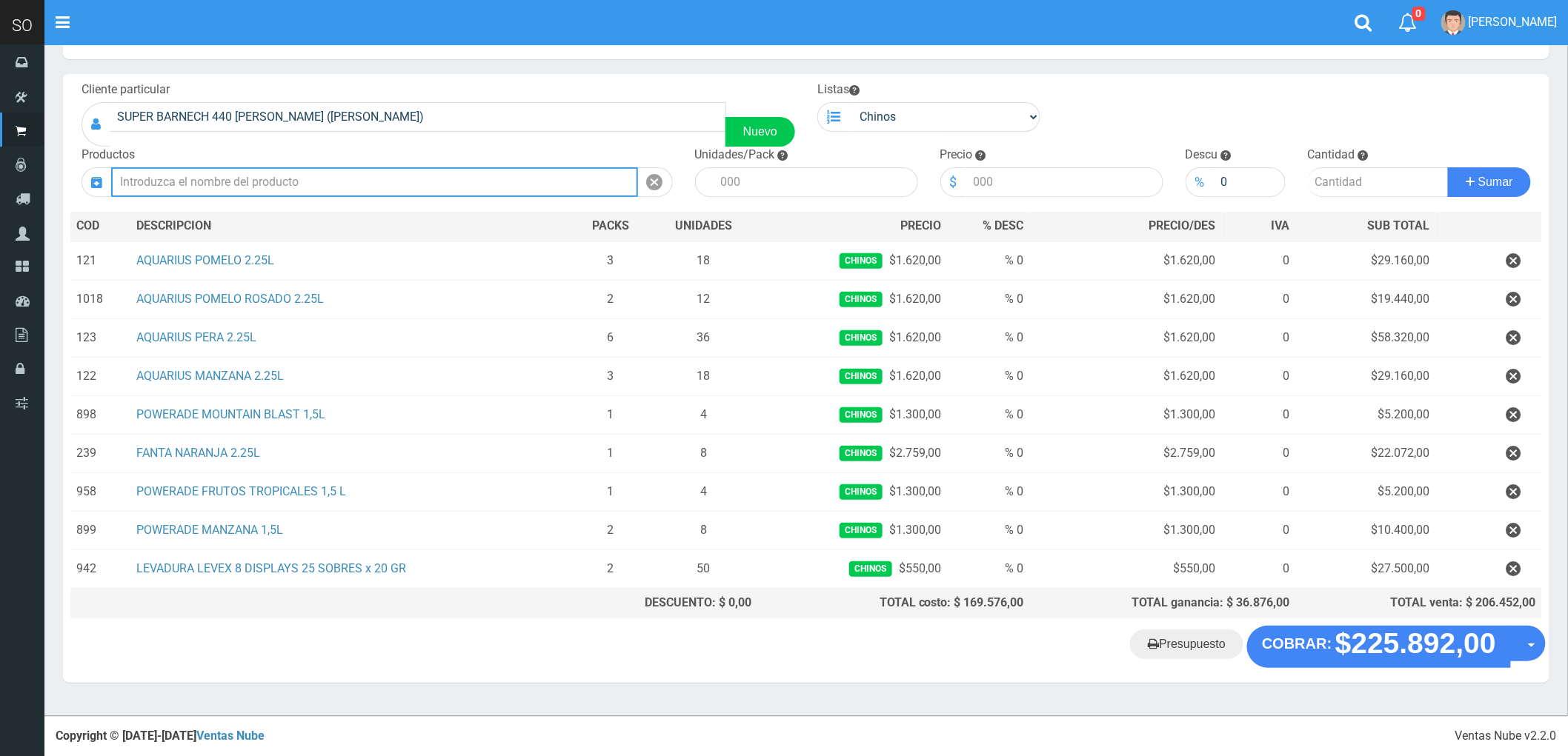
scroll to position [61, 0]
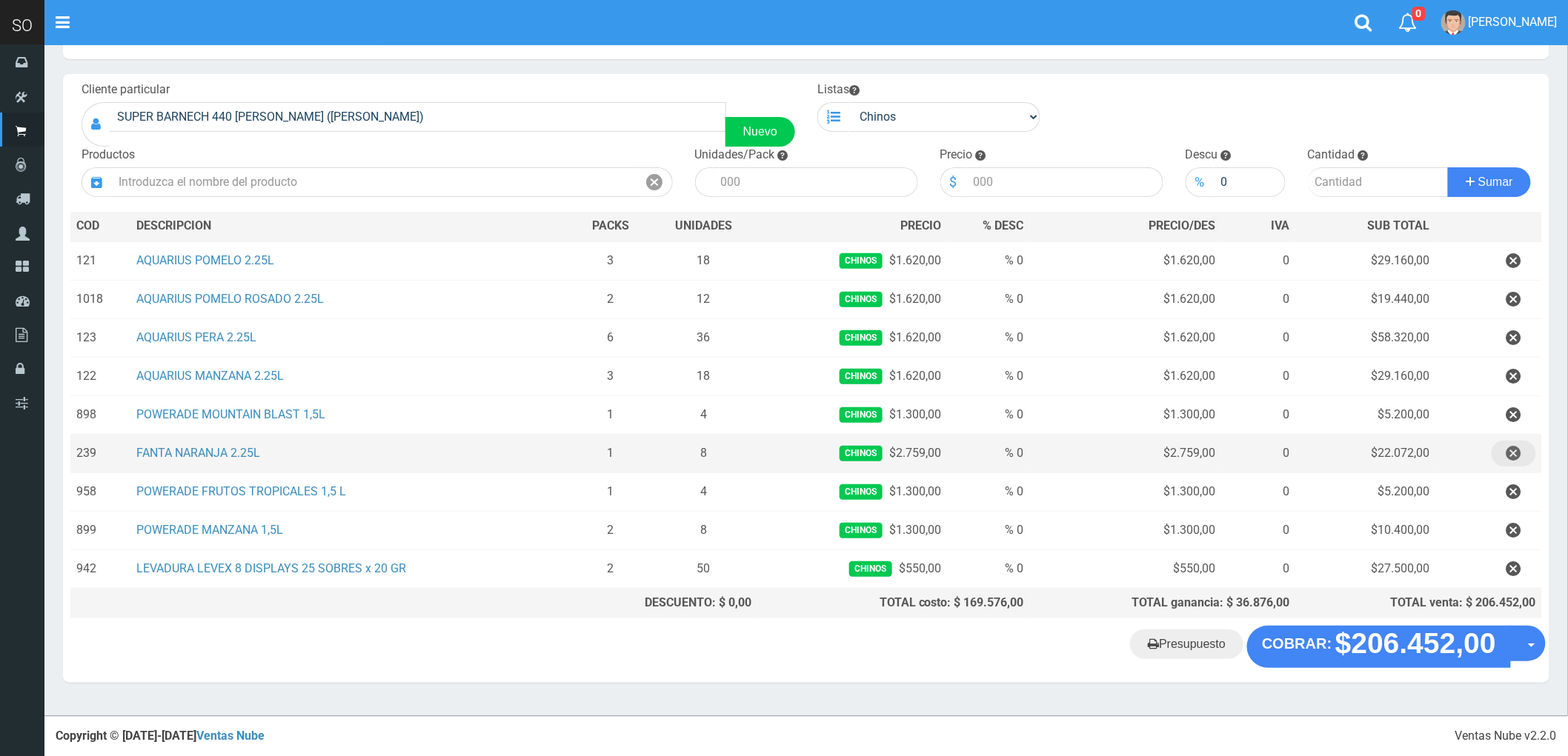
click at [1520, 449] on icon "button" at bounding box center [1514, 453] width 15 height 26
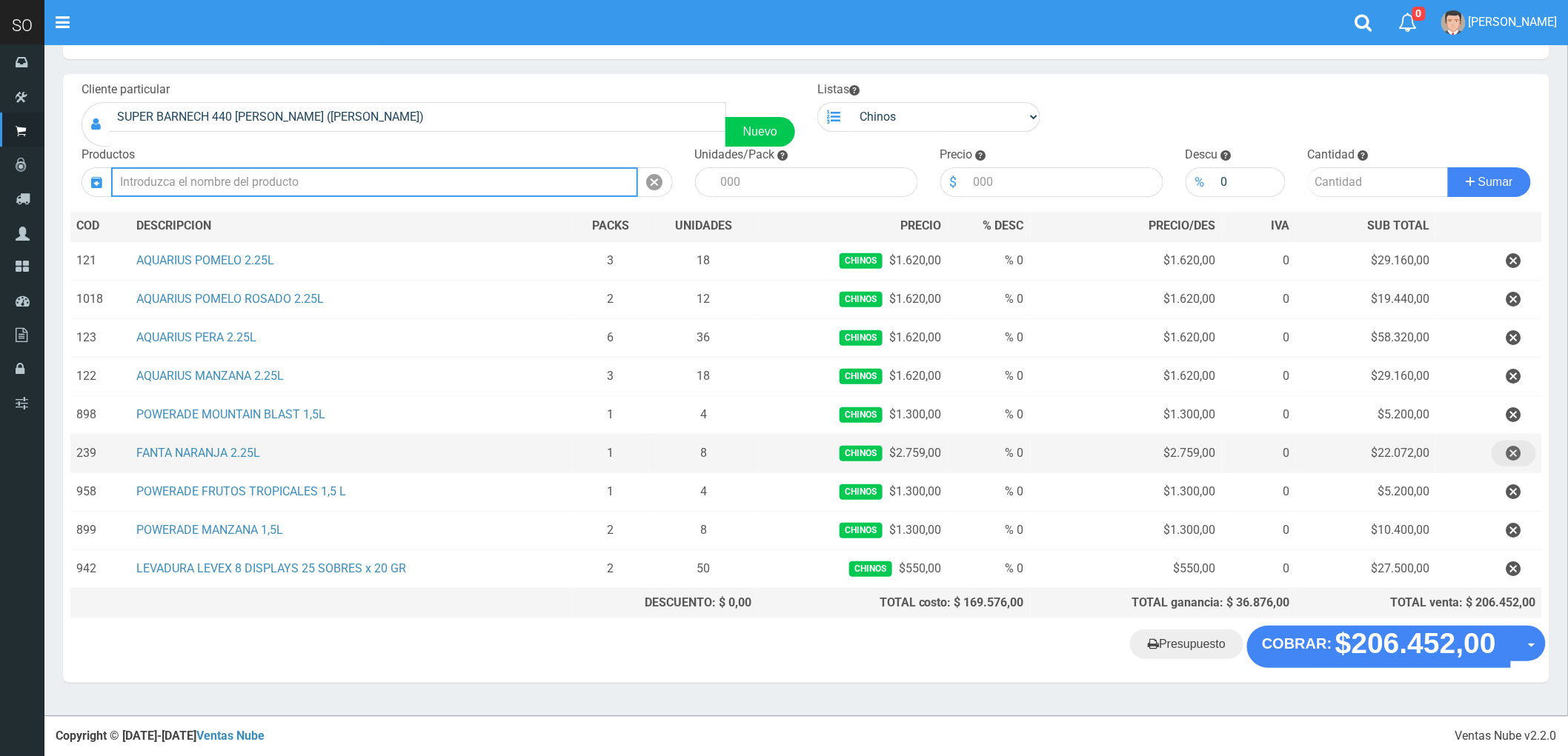
scroll to position [23, 0]
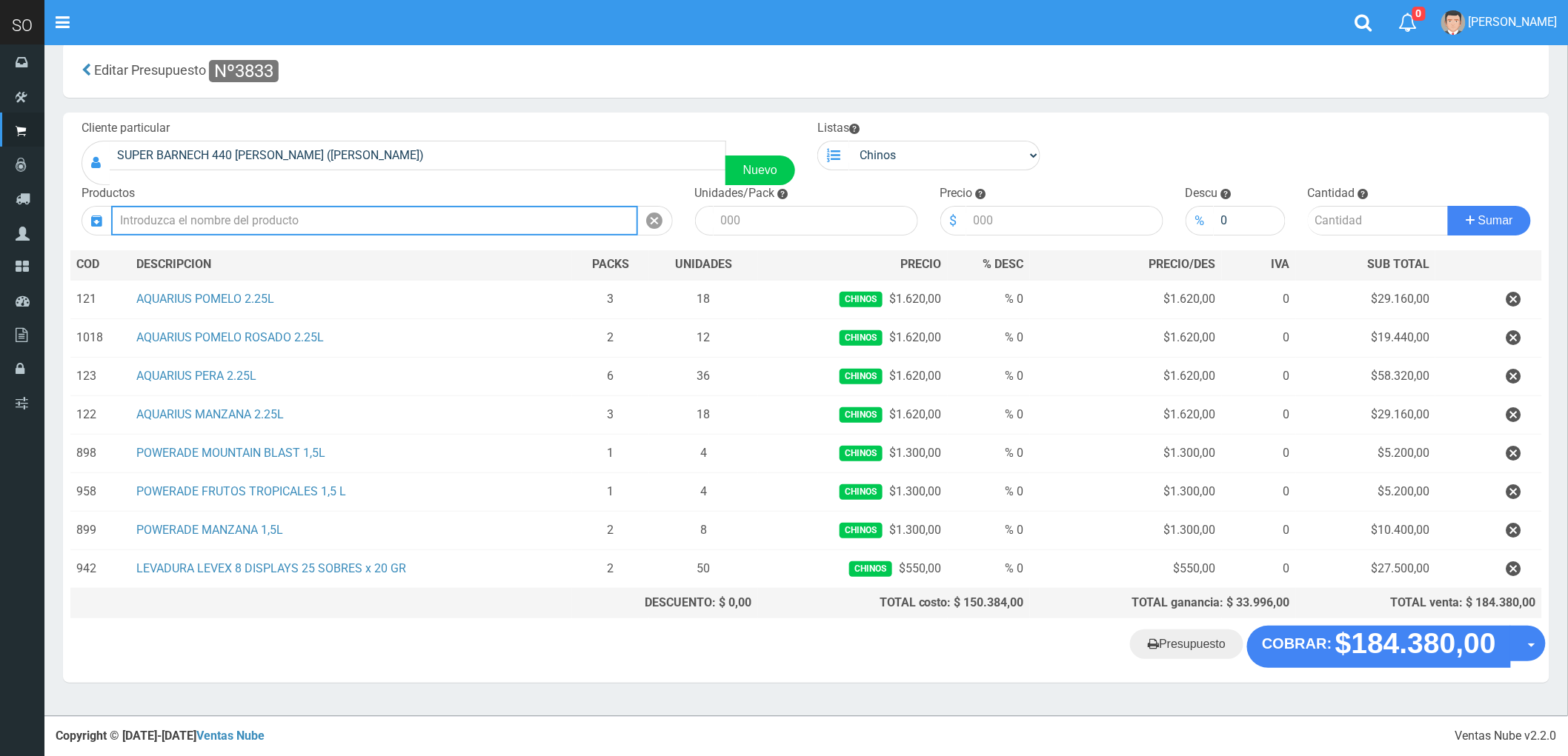
click at [220, 222] on input "text" at bounding box center [374, 220] width 527 height 30
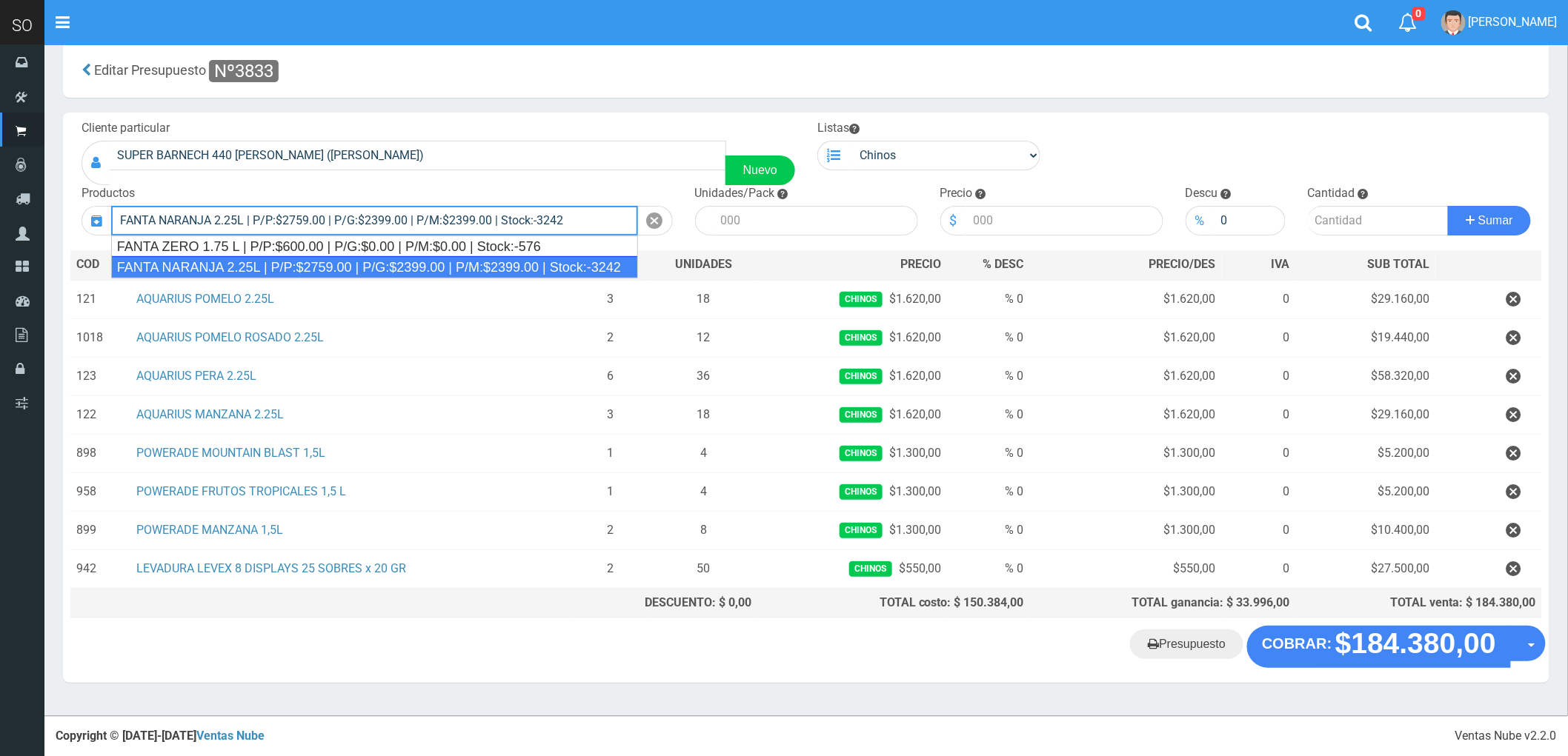
type input "FANTA NARANJA 2.25L | P/P:$2759.00 | P/G:$2399.00 | P/M:$2399.00 | Stock:-3242"
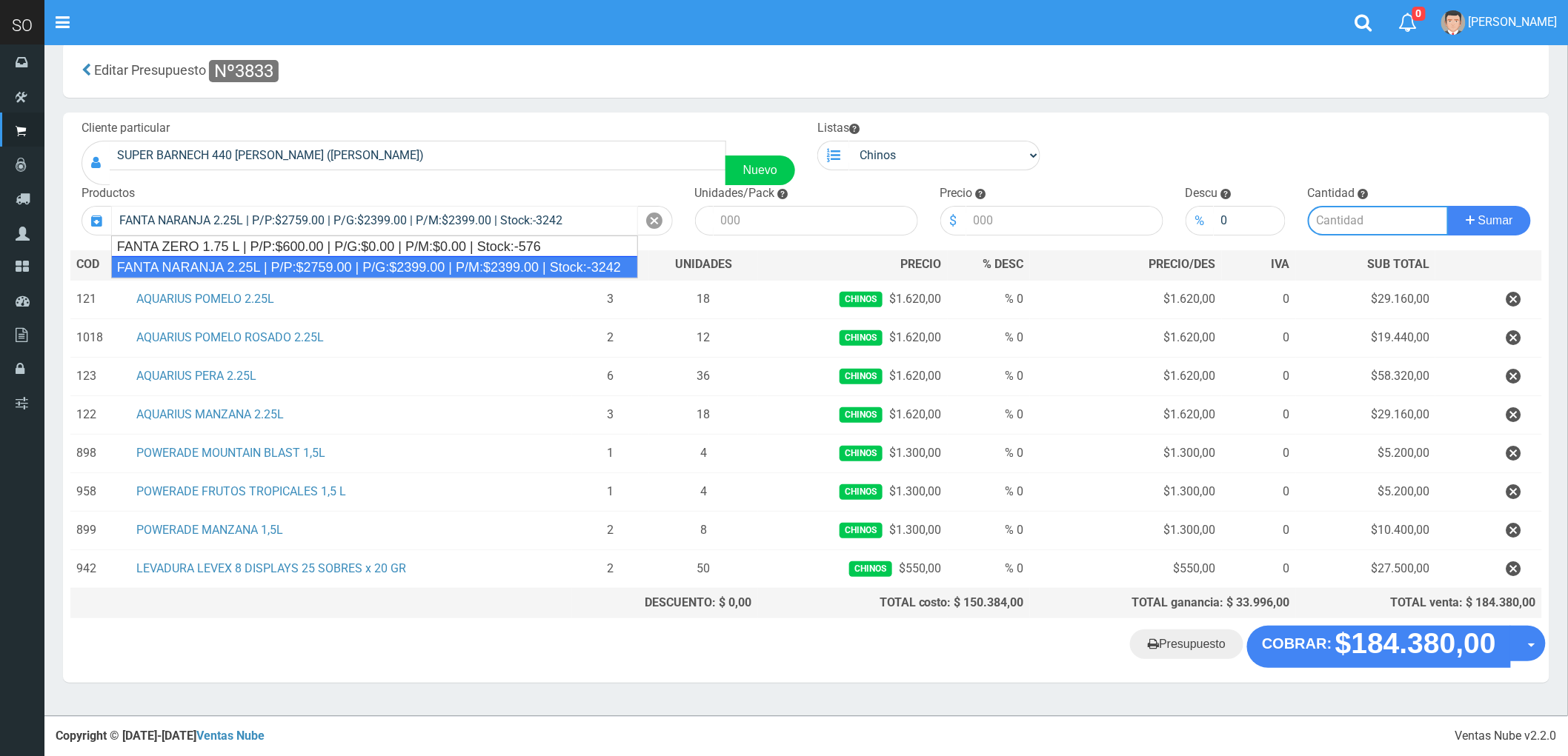
type input "8"
type input "2759.00"
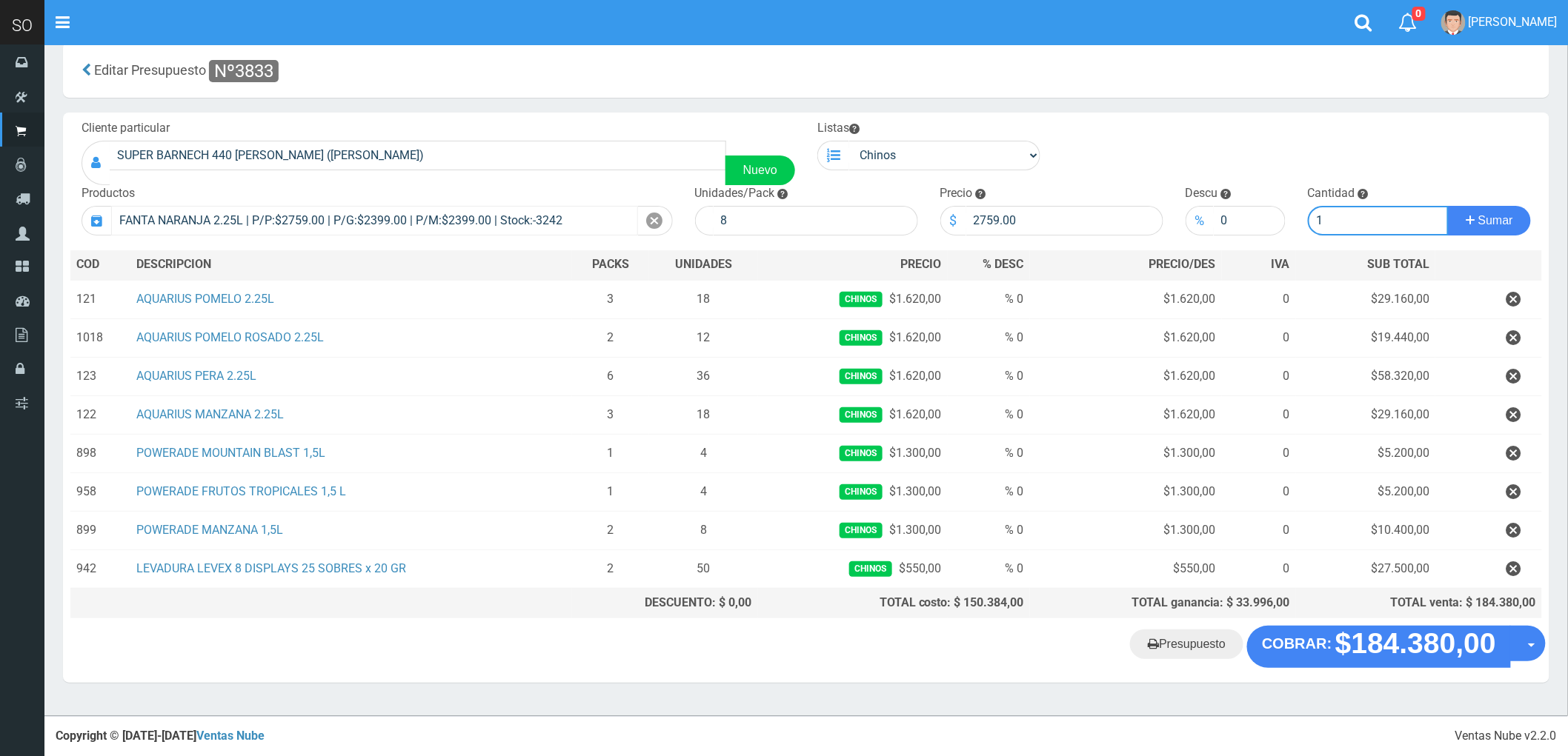
type input "1"
click at [1448, 206] on button "Sumar" at bounding box center [1489, 220] width 83 height 30
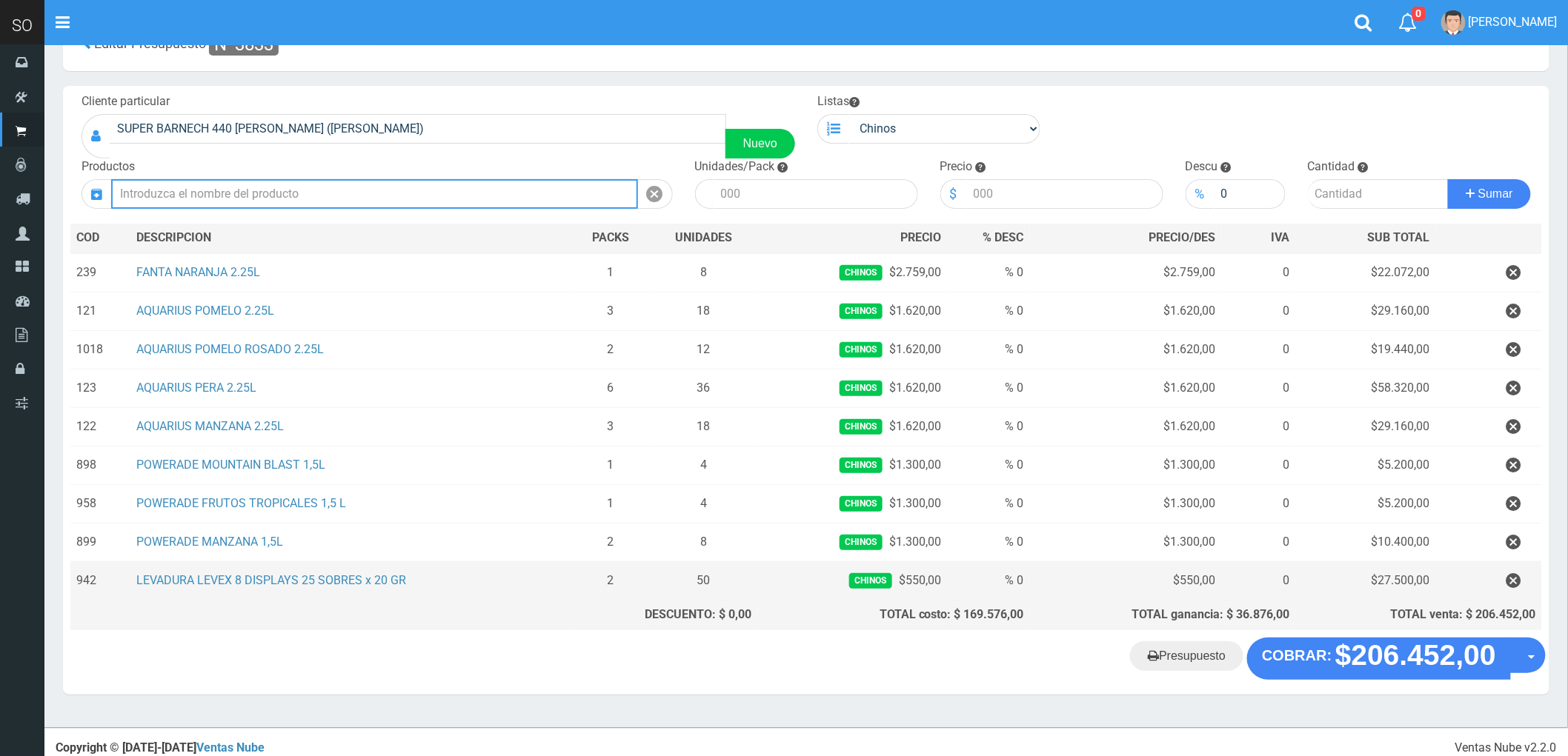
scroll to position [61, 0]
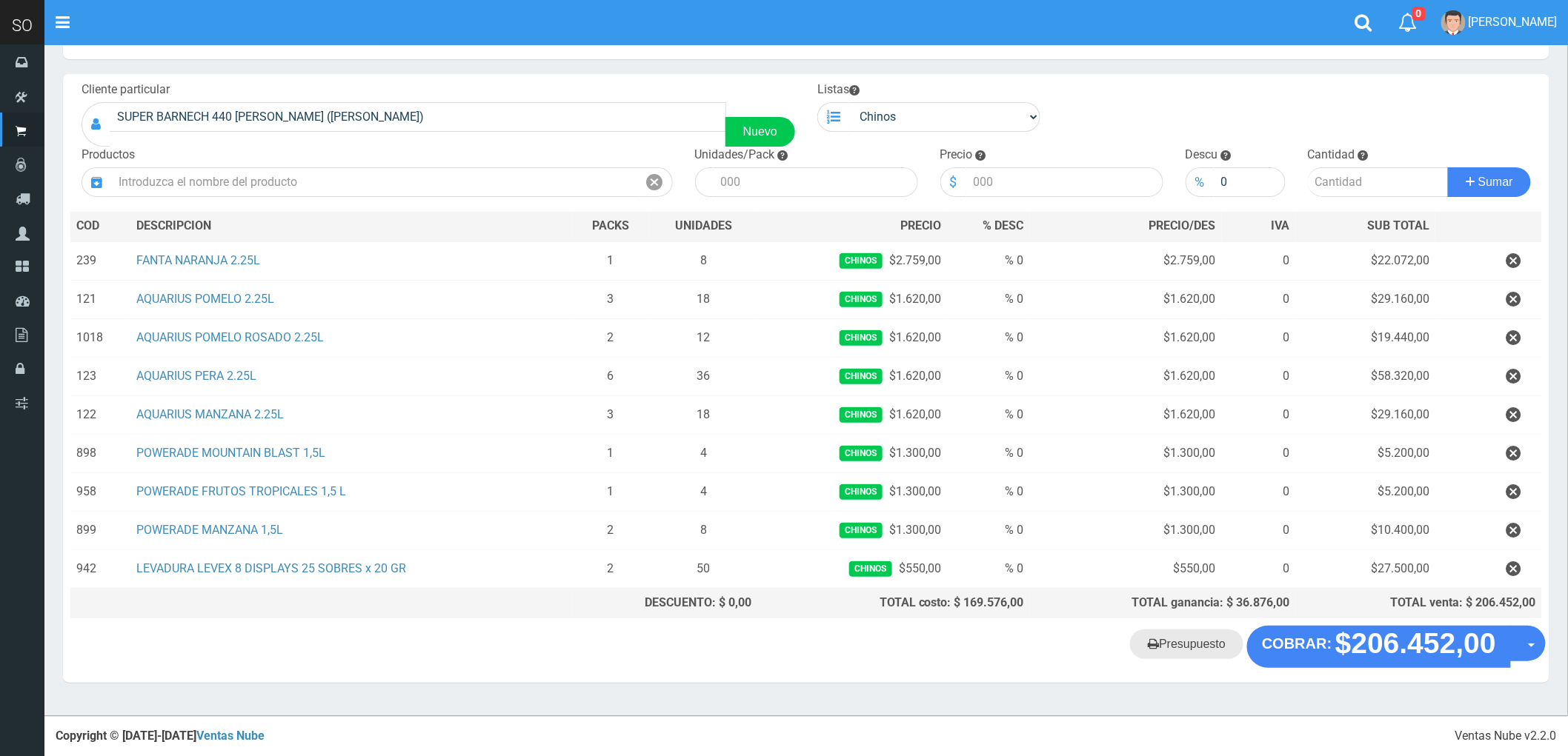
click at [1195, 642] on link "Presupuesto" at bounding box center [1186, 643] width 114 height 30
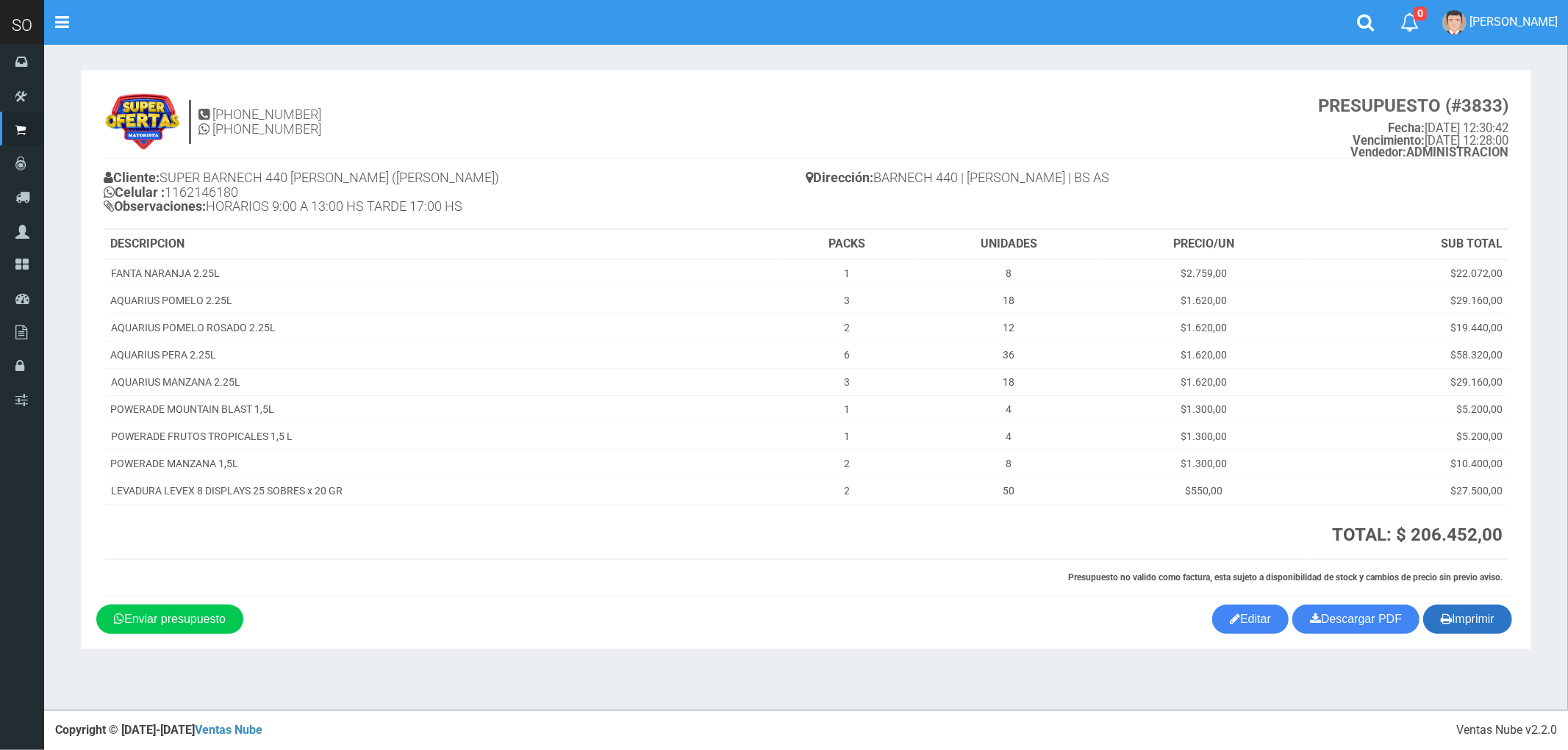
click at [1472, 622] on button "Imprimir" at bounding box center [1468, 619] width 89 height 29
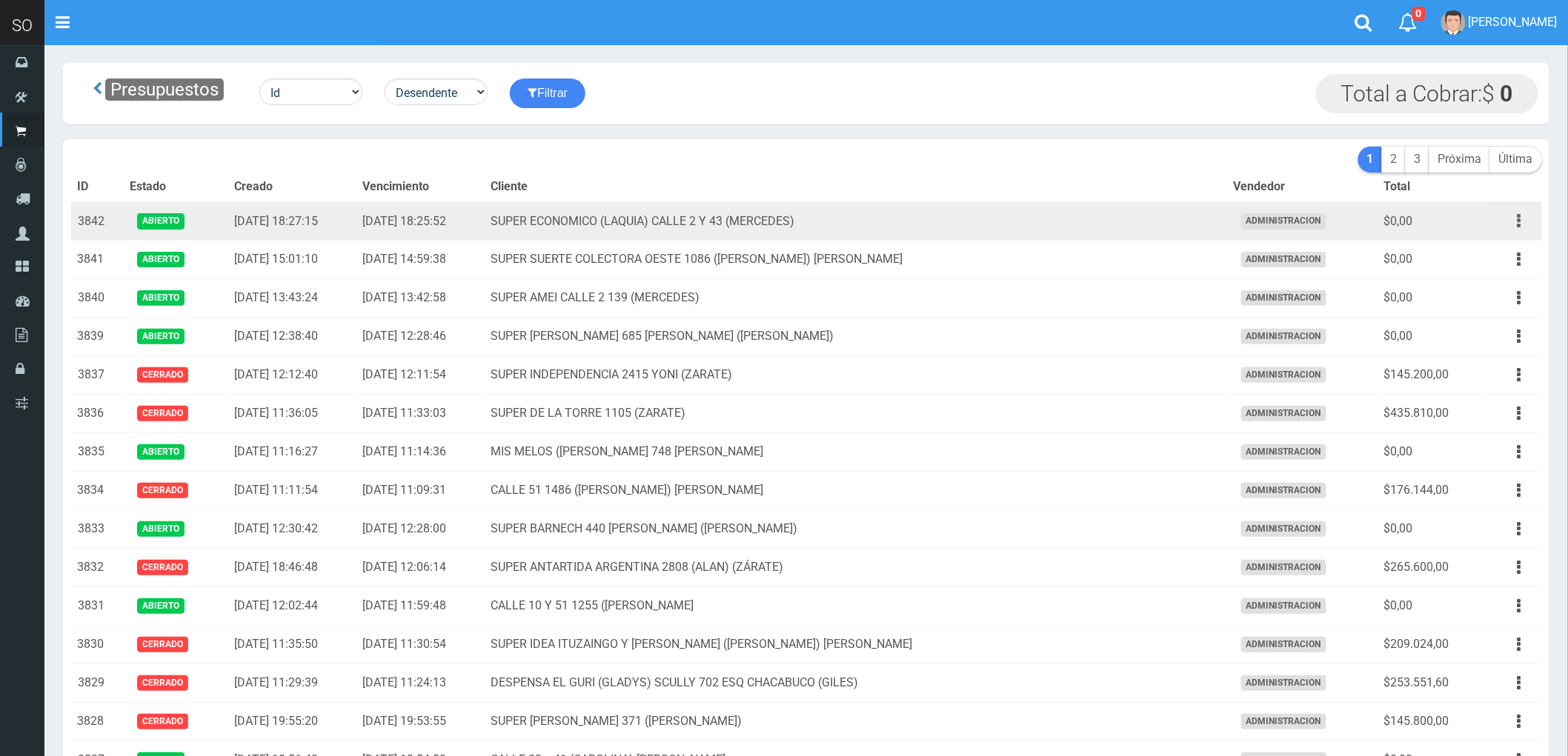
click at [1517, 222] on icon "button" at bounding box center [1519, 220] width 4 height 26
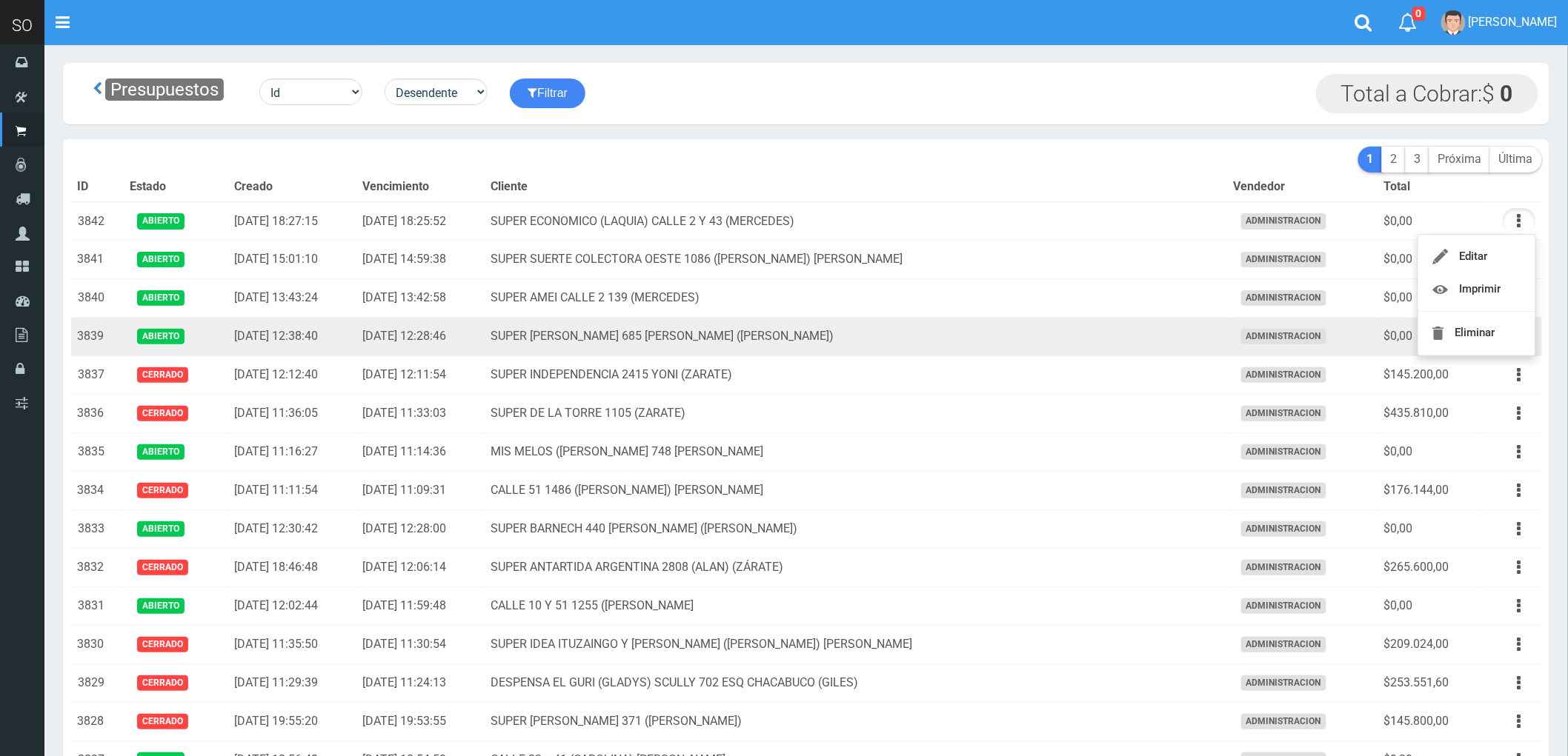
click at [1053, 339] on td "SUPER [PERSON_NAME] 685 [PERSON_NAME] ([PERSON_NAME])" at bounding box center [856, 337] width 742 height 38
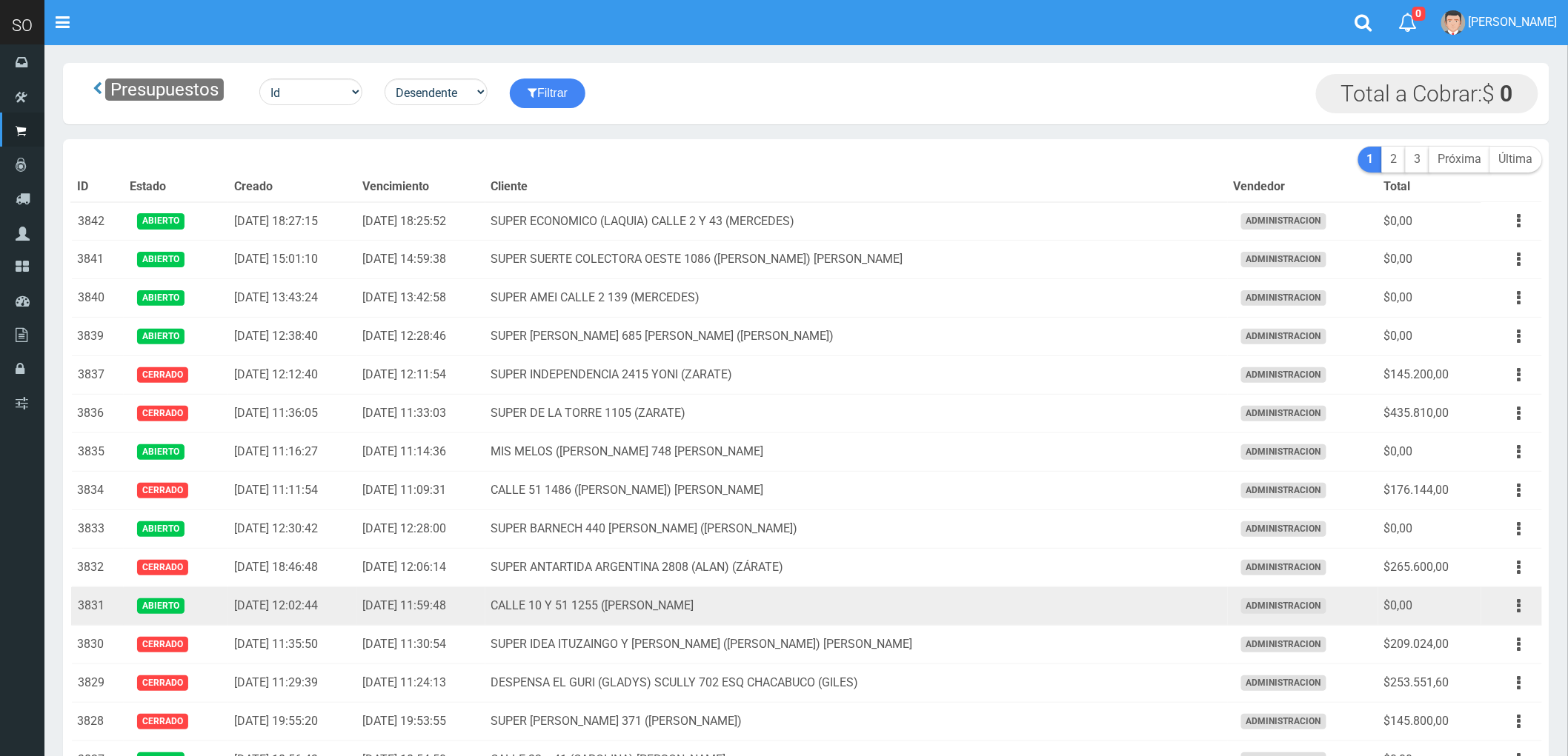
click at [994, 603] on td "CALLE 10 Y 51 1255 ([PERSON_NAME]" at bounding box center [856, 606] width 742 height 38
click at [1517, 609] on icon "button" at bounding box center [1519, 605] width 4 height 26
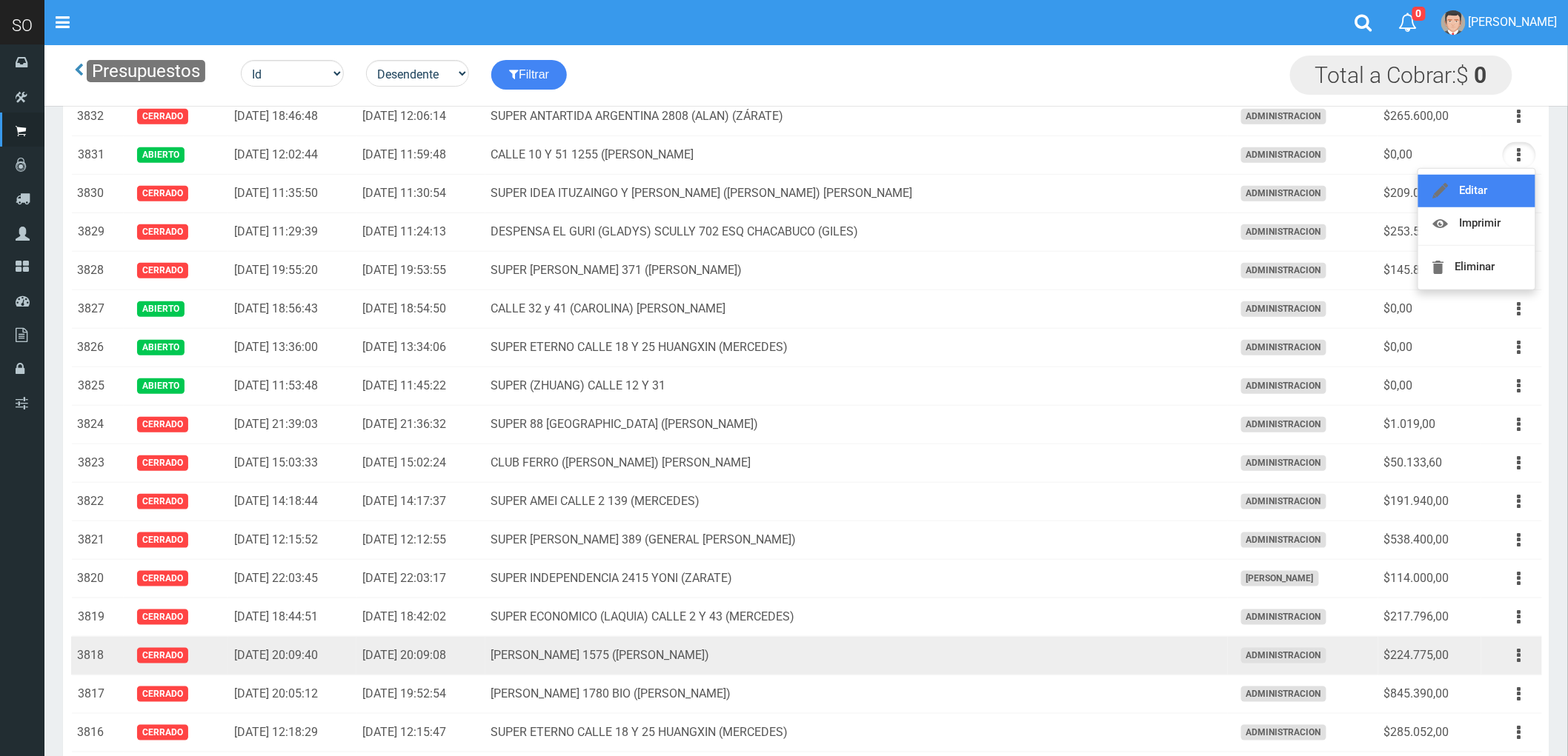
scroll to position [494, 0]
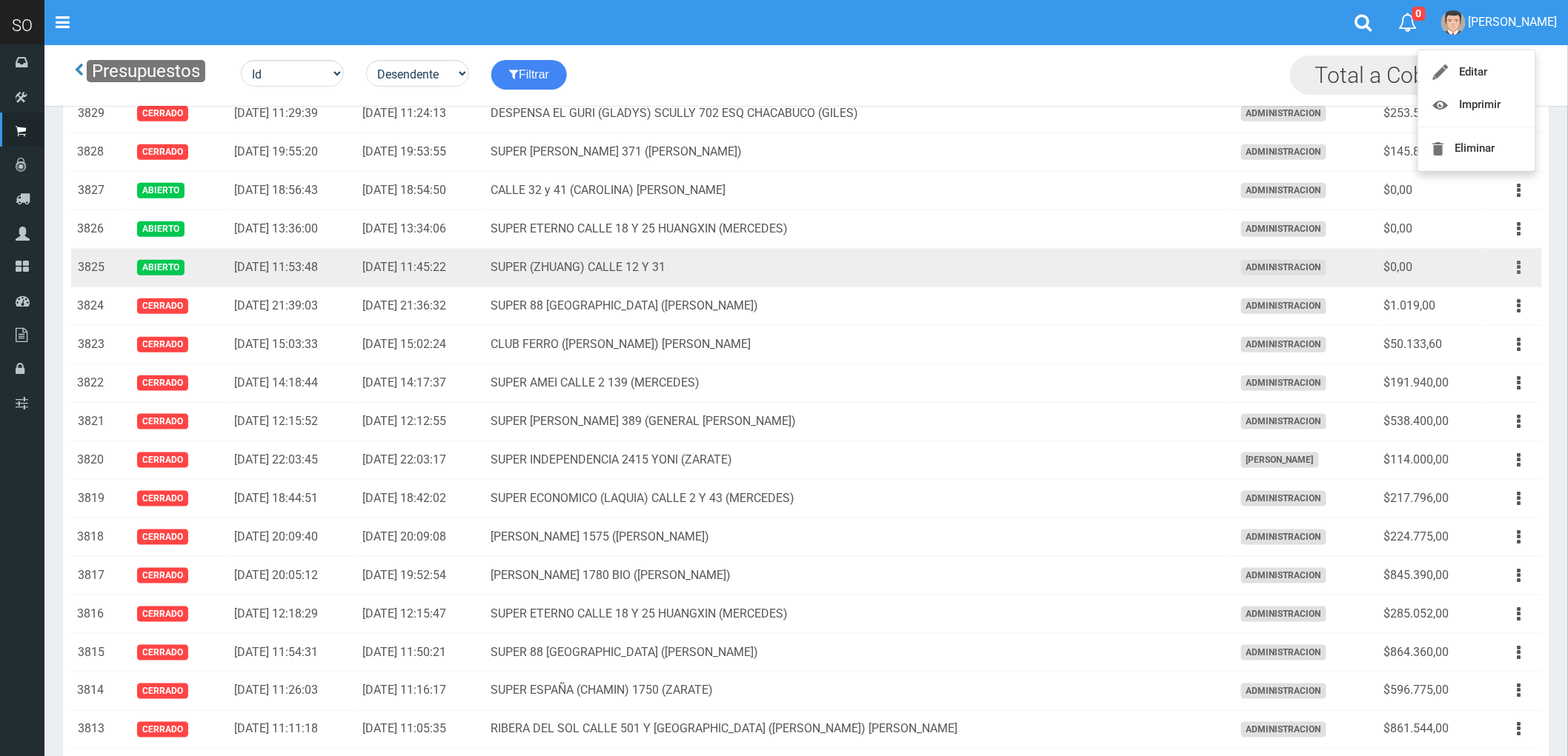
click at [1517, 269] on icon "button" at bounding box center [1519, 267] width 4 height 26
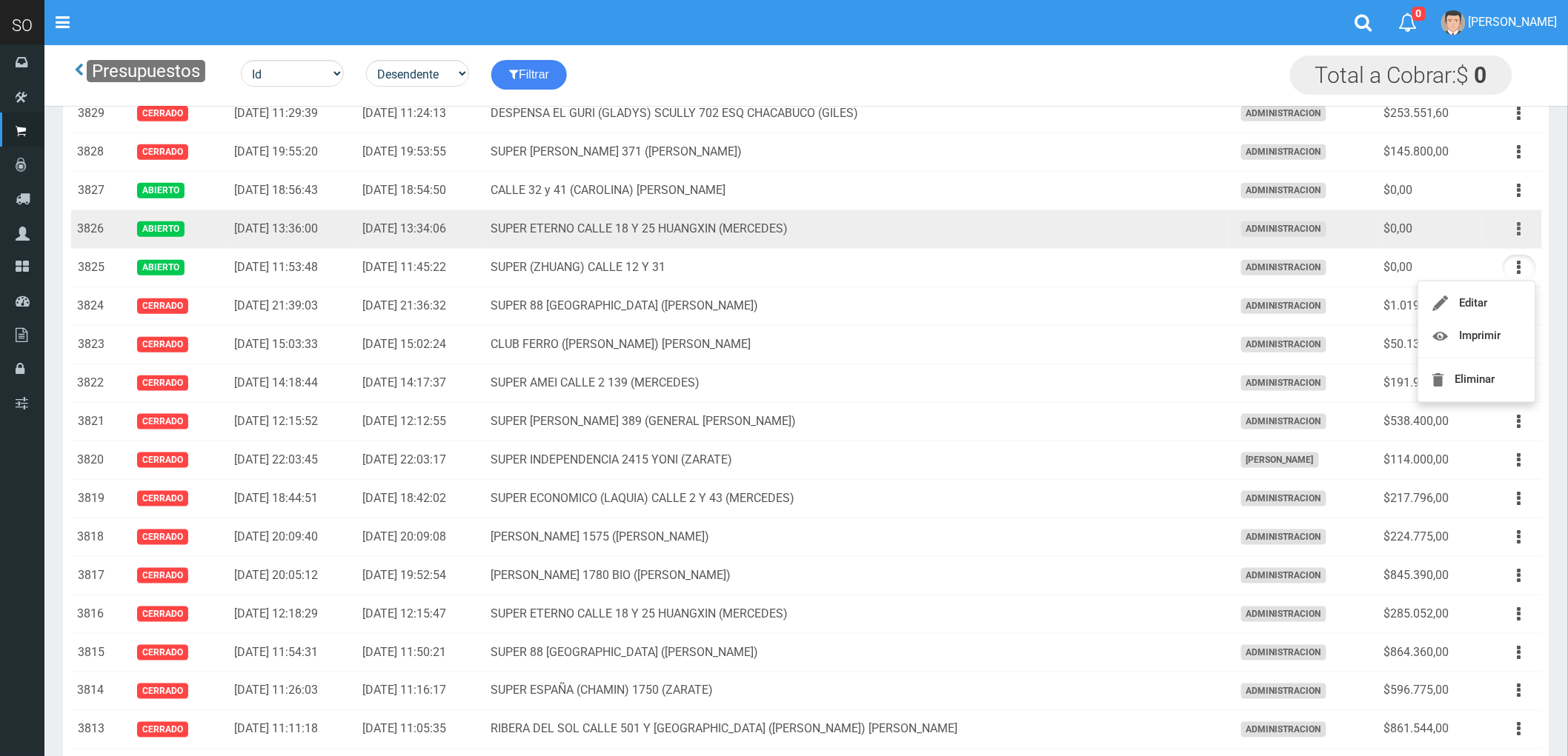
click at [1517, 232] on icon "button" at bounding box center [1519, 229] width 4 height 26
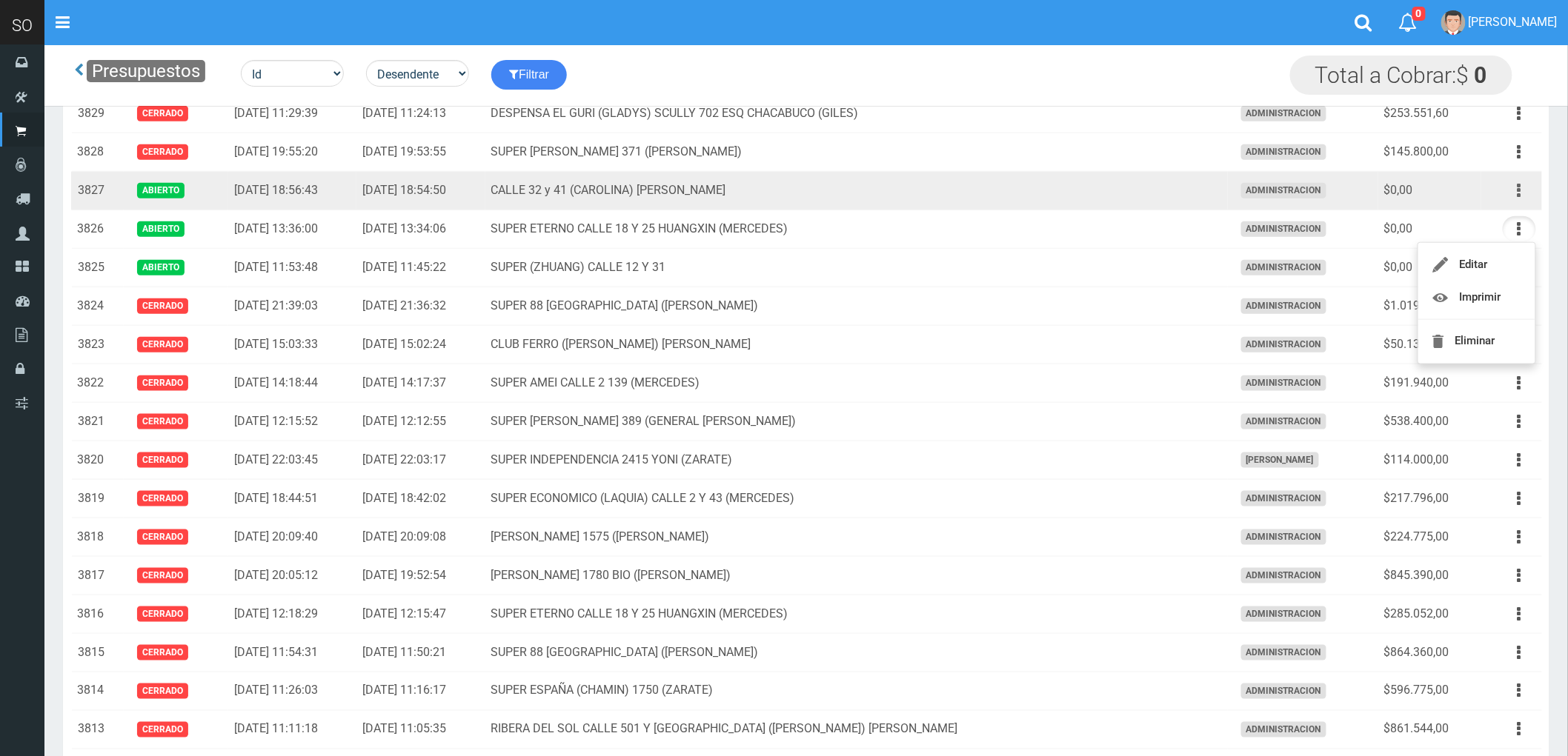
click at [1519, 193] on icon "button" at bounding box center [1519, 190] width 4 height 26
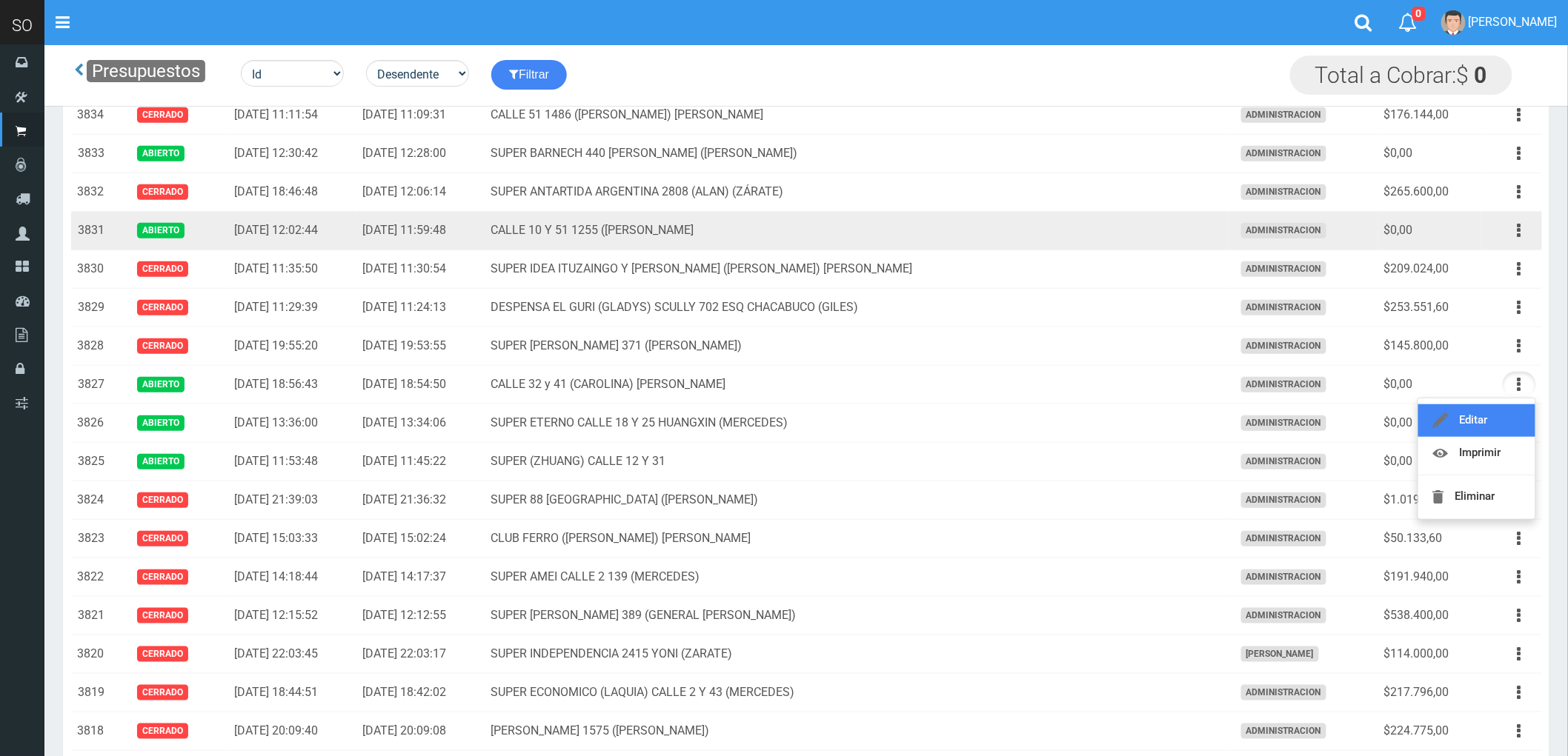
scroll to position [246, 0]
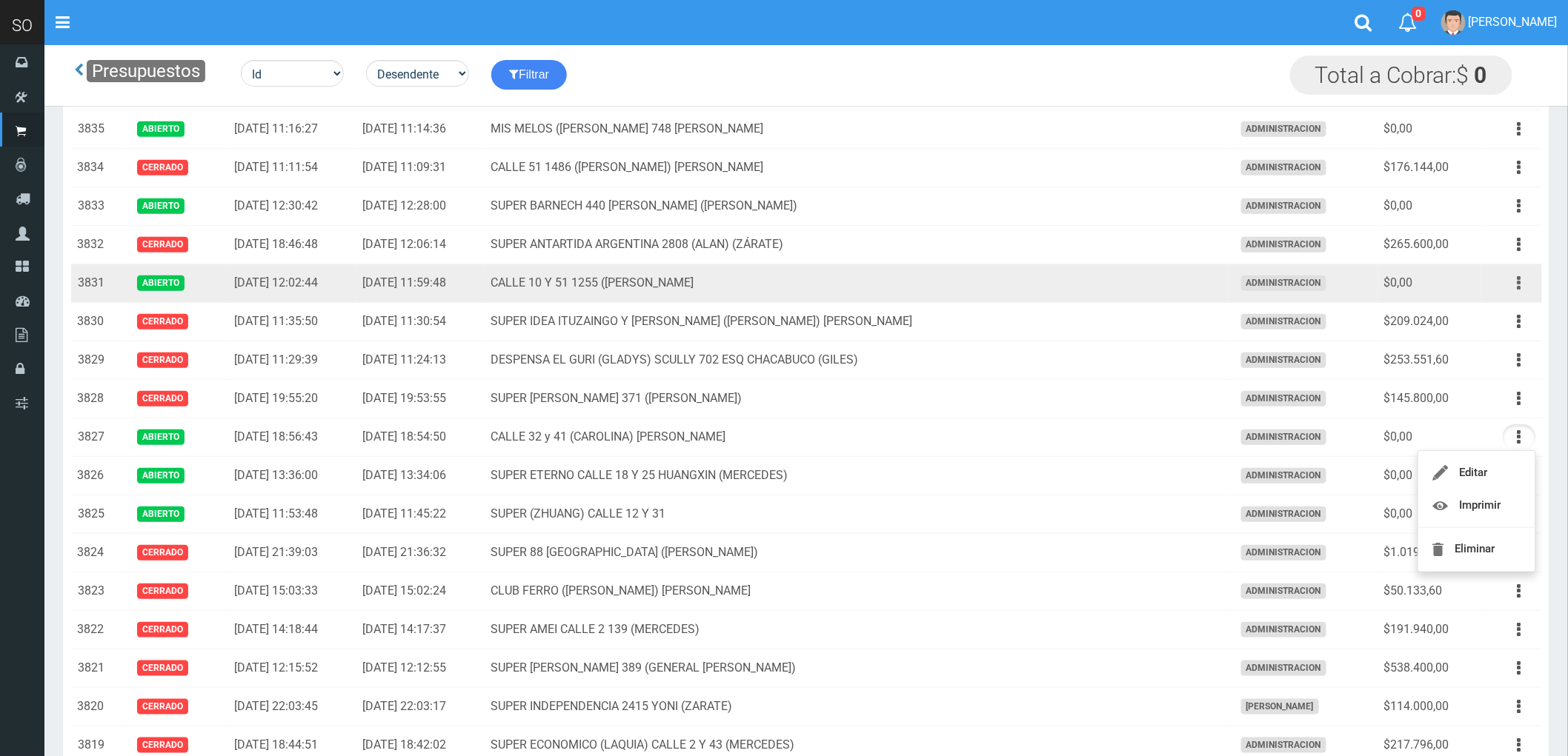
click at [1521, 283] on icon "button" at bounding box center [1519, 283] width 4 height 26
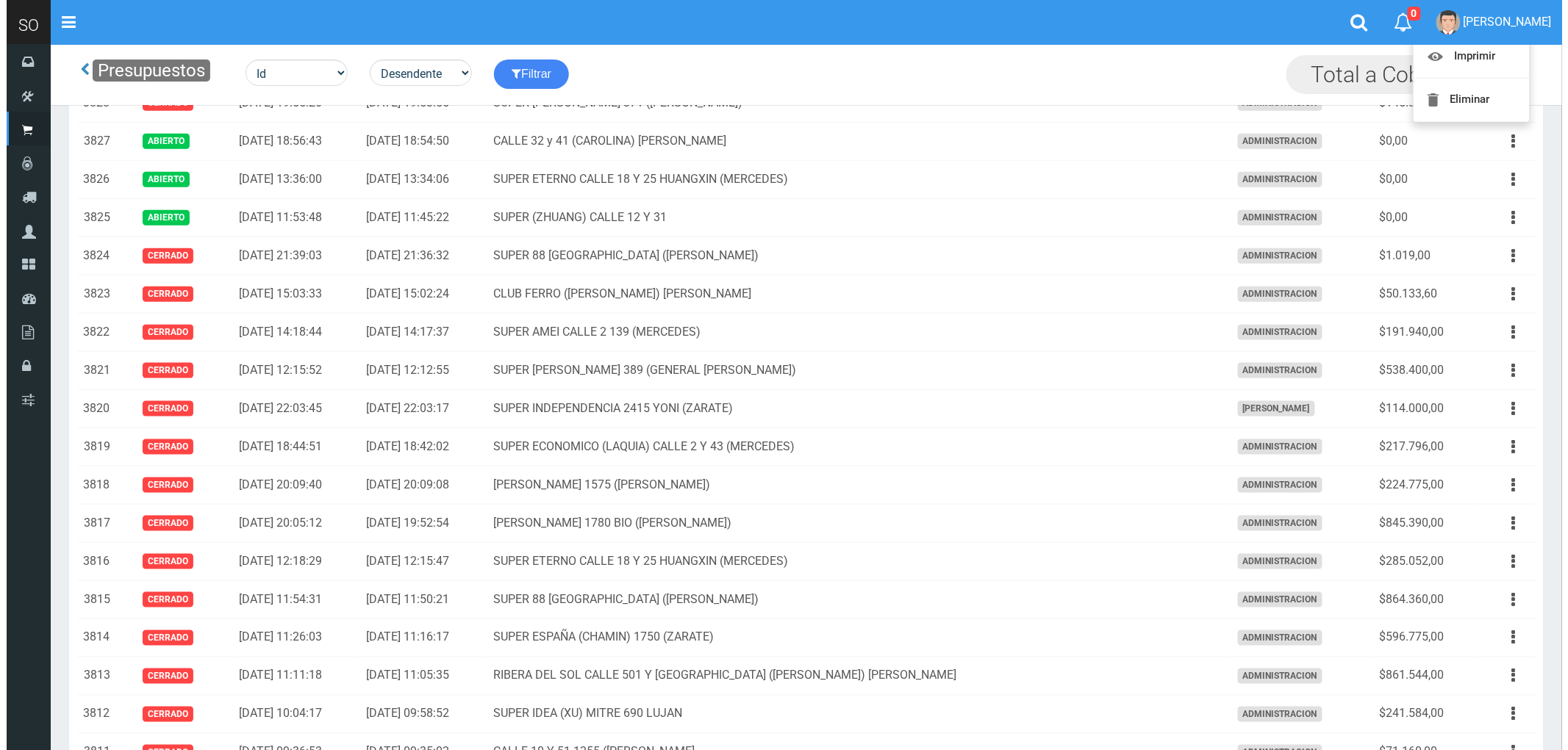
scroll to position [979, 0]
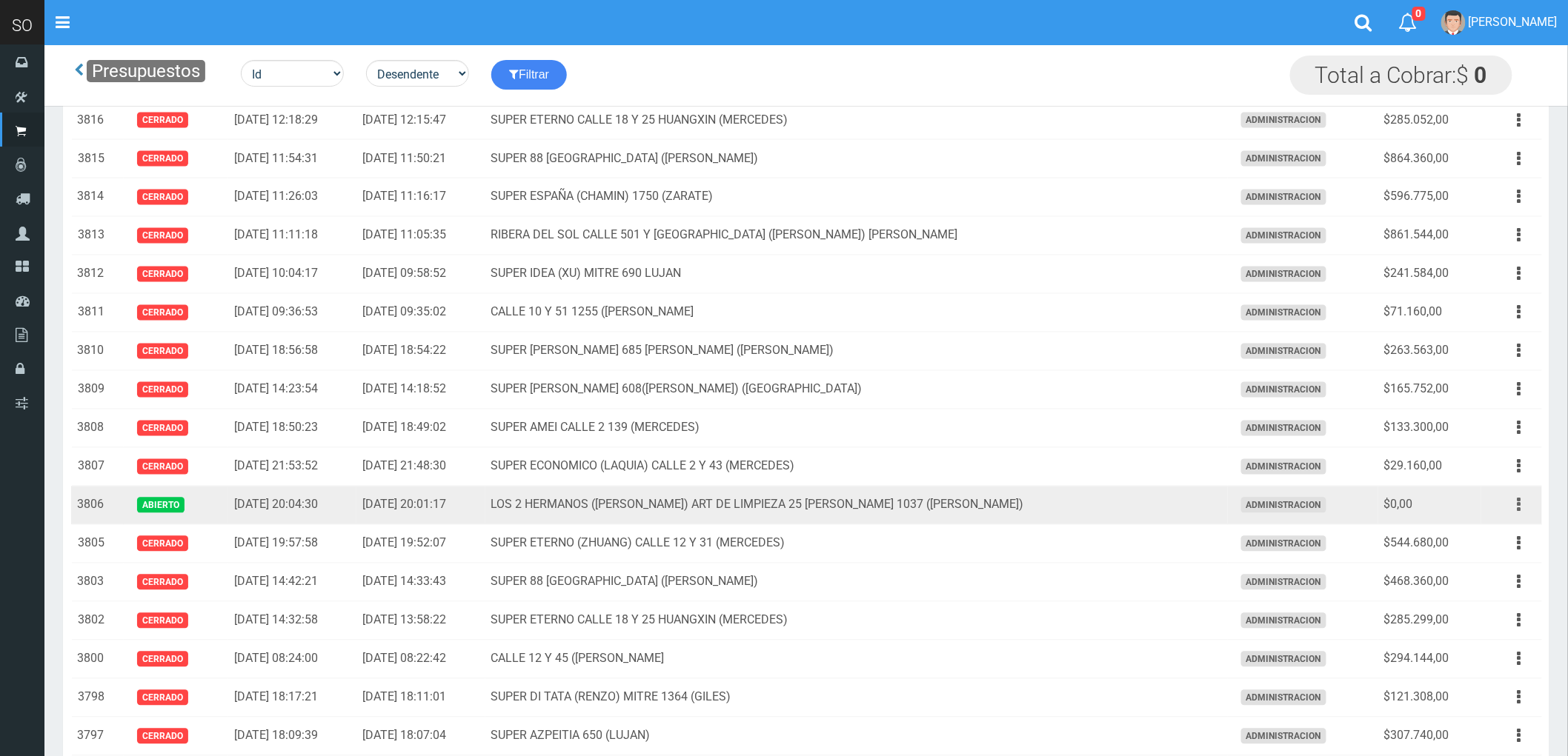
click at [1522, 504] on button "button" at bounding box center [1518, 505] width 33 height 26
click at [1479, 620] on link "Eliminar" at bounding box center [1476, 618] width 117 height 32
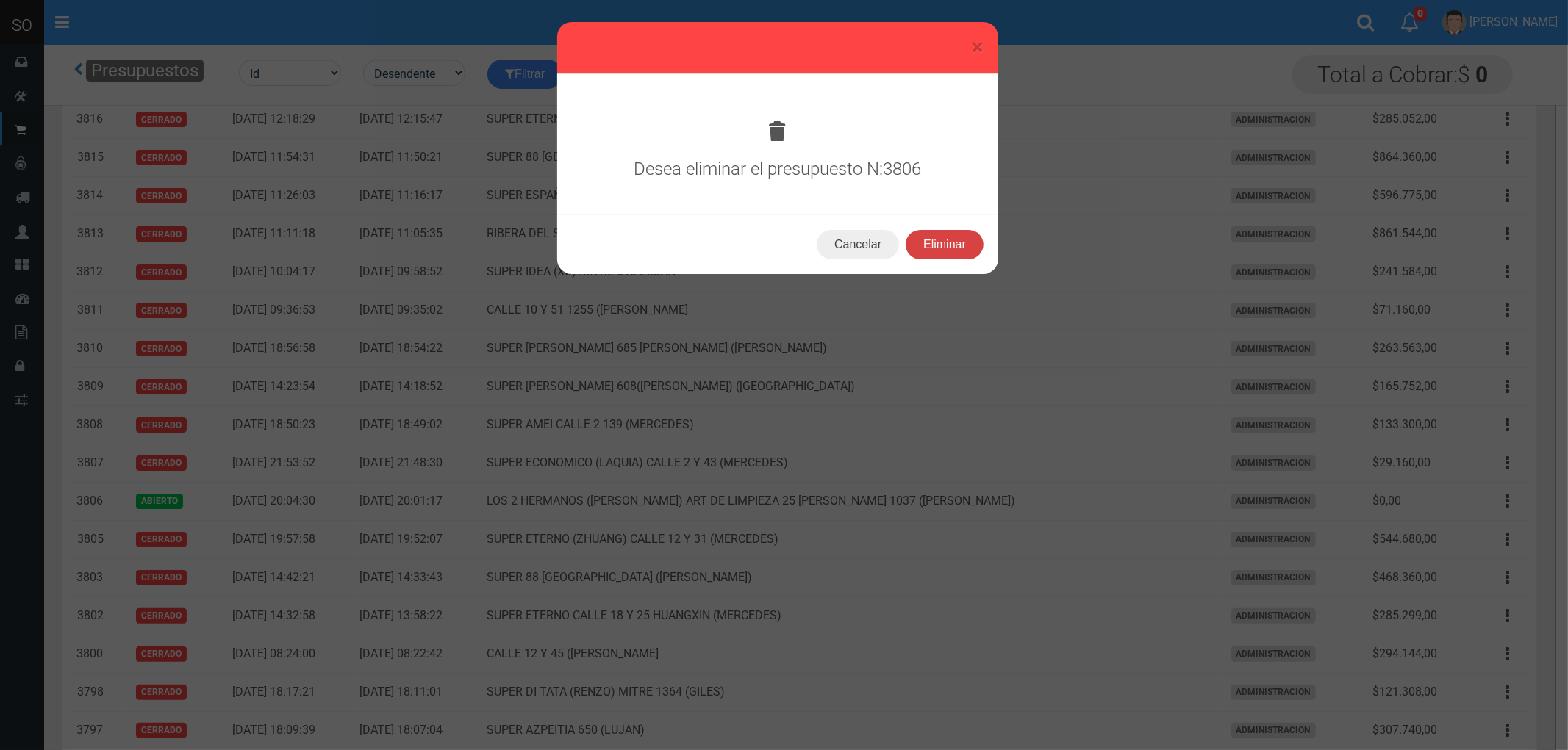
click at [946, 244] on button "Eliminar" at bounding box center [945, 244] width 78 height 29
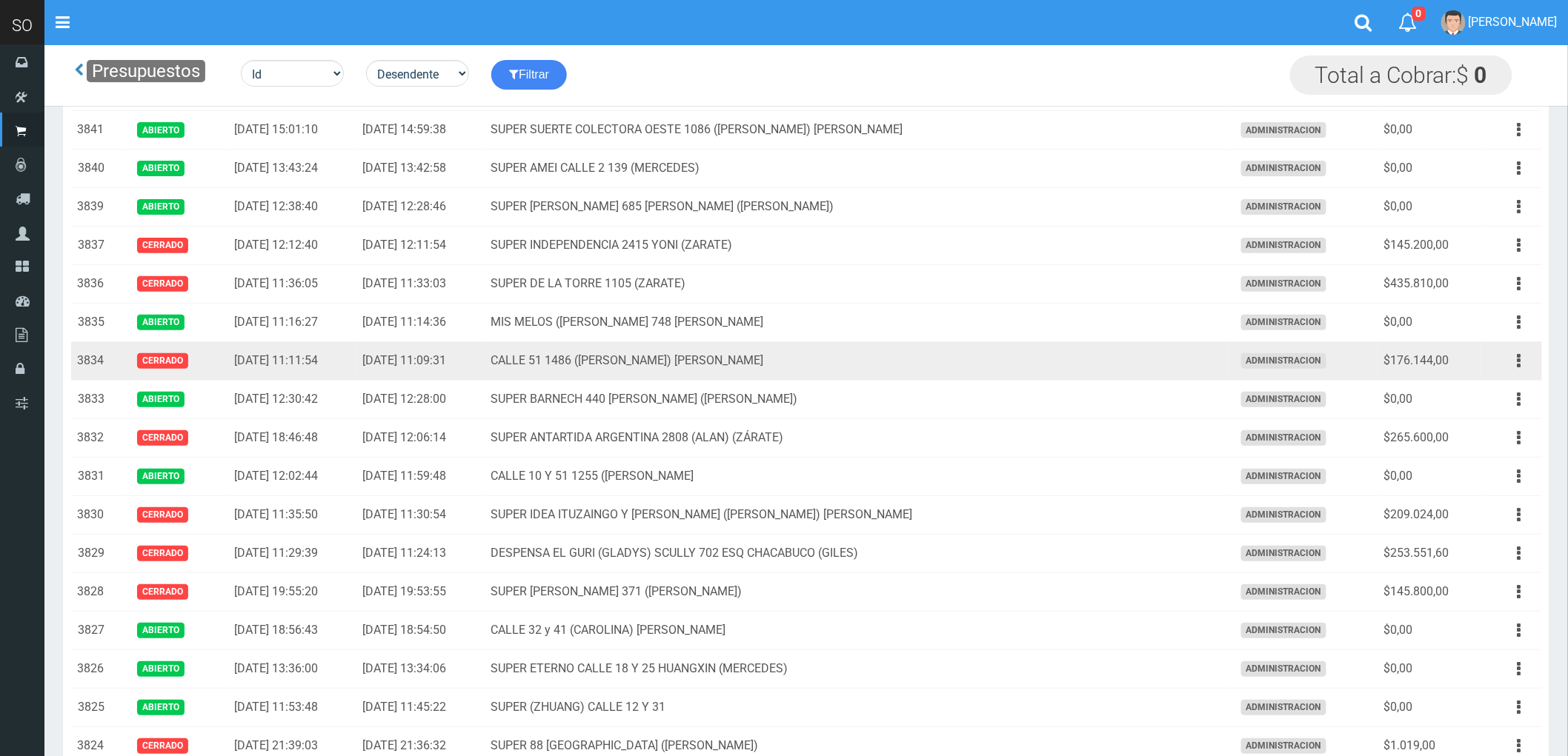
scroll to position [82, 0]
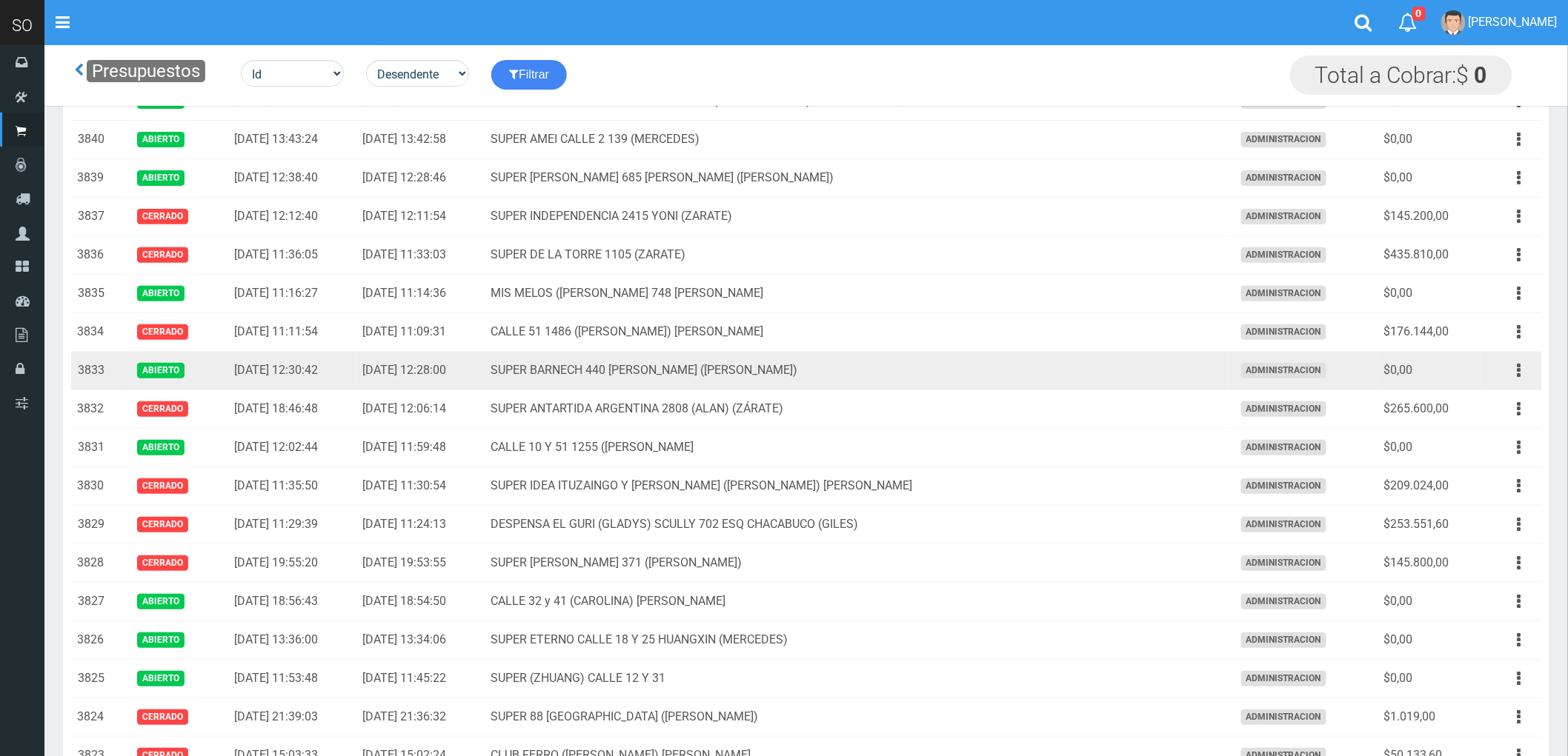
click at [356, 389] on td "[DATE] 12:30:42" at bounding box center [292, 371] width 128 height 38
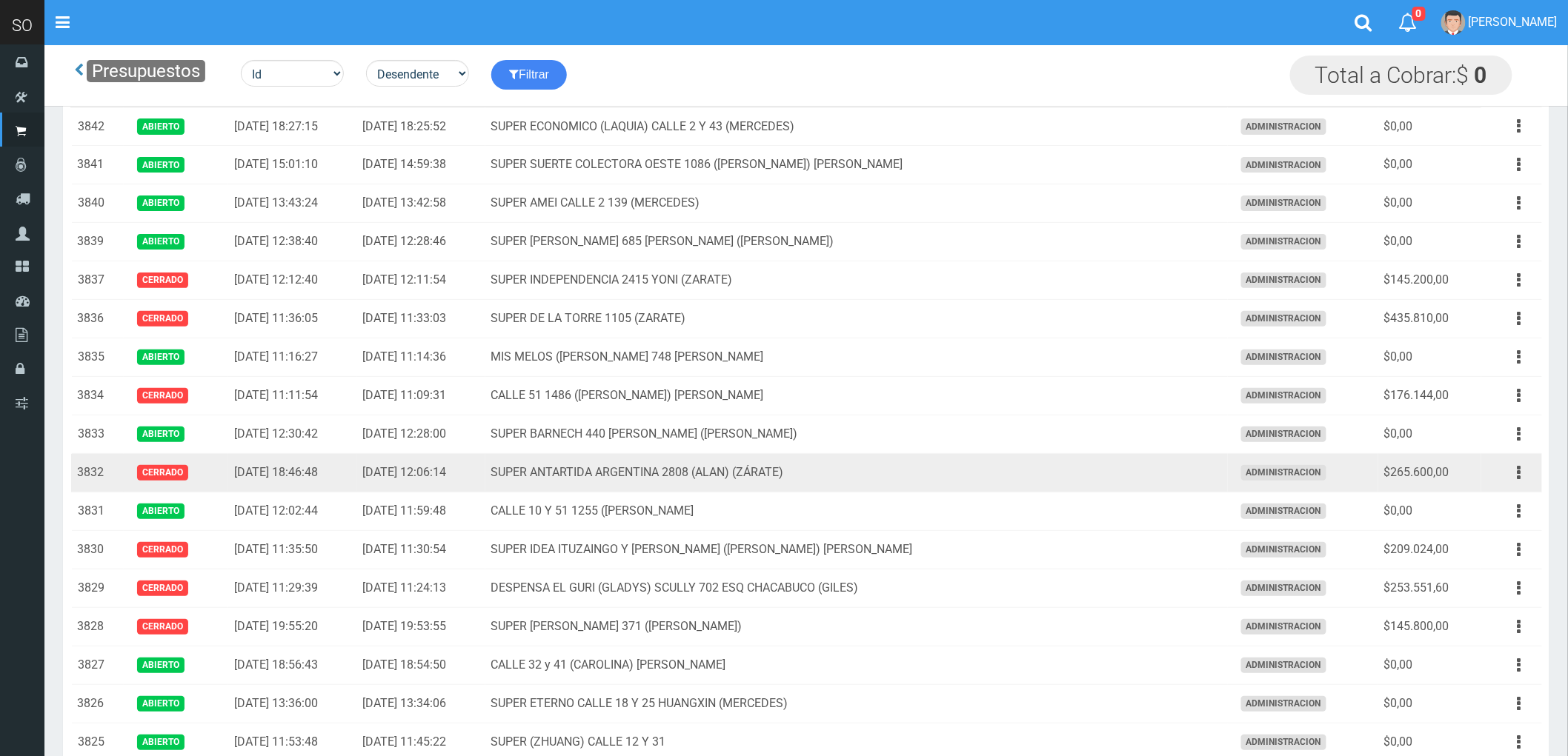
scroll to position [0, 0]
